Goal: Task Accomplishment & Management: Complete application form

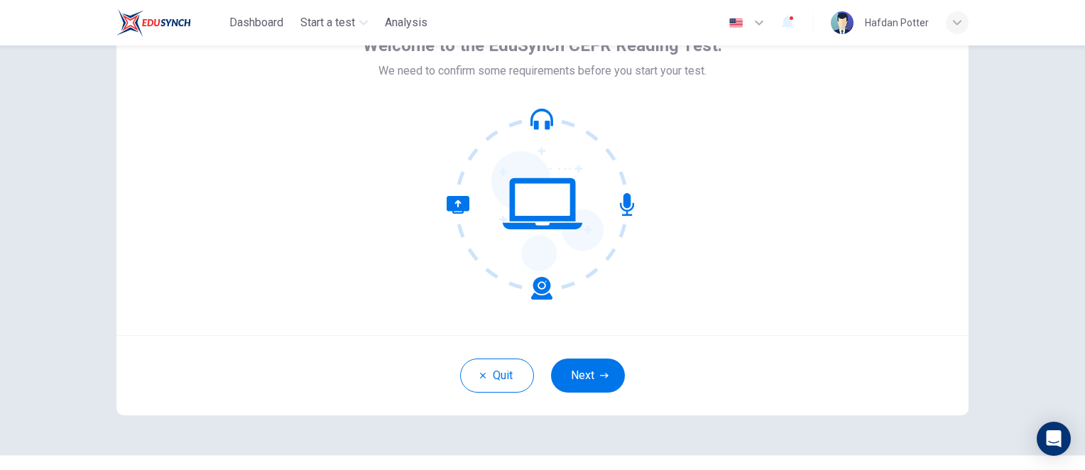
scroll to position [118, 0]
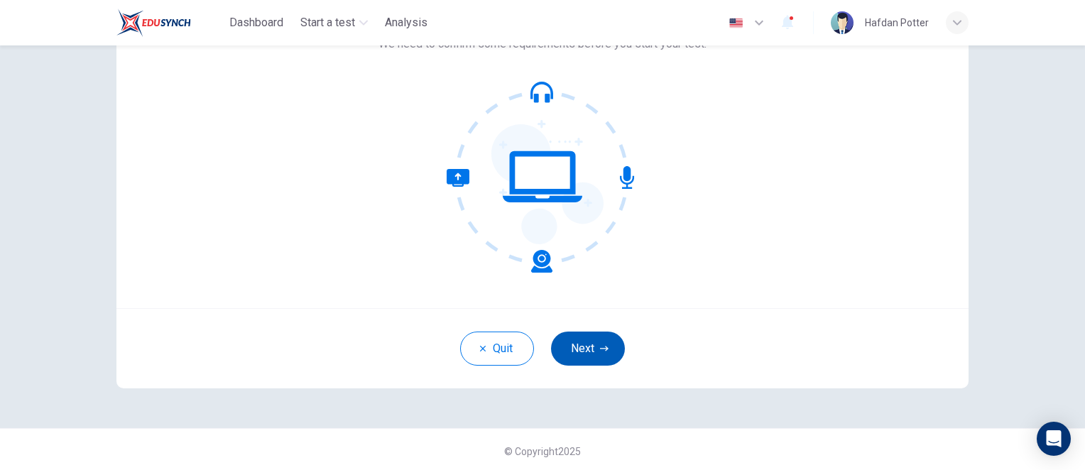
click at [590, 349] on button "Next" at bounding box center [588, 349] width 74 height 34
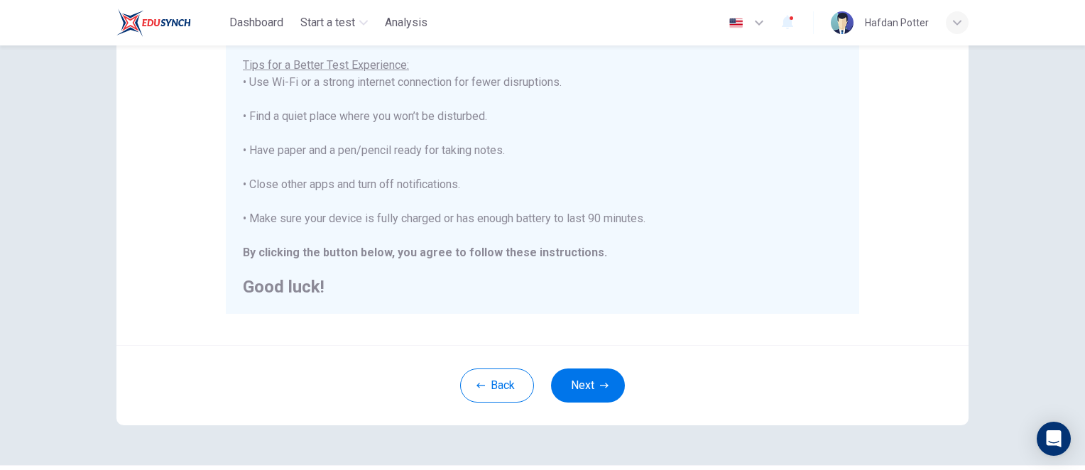
scroll to position [270, 0]
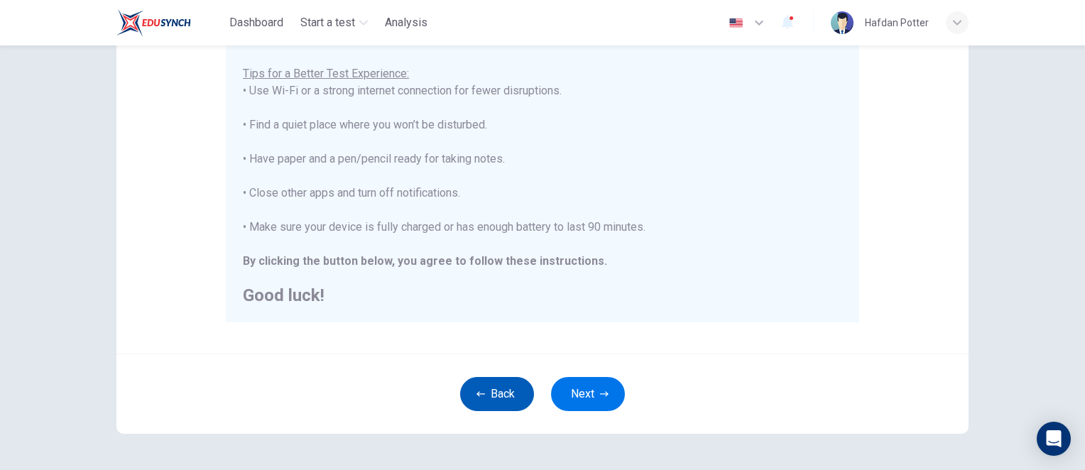
click at [482, 395] on button "Back" at bounding box center [497, 394] width 74 height 34
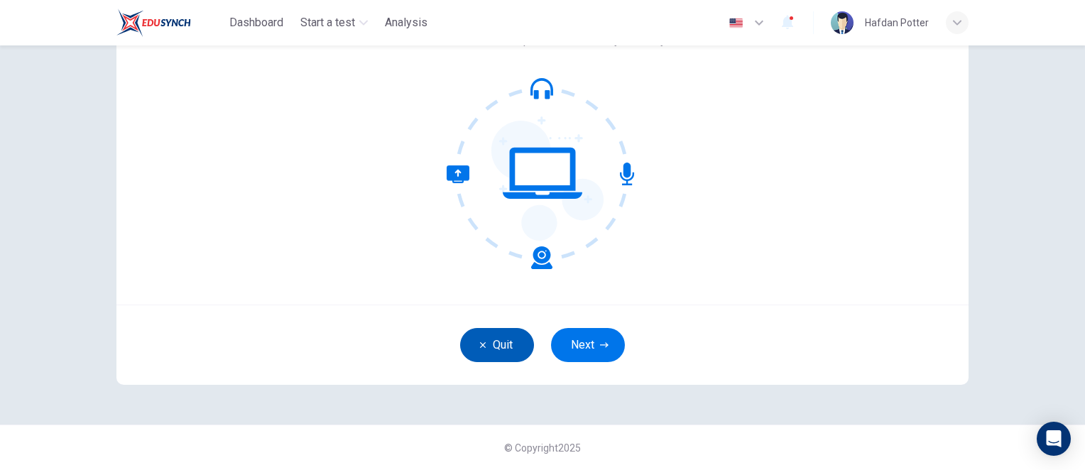
scroll to position [121, 0]
click at [492, 359] on button "Quit" at bounding box center [497, 345] width 74 height 34
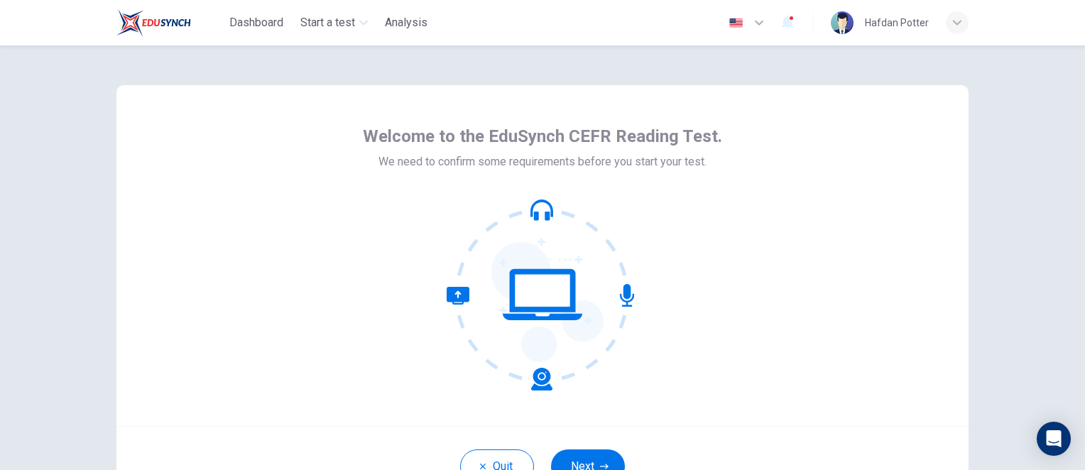
scroll to position [121, 0]
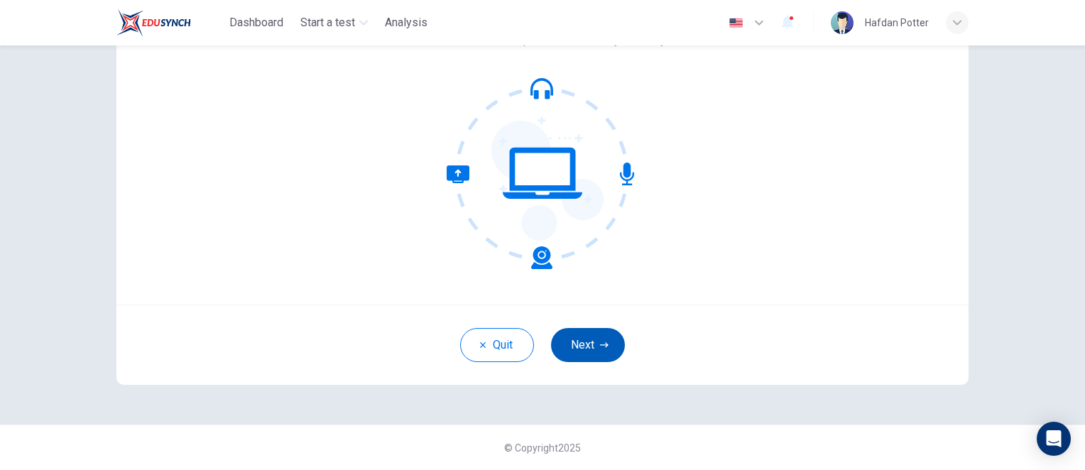
click at [579, 344] on button "Next" at bounding box center [588, 345] width 74 height 34
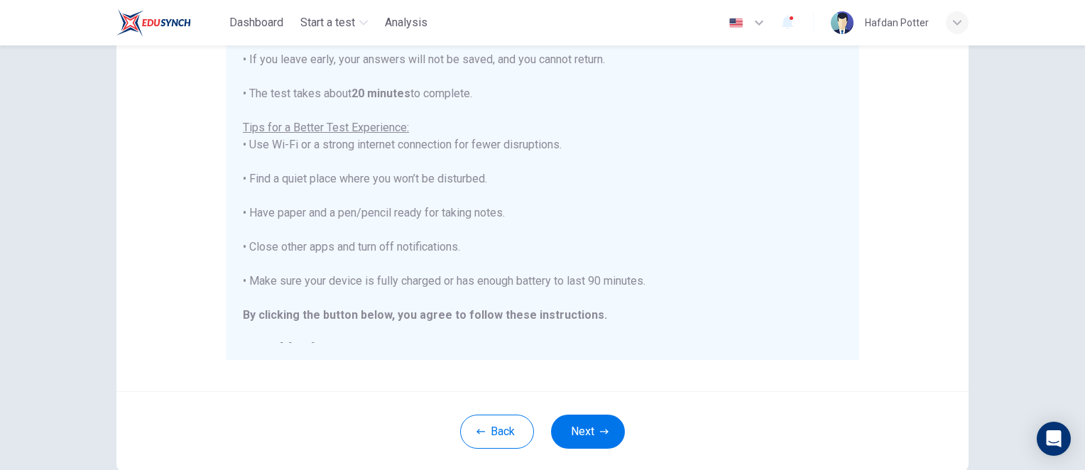
scroll to position [236, 0]
click at [593, 430] on button "Next" at bounding box center [588, 429] width 74 height 34
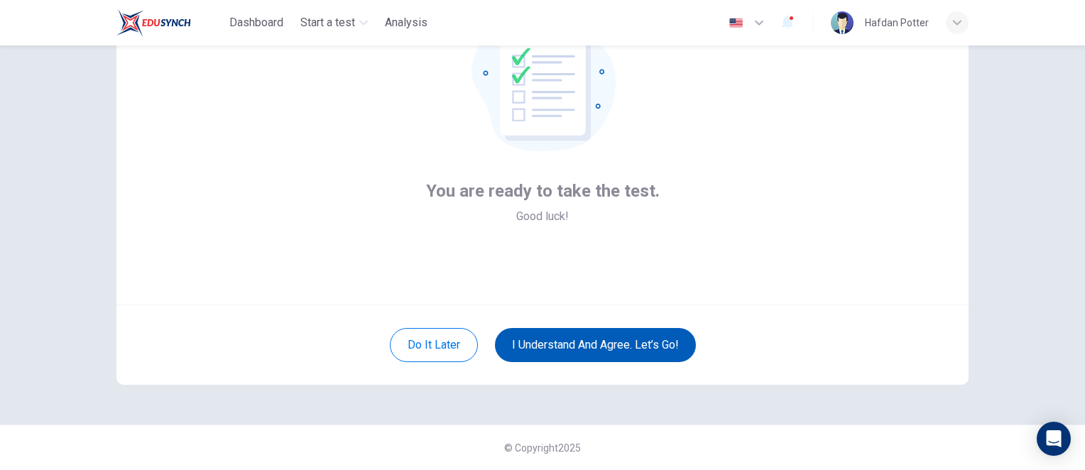
scroll to position [121, 0]
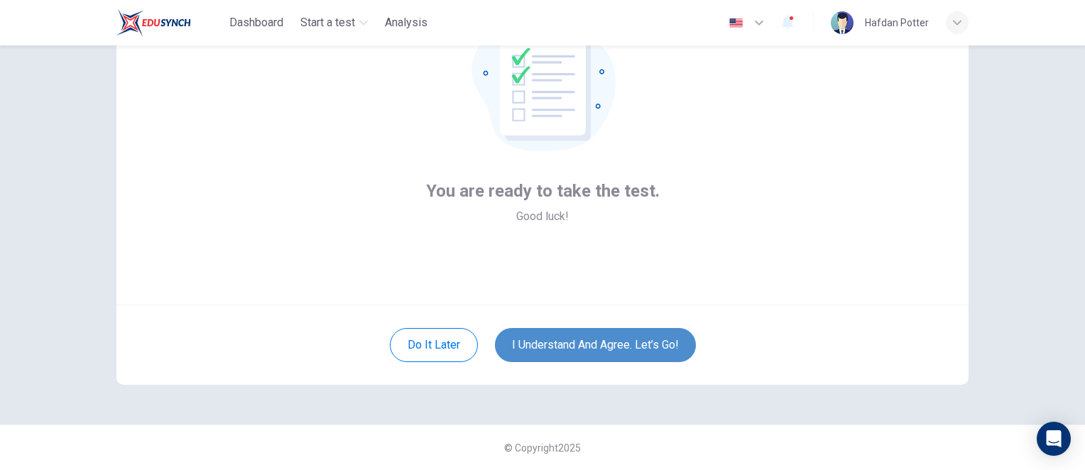
click at [618, 342] on button "I understand and agree. Let’s go!" at bounding box center [595, 345] width 201 height 34
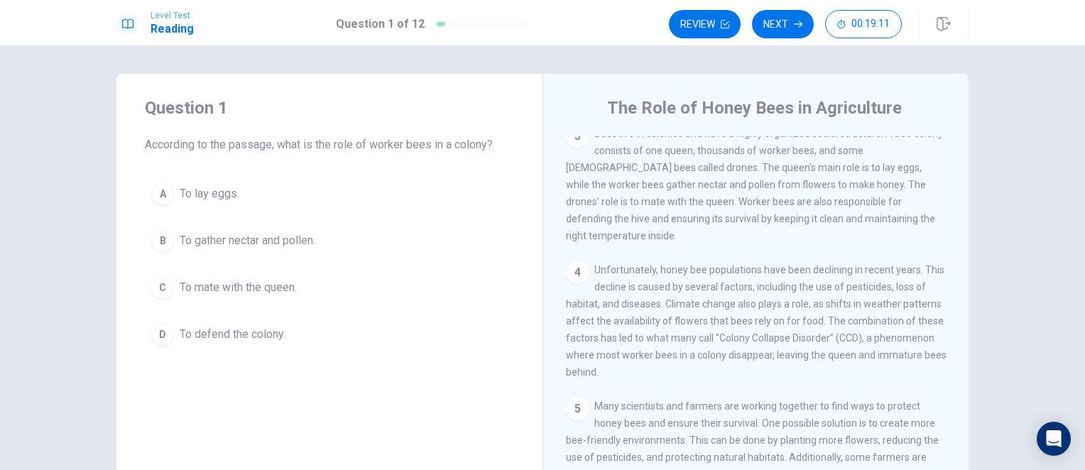
scroll to position [224, 0]
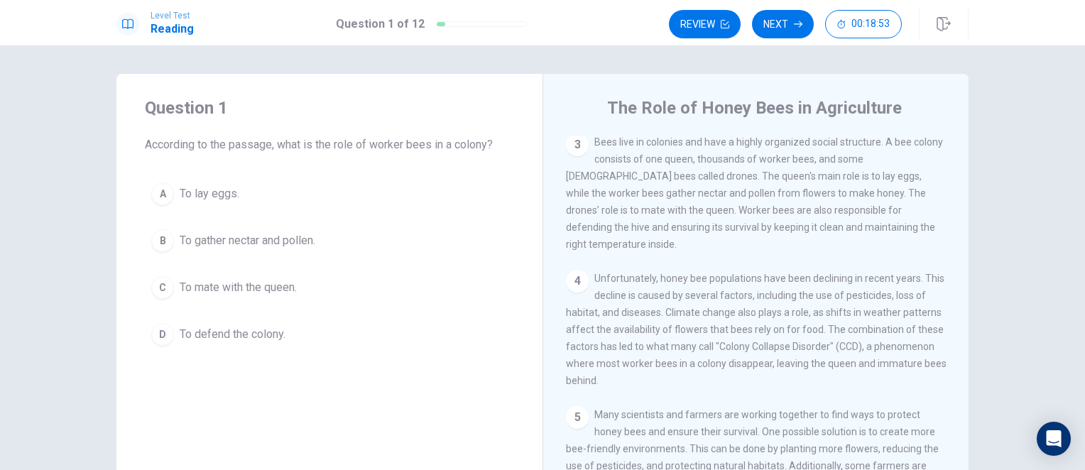
click at [251, 331] on span "To defend the colony." at bounding box center [233, 334] width 106 height 17
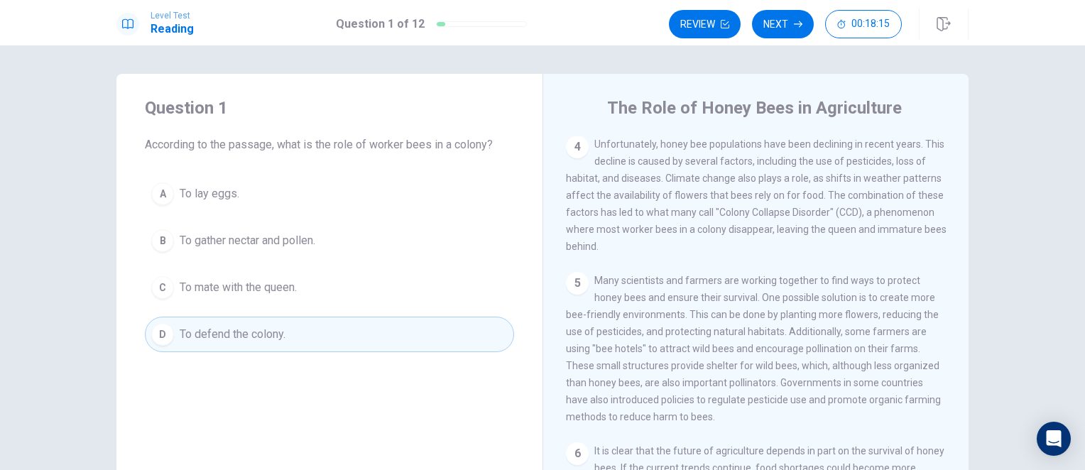
click at [785, 31] on button "Next" at bounding box center [783, 24] width 62 height 28
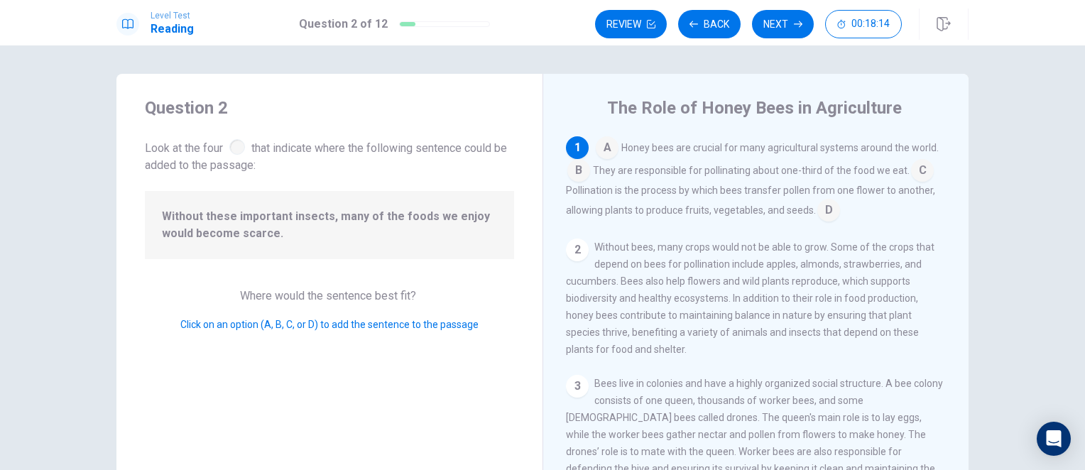
click at [602, 148] on input at bounding box center [607, 149] width 23 height 23
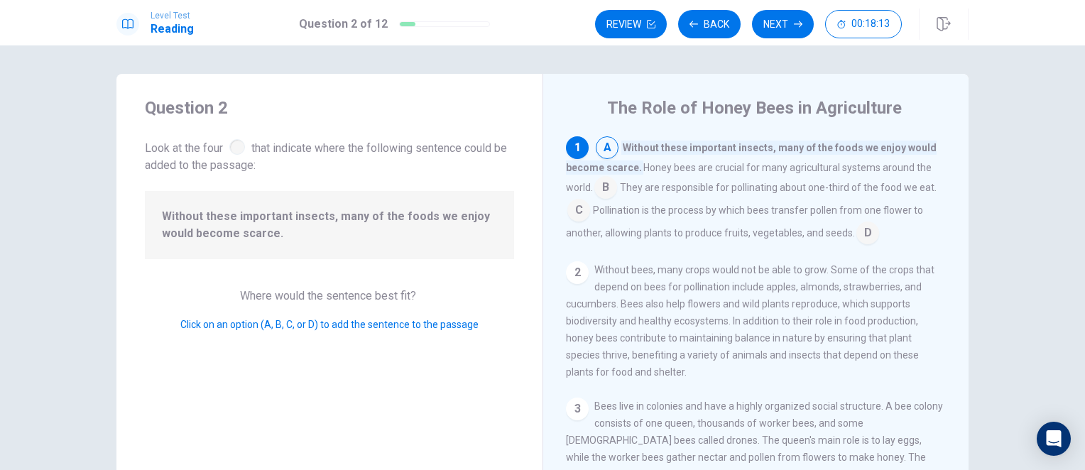
click at [570, 151] on div "1" at bounding box center [577, 147] width 23 height 23
click at [602, 148] on input at bounding box center [607, 149] width 23 height 23
click at [600, 182] on input at bounding box center [605, 188] width 23 height 23
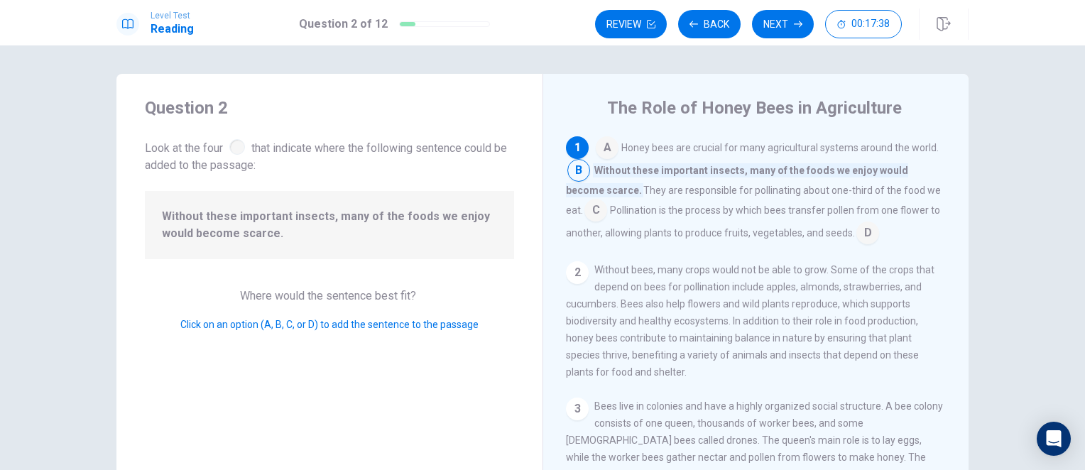
click at [234, 148] on div at bounding box center [237, 147] width 16 height 16
click at [572, 261] on div "2" at bounding box center [577, 272] width 23 height 23
click at [785, 13] on button "Next" at bounding box center [783, 24] width 62 height 28
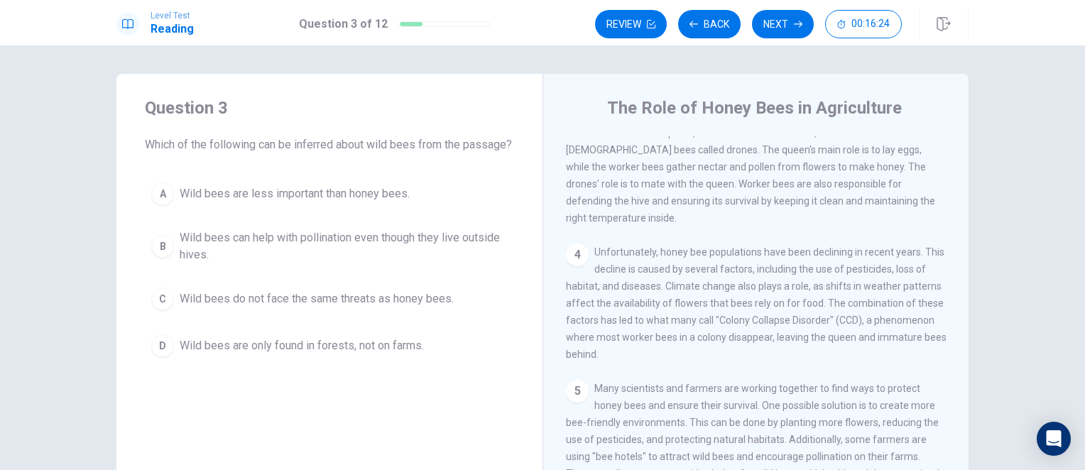
scroll to position [339, 0]
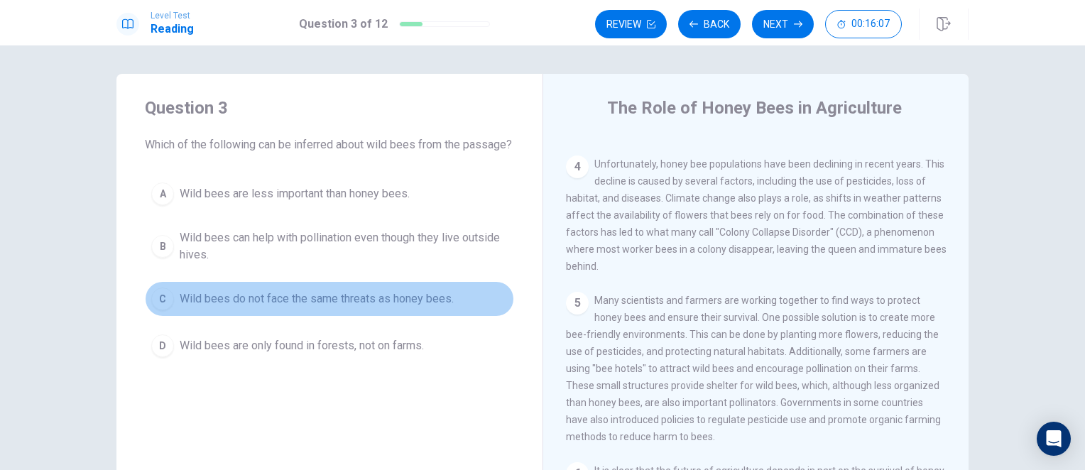
click at [242, 307] on span "Wild bees do not face the same threats as honey bees." at bounding box center [317, 298] width 274 height 17
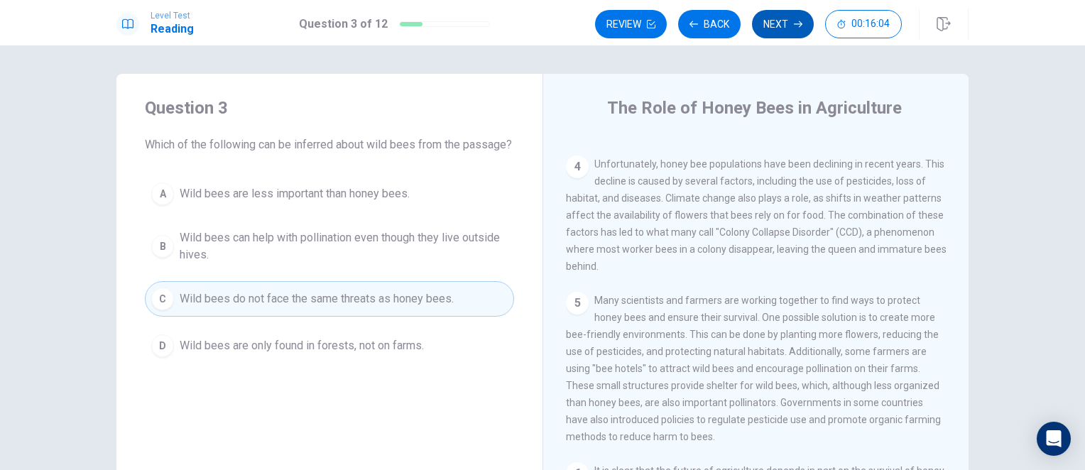
click at [776, 21] on button "Next" at bounding box center [783, 24] width 62 height 28
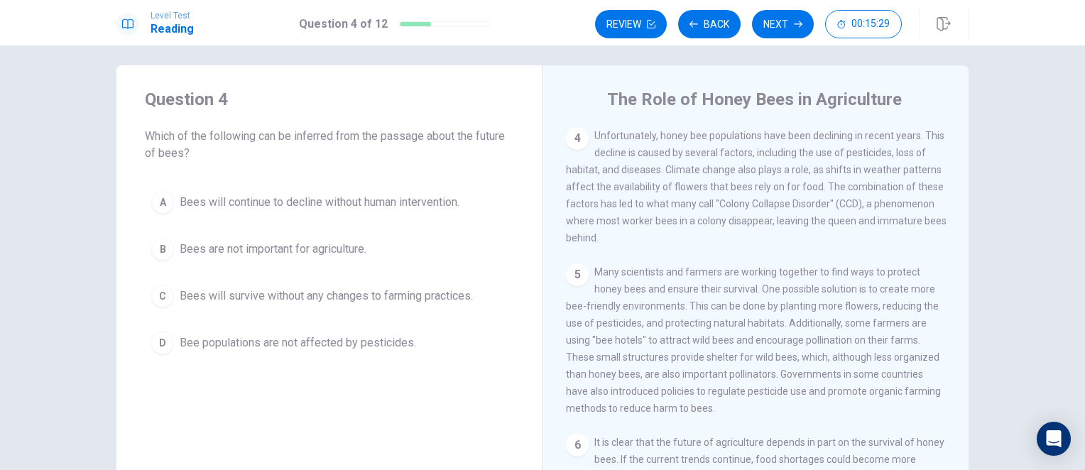
scroll to position [3, 0]
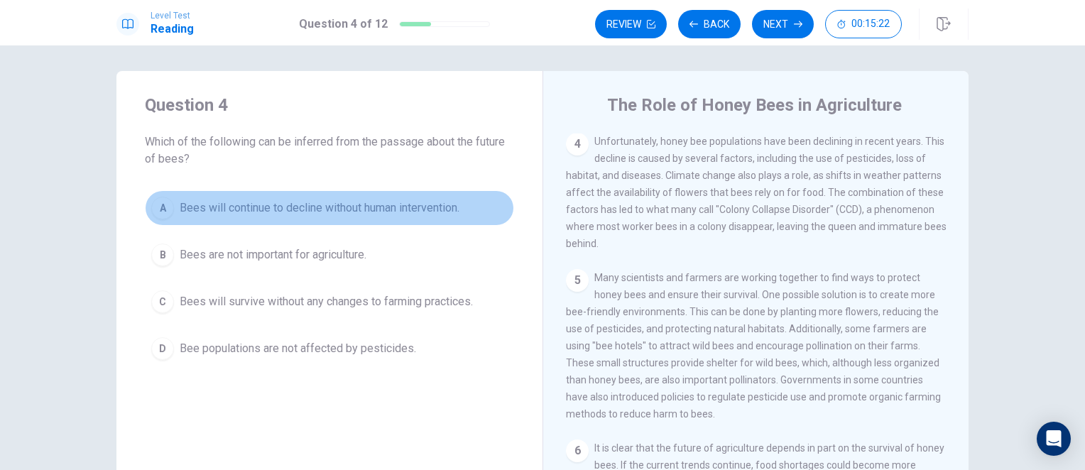
click at [255, 206] on span "Bees will continue to decline without human intervention." at bounding box center [320, 208] width 280 height 17
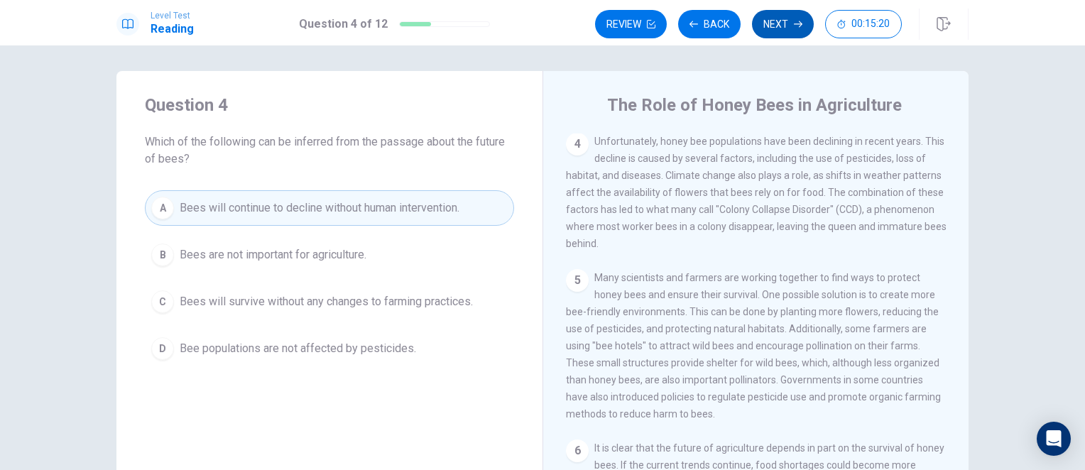
click at [783, 26] on button "Next" at bounding box center [783, 24] width 62 height 28
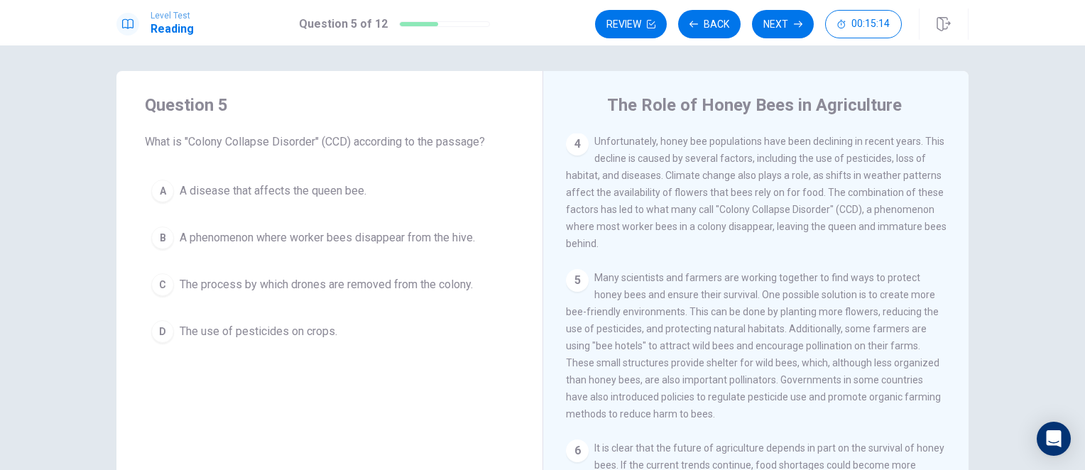
click at [381, 234] on span "A phenomenon where worker bees disappear from the hive." at bounding box center [327, 237] width 295 height 17
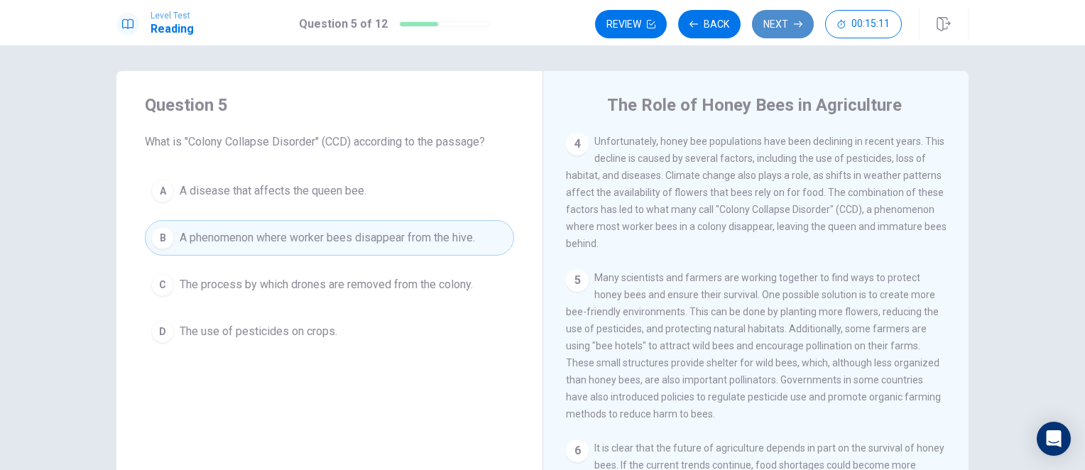
click at [772, 26] on button "Next" at bounding box center [783, 24] width 62 height 28
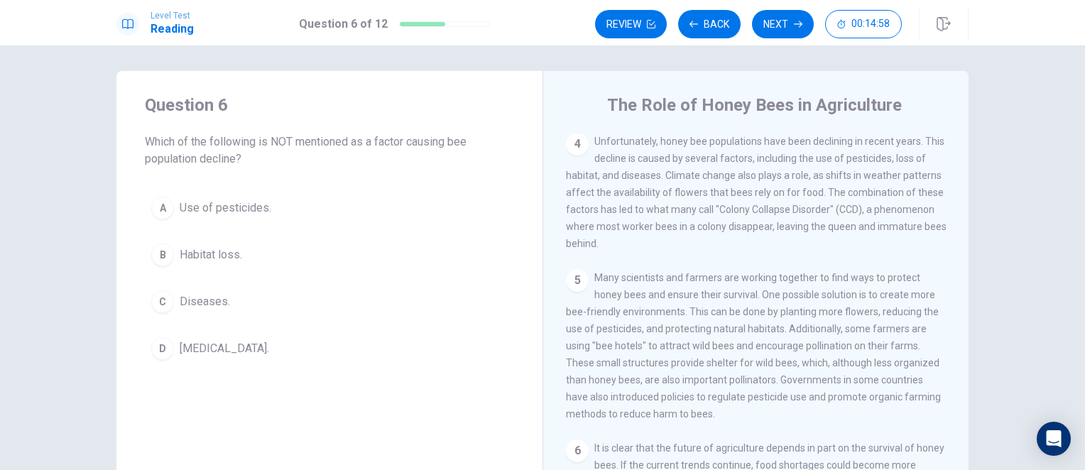
click at [247, 298] on button "C Diseases." at bounding box center [329, 301] width 369 height 35
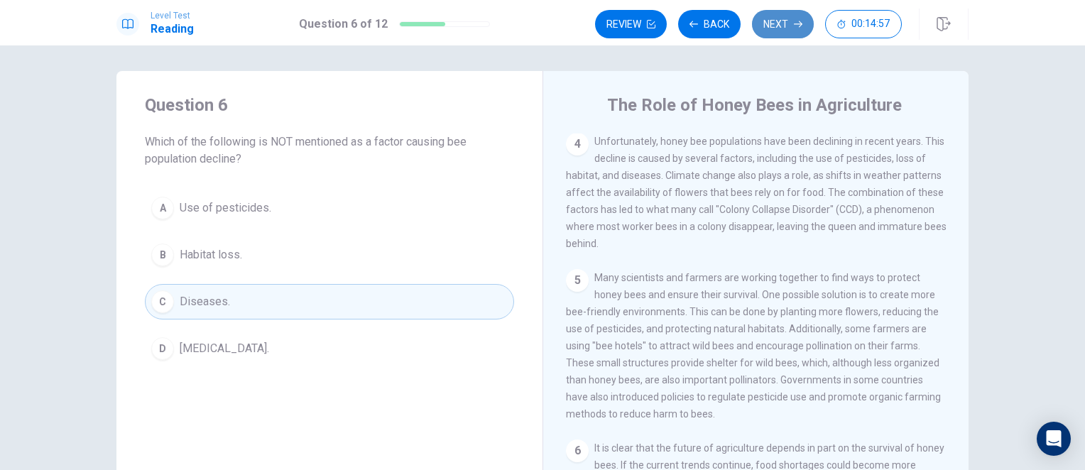
click at [776, 14] on button "Next" at bounding box center [783, 24] width 62 height 28
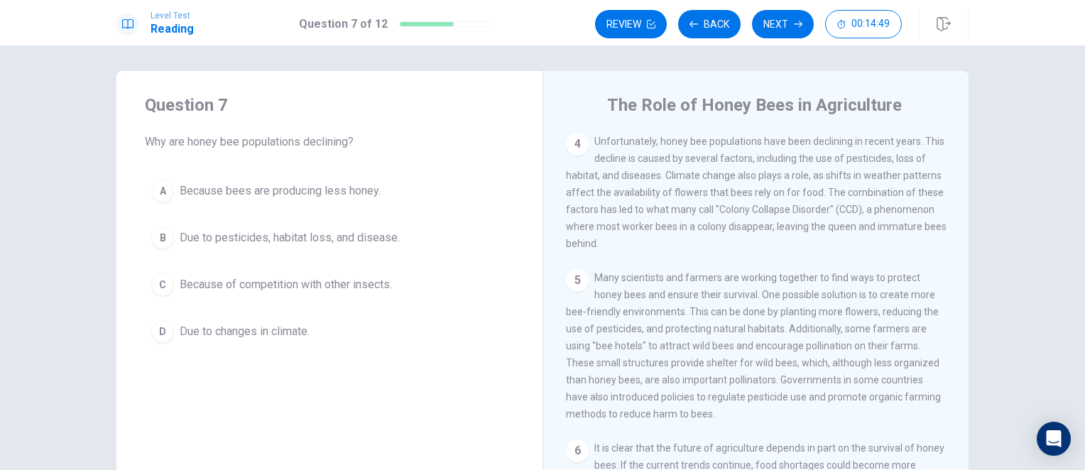
click at [300, 233] on span "Due to pesticides, habitat loss, and disease." at bounding box center [290, 237] width 220 height 17
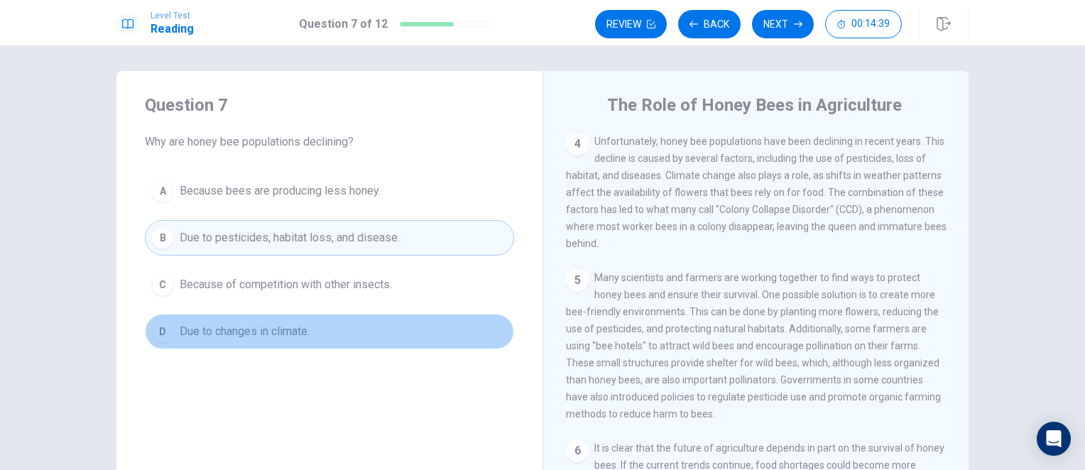
click at [308, 327] on span "Due to changes in climate." at bounding box center [245, 331] width 130 height 17
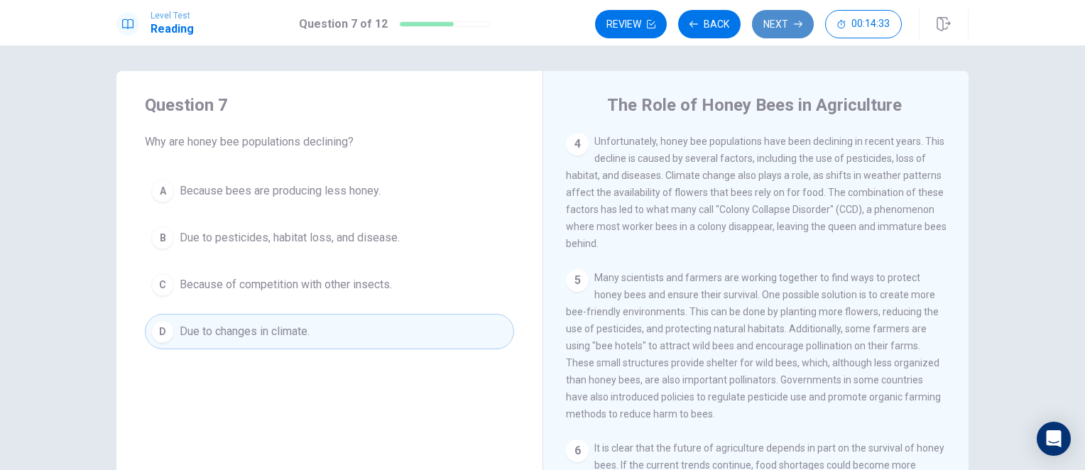
click at [777, 29] on button "Next" at bounding box center [783, 24] width 62 height 28
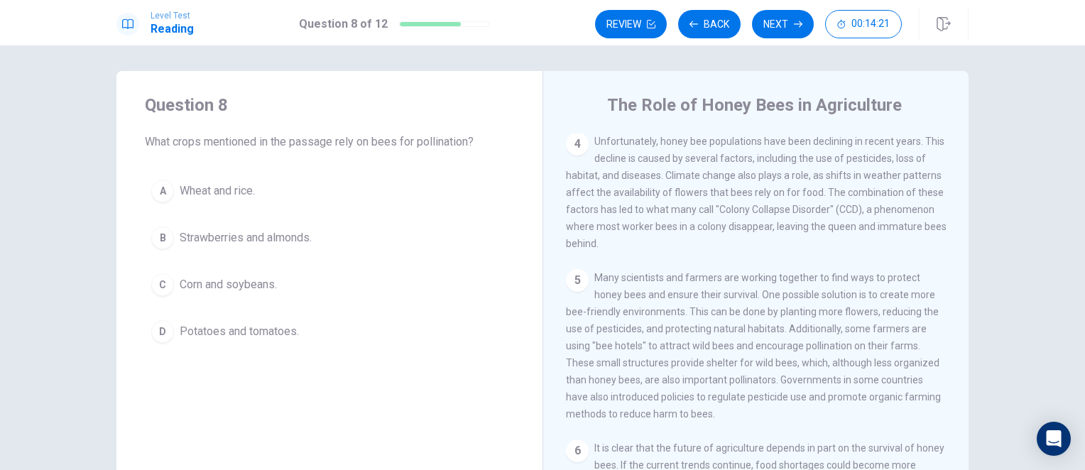
click at [281, 229] on span "Strawberries and almonds." at bounding box center [246, 237] width 132 height 17
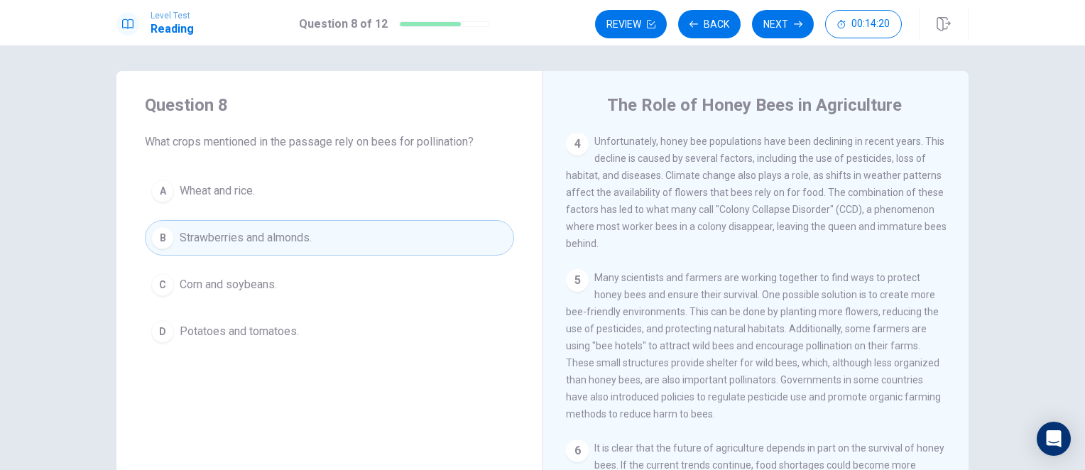
click at [281, 229] on span "Strawberries and almonds." at bounding box center [246, 237] width 132 height 17
click at [786, 13] on button "Next" at bounding box center [783, 24] width 62 height 28
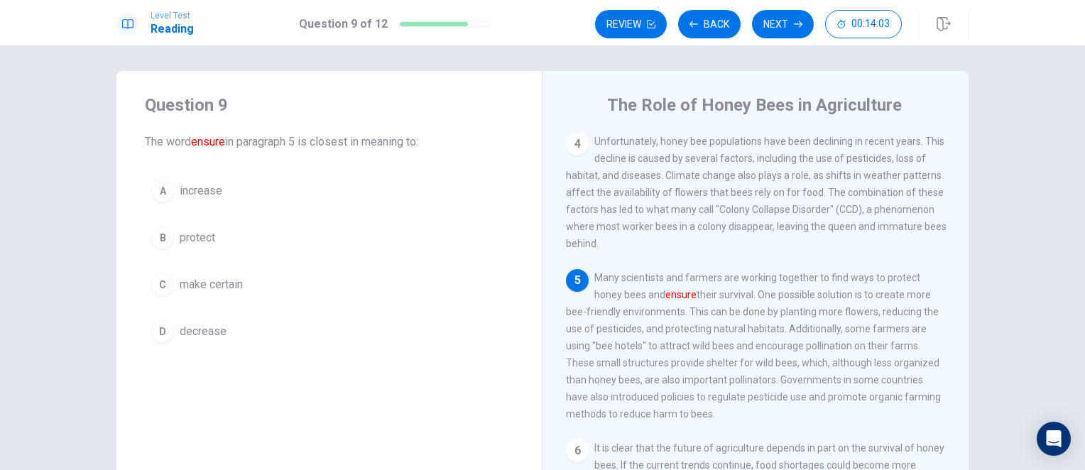
click at [199, 200] on button "A increase" at bounding box center [329, 190] width 369 height 35
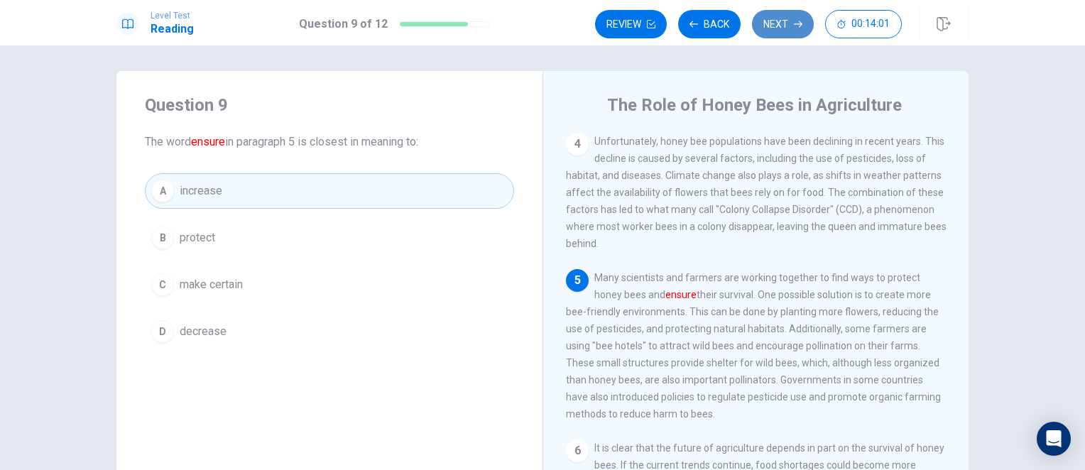
click at [783, 20] on button "Next" at bounding box center [783, 24] width 62 height 28
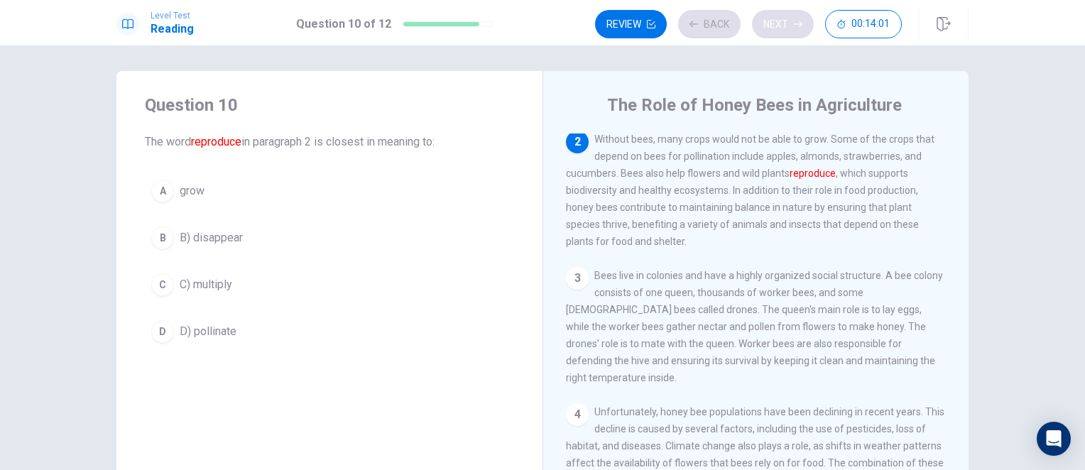
scroll to position [87, 0]
click at [236, 280] on button "C C) multiply" at bounding box center [329, 284] width 369 height 35
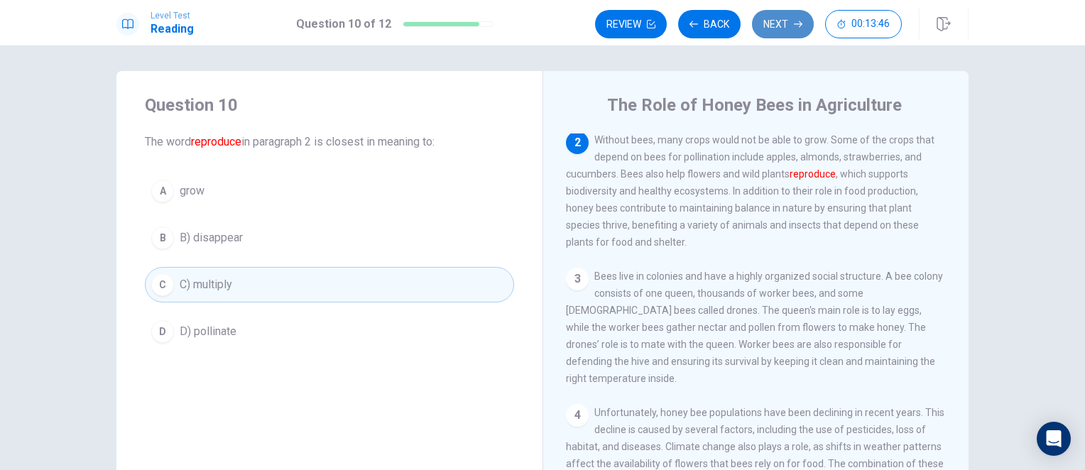
click at [780, 30] on button "Next" at bounding box center [783, 24] width 62 height 28
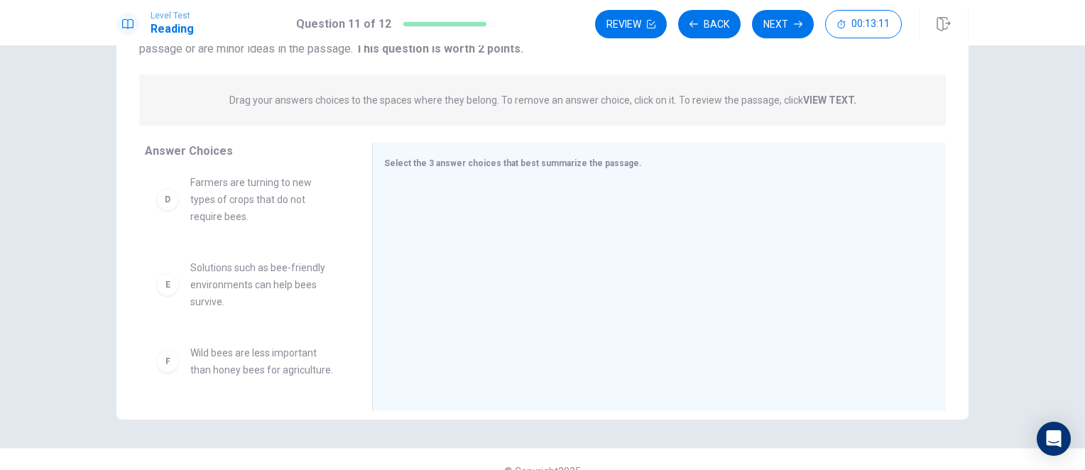
scroll to position [0, 0]
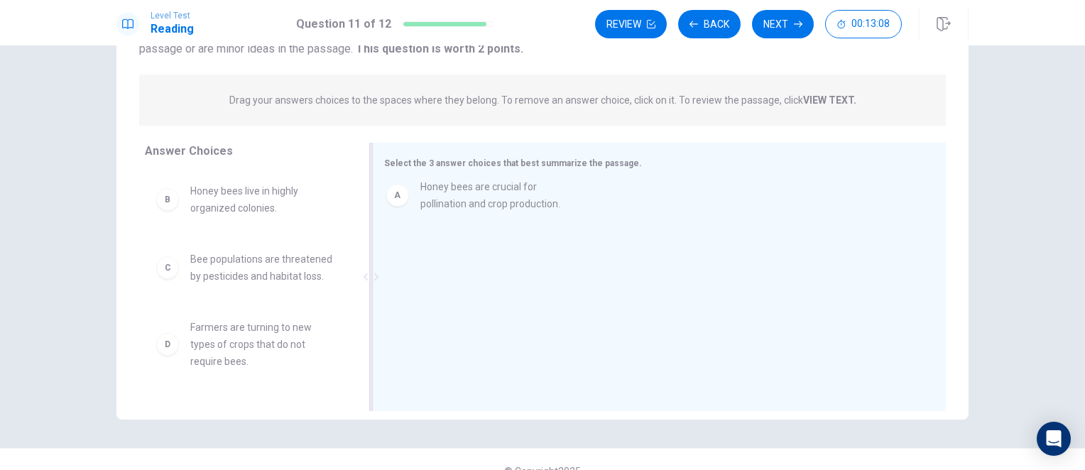
drag, startPoint x: 253, startPoint y: 209, endPoint x: 522, endPoint y: 197, distance: 268.6
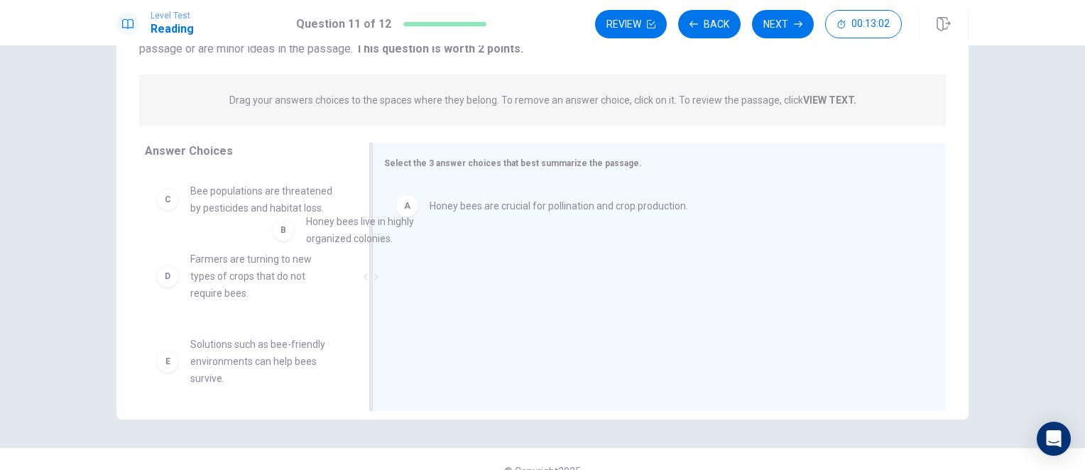
drag, startPoint x: 258, startPoint y: 205, endPoint x: 470, endPoint y: 256, distance: 217.7
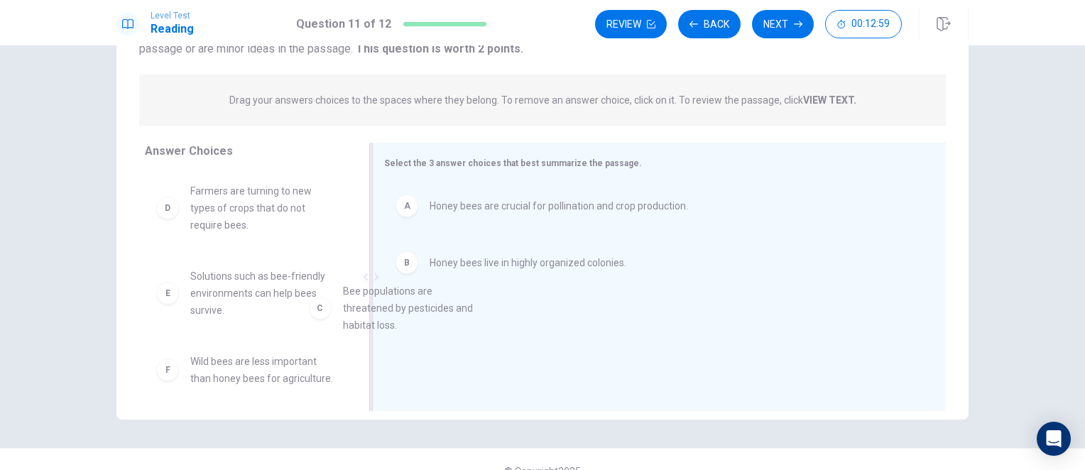
drag, startPoint x: 236, startPoint y: 203, endPoint x: 410, endPoint y: 306, distance: 202.7
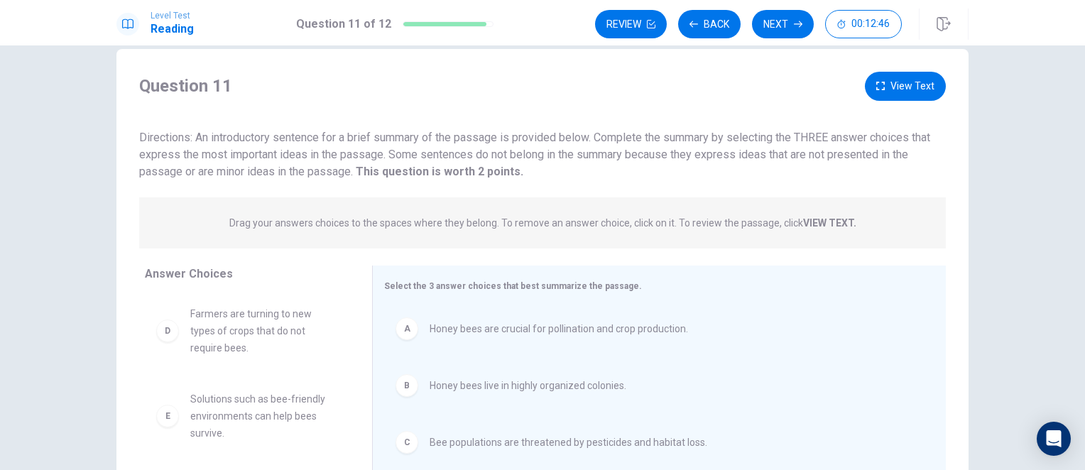
scroll to position [20, 0]
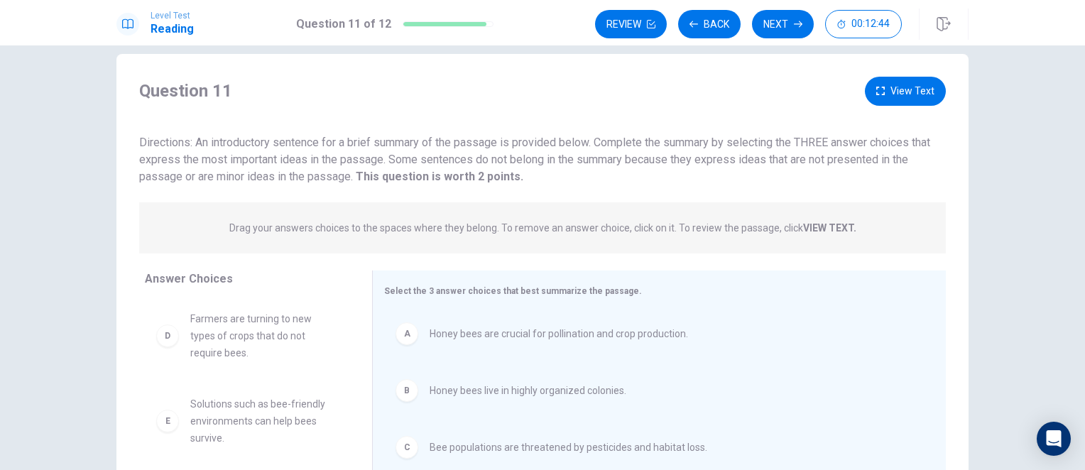
click at [1069, 131] on div "Question 11 View Text Directions: An introductory sentence for a brief summary …" at bounding box center [542, 257] width 1085 height 425
click at [772, 16] on button "Next" at bounding box center [783, 24] width 62 height 28
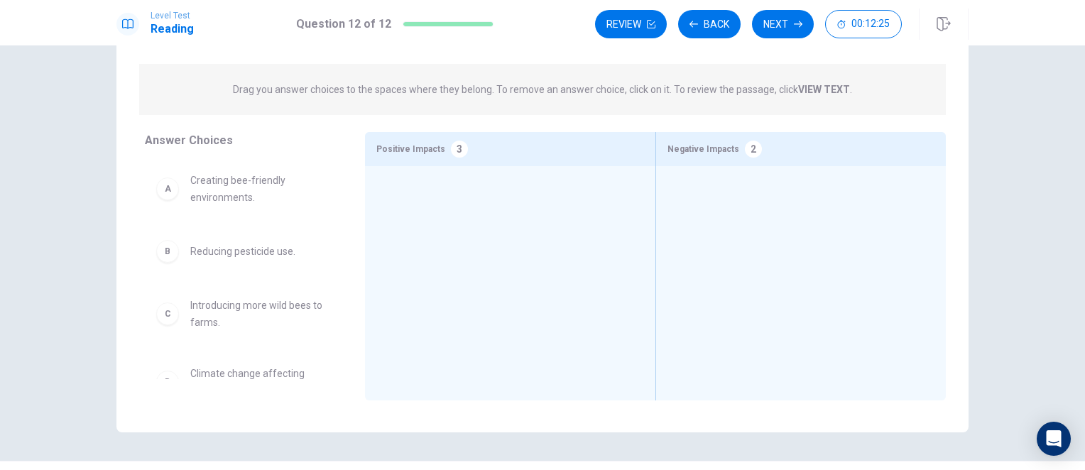
scroll to position [154, 0]
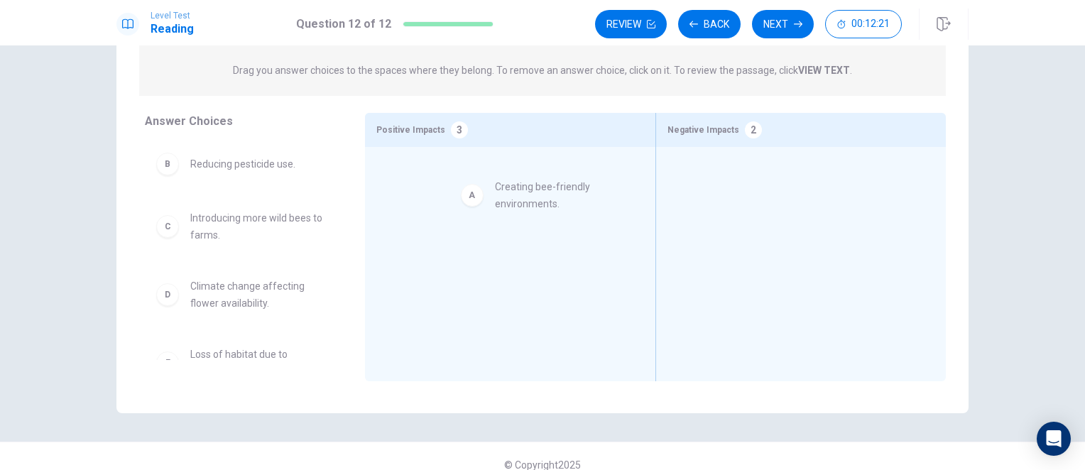
drag, startPoint x: 223, startPoint y: 176, endPoint x: 535, endPoint y: 202, distance: 313.5
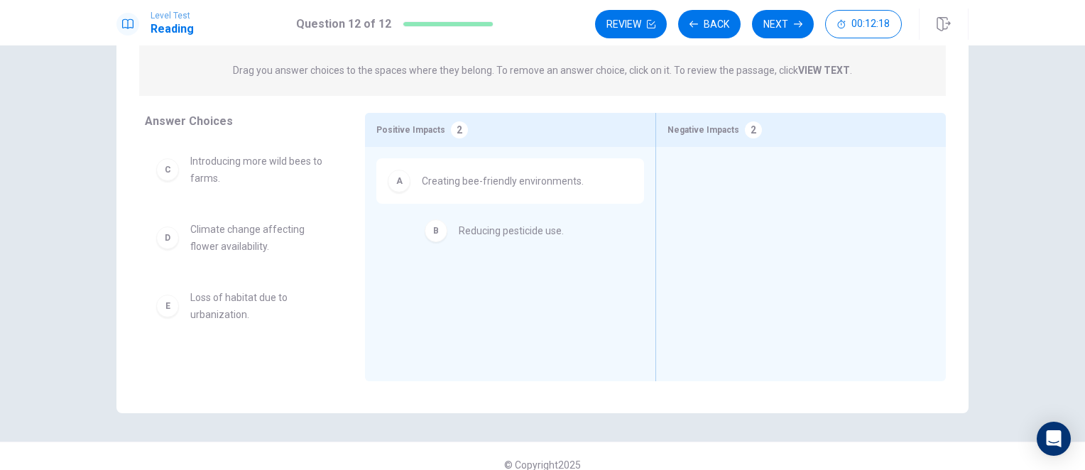
drag, startPoint x: 258, startPoint y: 170, endPoint x: 534, endPoint y: 238, distance: 283.6
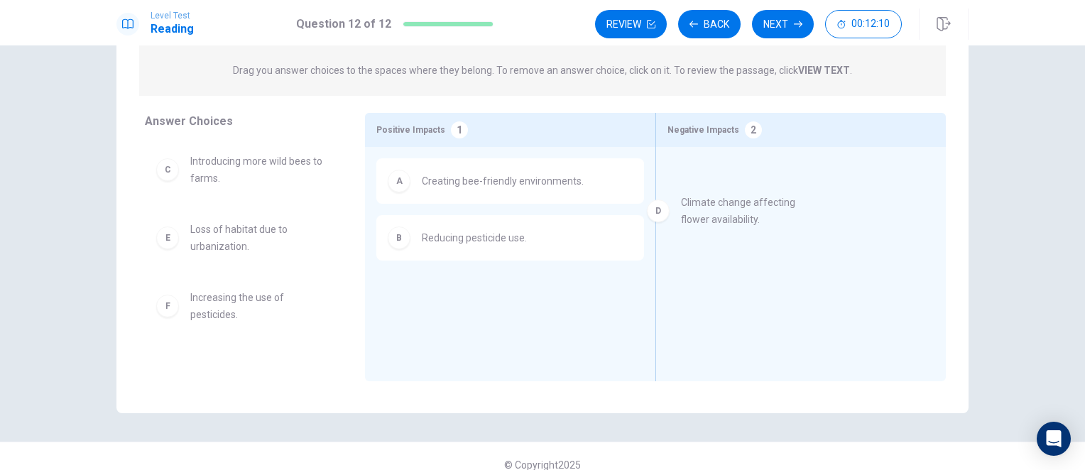
drag, startPoint x: 231, startPoint y: 246, endPoint x: 736, endPoint y: 219, distance: 504.8
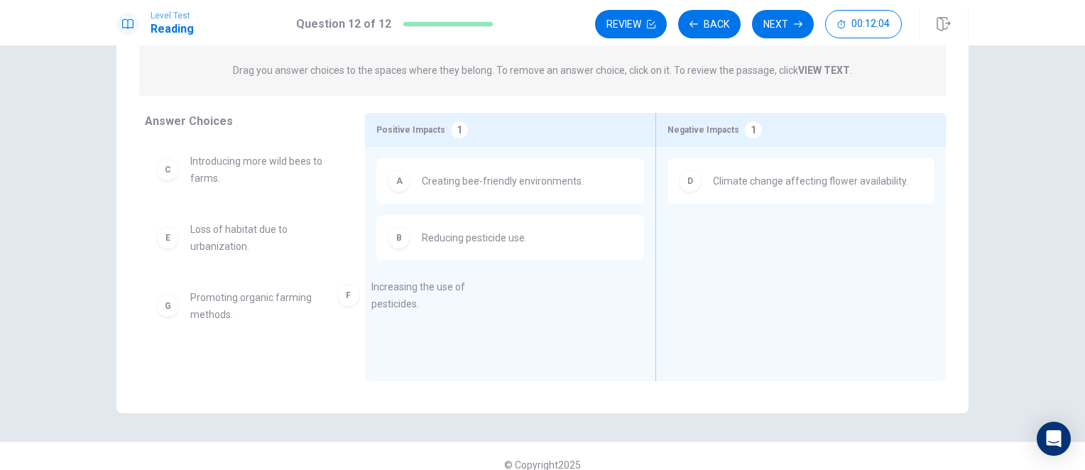
scroll to position [0, 0]
drag, startPoint x: 212, startPoint y: 313, endPoint x: 724, endPoint y: 395, distance: 518.4
drag, startPoint x: 204, startPoint y: 308, endPoint x: 738, endPoint y: 253, distance: 536.8
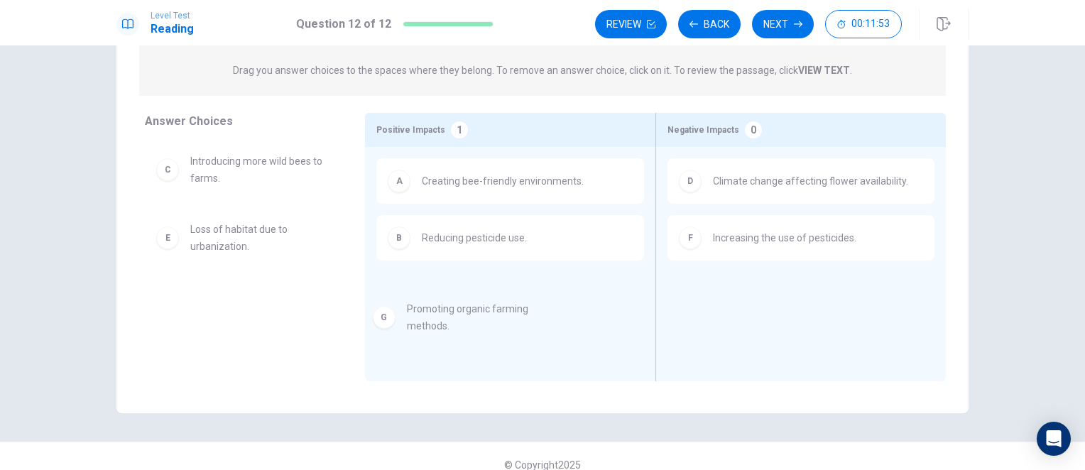
drag, startPoint x: 207, startPoint y: 310, endPoint x: 446, endPoint y: 322, distance: 239.6
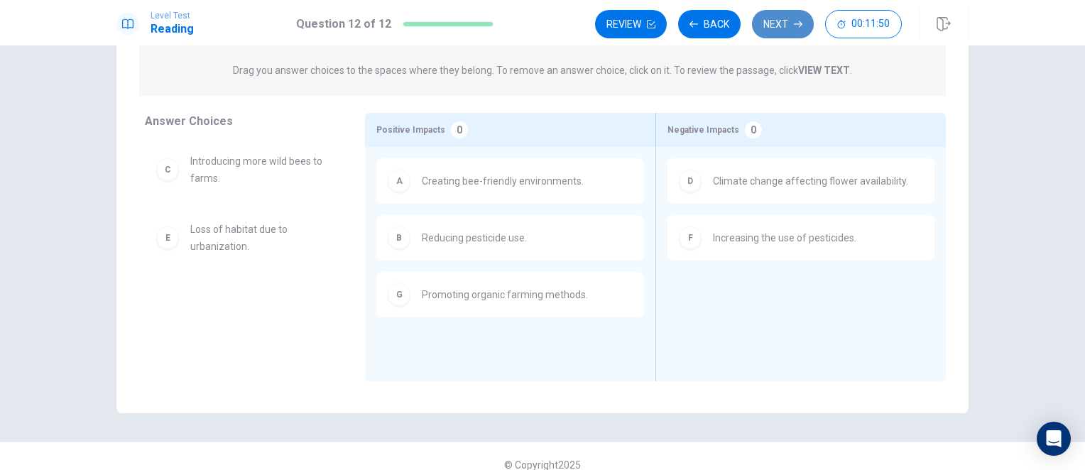
click at [787, 34] on button "Next" at bounding box center [783, 24] width 62 height 28
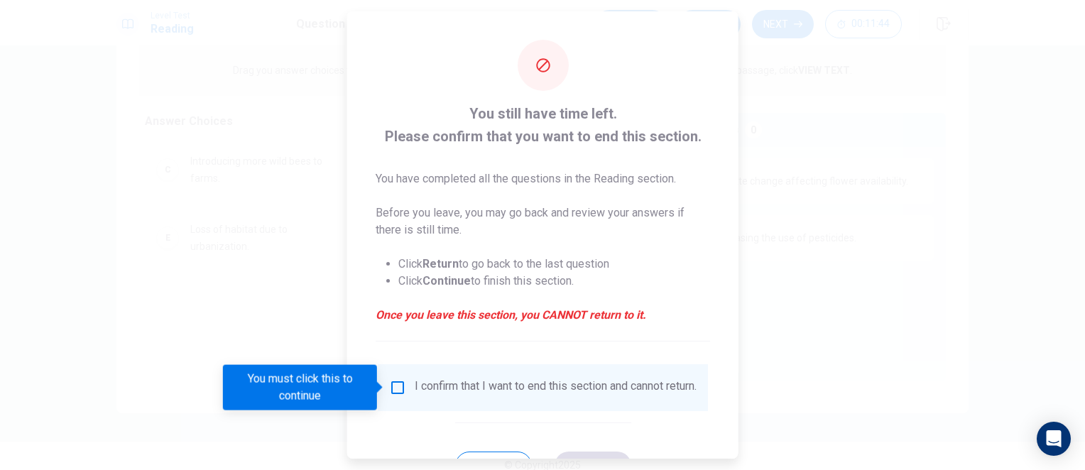
click at [395, 388] on input "You must click this to continue" at bounding box center [397, 387] width 17 height 17
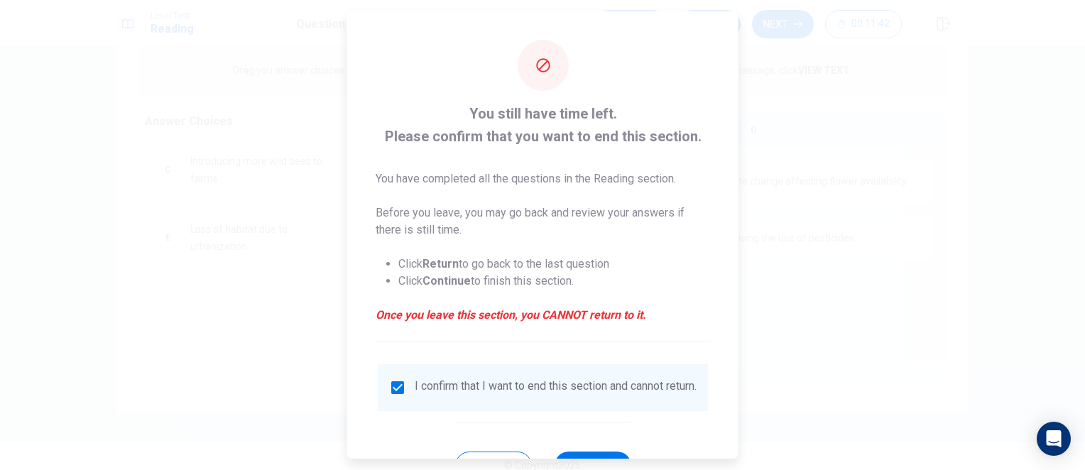
scroll to position [60, 0]
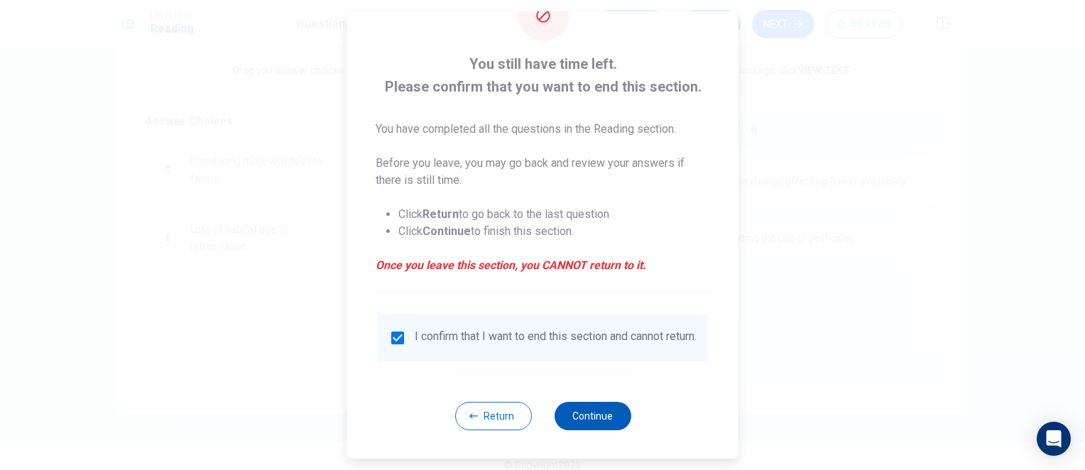
click at [584, 419] on button "Continue" at bounding box center [592, 416] width 77 height 28
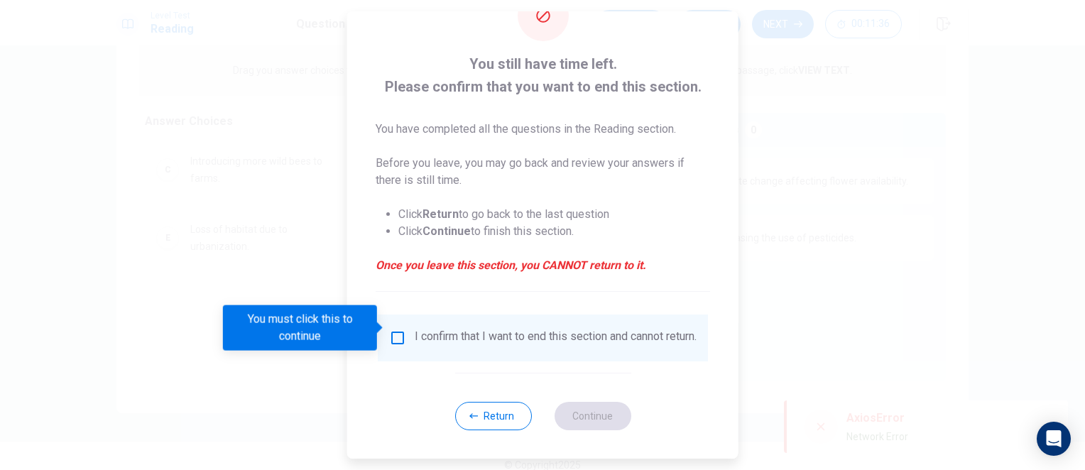
click at [397, 329] on input "You must click this to continue" at bounding box center [397, 337] width 17 height 17
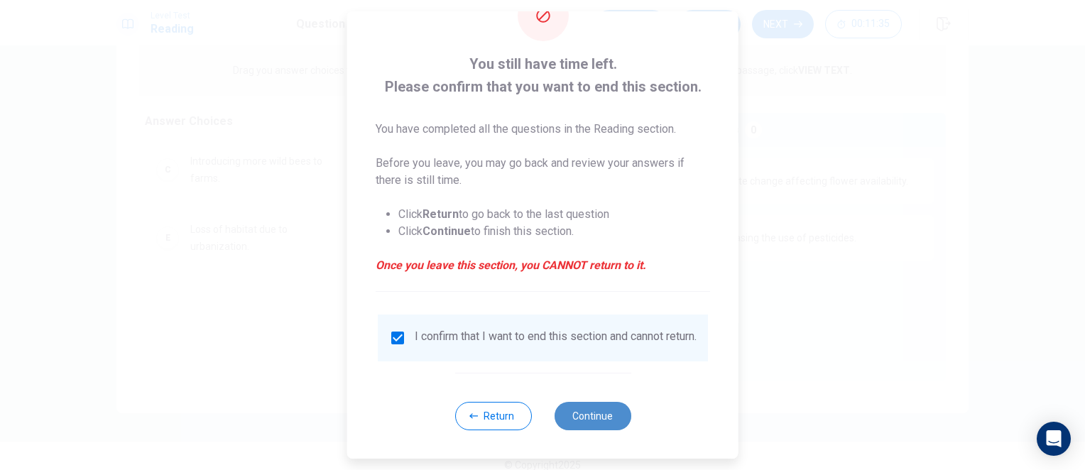
click at [591, 410] on button "Continue" at bounding box center [592, 416] width 77 height 28
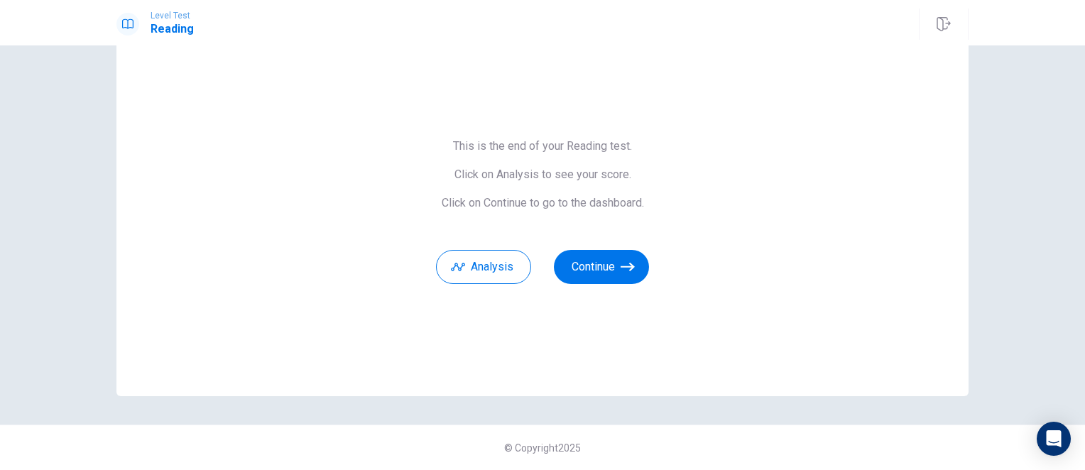
scroll to position [47, 0]
click at [596, 268] on button "Continue" at bounding box center [601, 267] width 95 height 34
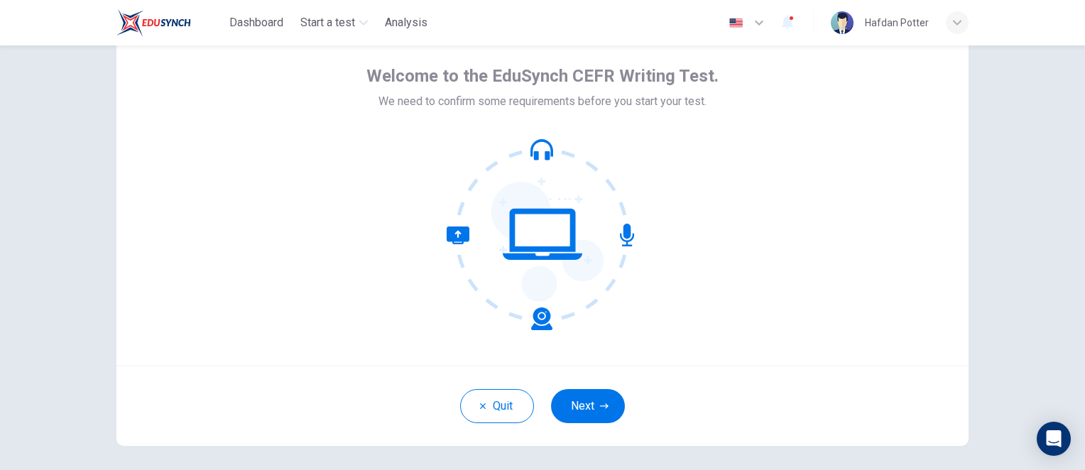
scroll to position [70, 0]
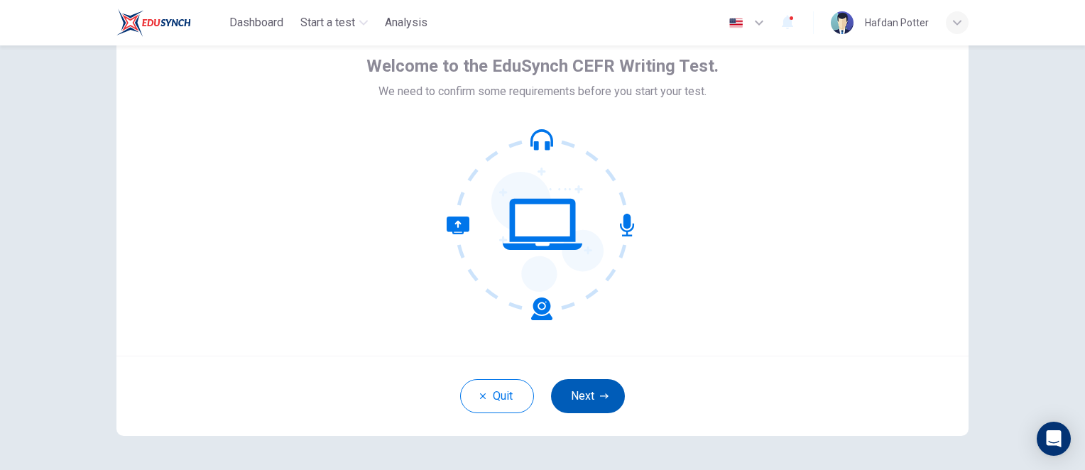
click at [567, 398] on button "Next" at bounding box center [588, 396] width 74 height 34
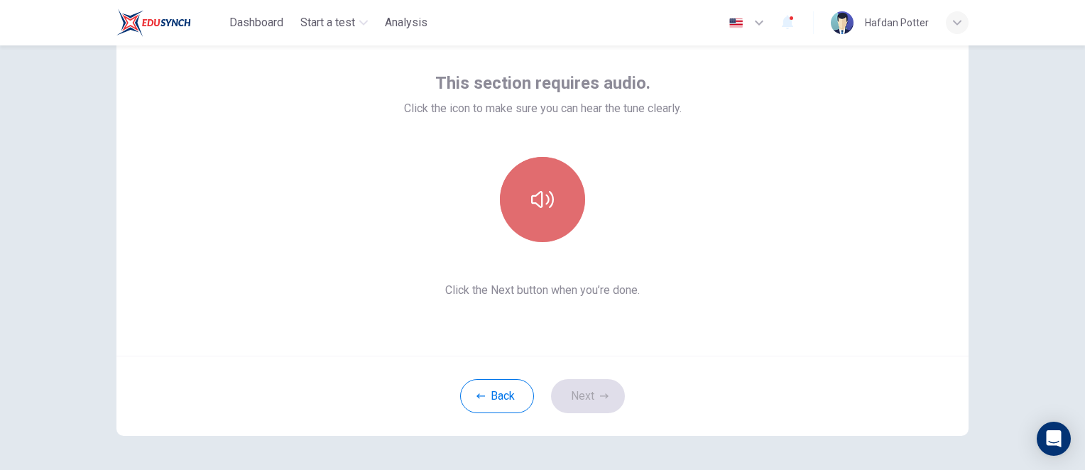
click at [539, 196] on icon "button" at bounding box center [542, 199] width 23 height 23
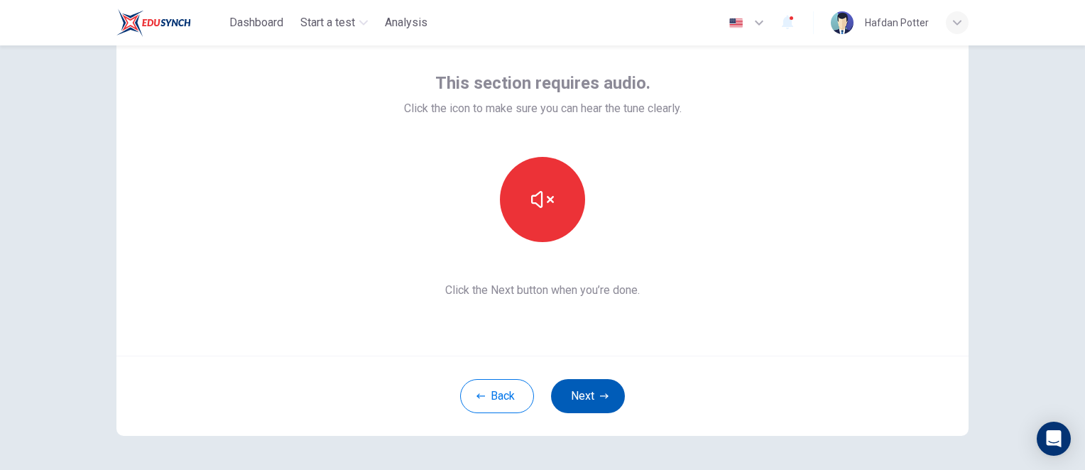
click at [576, 400] on button "Next" at bounding box center [588, 396] width 74 height 34
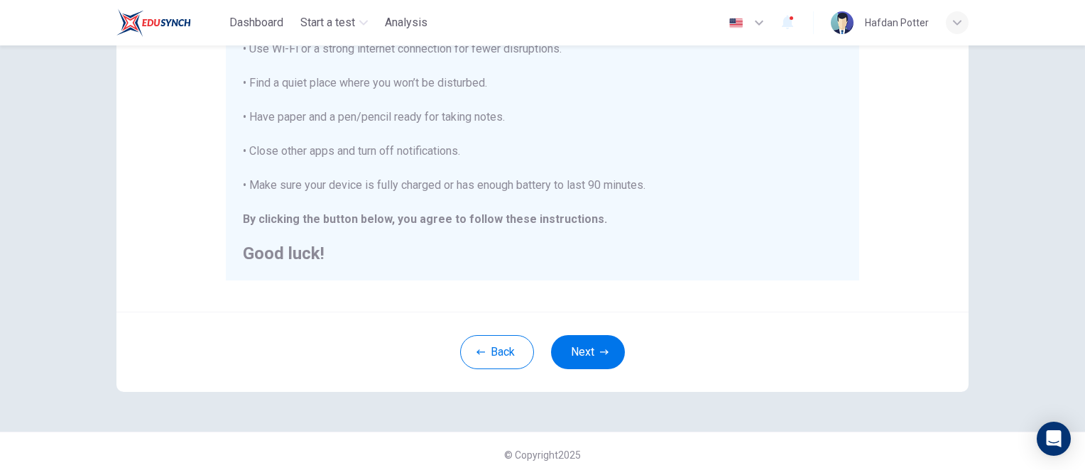
scroll to position [311, 0]
click at [586, 353] on button "Next" at bounding box center [588, 354] width 74 height 34
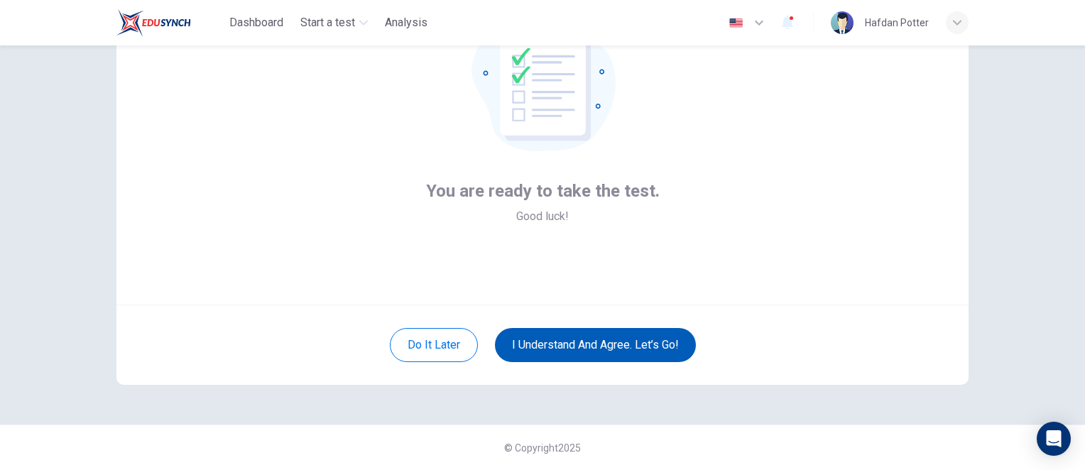
click at [563, 333] on button "I understand and agree. Let’s go!" at bounding box center [595, 345] width 201 height 34
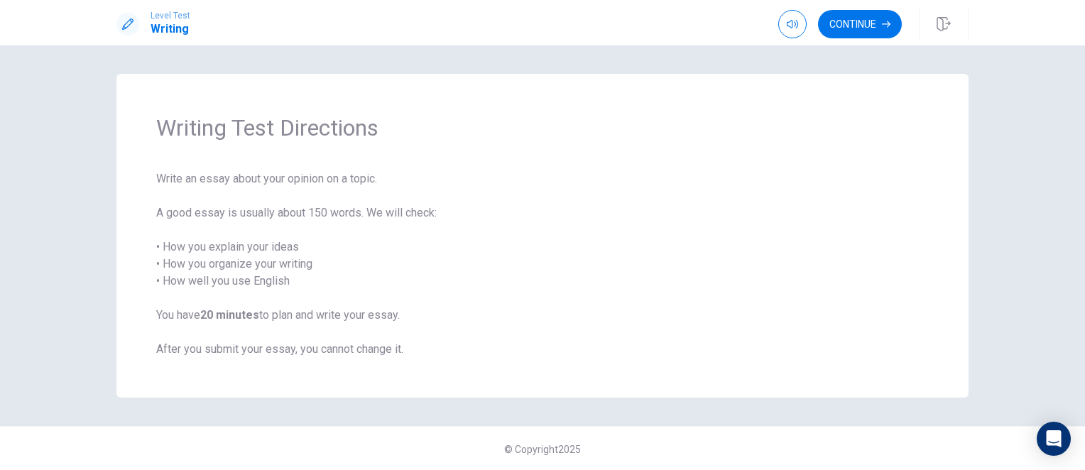
scroll to position [1, 0]
click at [856, 38] on button "Continue" at bounding box center [860, 24] width 84 height 28
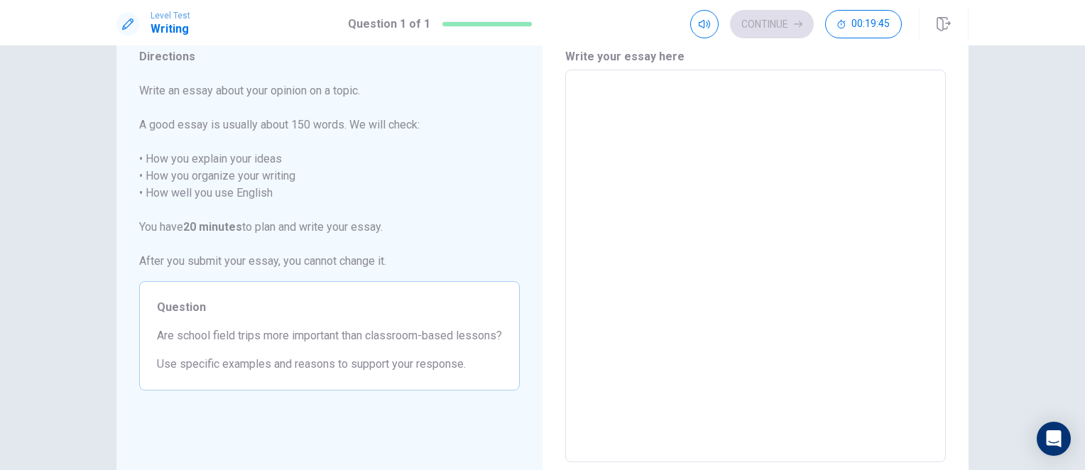
scroll to position [53, 0]
click at [613, 115] on textarea at bounding box center [755, 266] width 361 height 369
type textarea "w"
type textarea "x"
type textarea "wa"
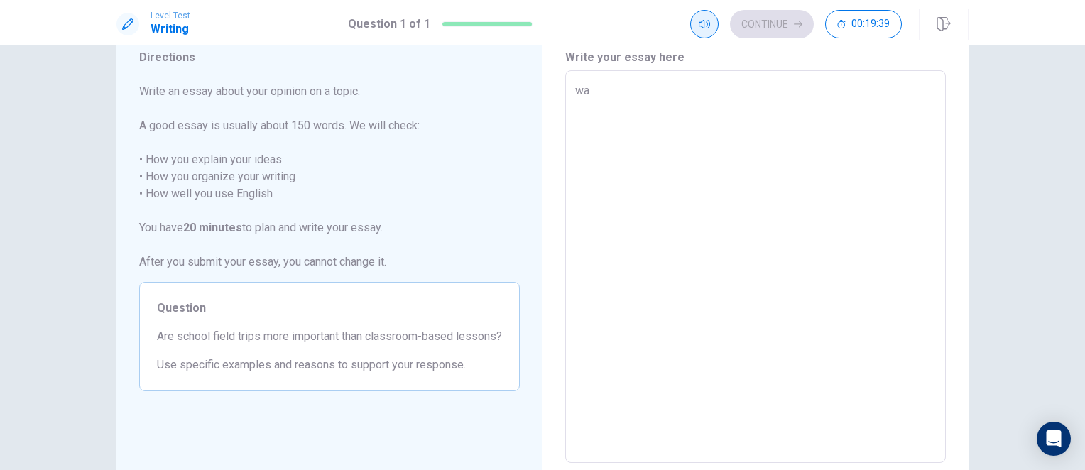
type textarea "x"
type textarea "wa"
click at [708, 26] on icon "button" at bounding box center [704, 24] width 11 height 9
type textarea "x"
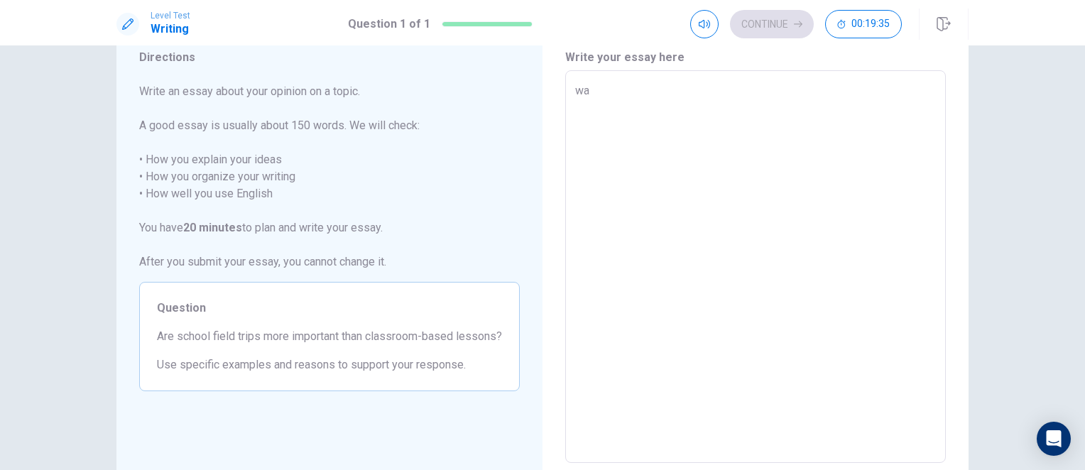
click at [602, 83] on textarea "wa" at bounding box center [755, 266] width 361 height 369
type textarea "w"
type textarea "x"
type textarea "t"
type textarea "x"
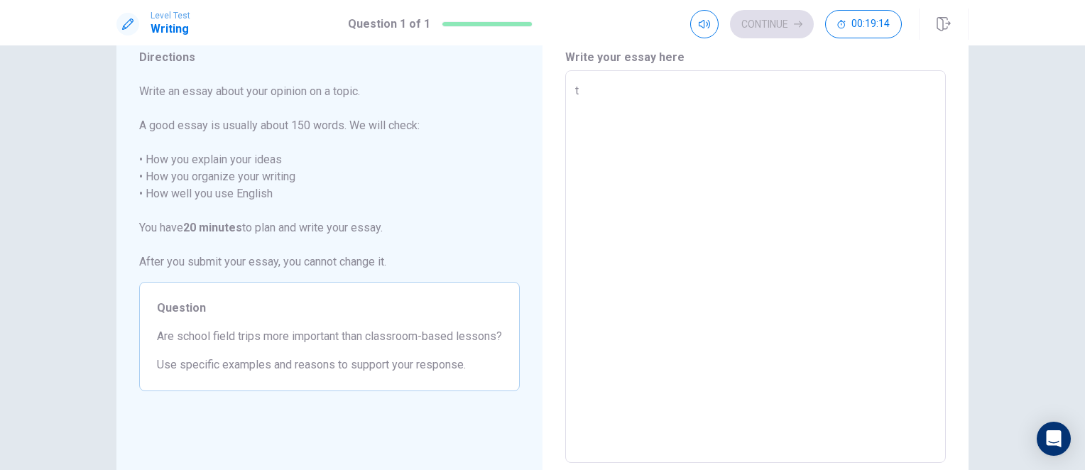
type textarea "th"
type textarea "x"
type textarea "the"
type textarea "x"
type textarea "the"
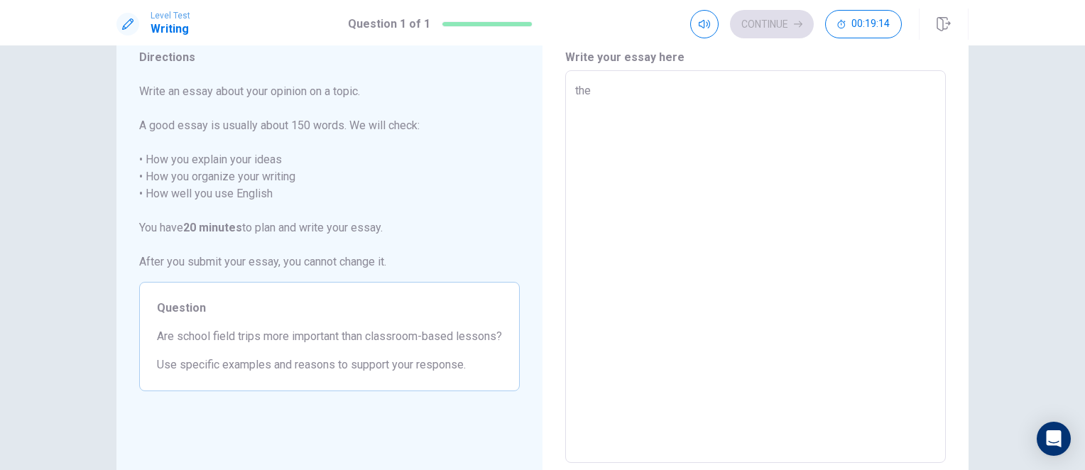
type textarea "x"
type textarea "the q"
type textarea "x"
type textarea "the qu"
type textarea "x"
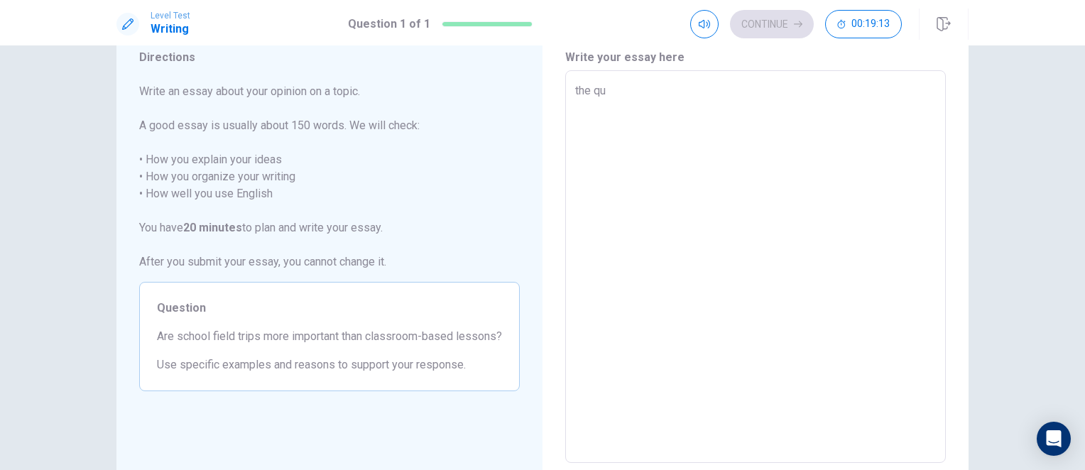
type textarea "the qui"
type textarea "x"
type textarea "the quic"
type textarea "x"
type textarea "the quick"
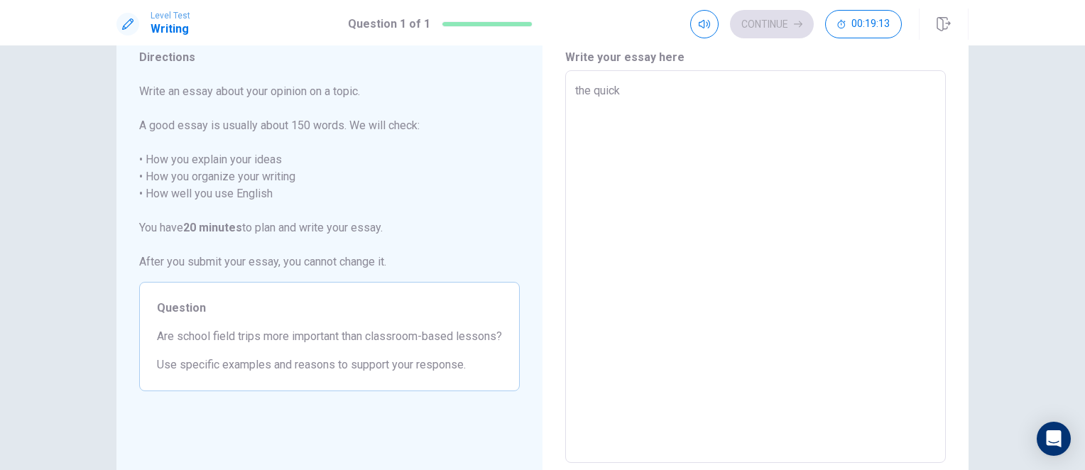
type textarea "x"
type textarea "the quick"
type textarea "x"
type textarea "the quick f"
type textarea "x"
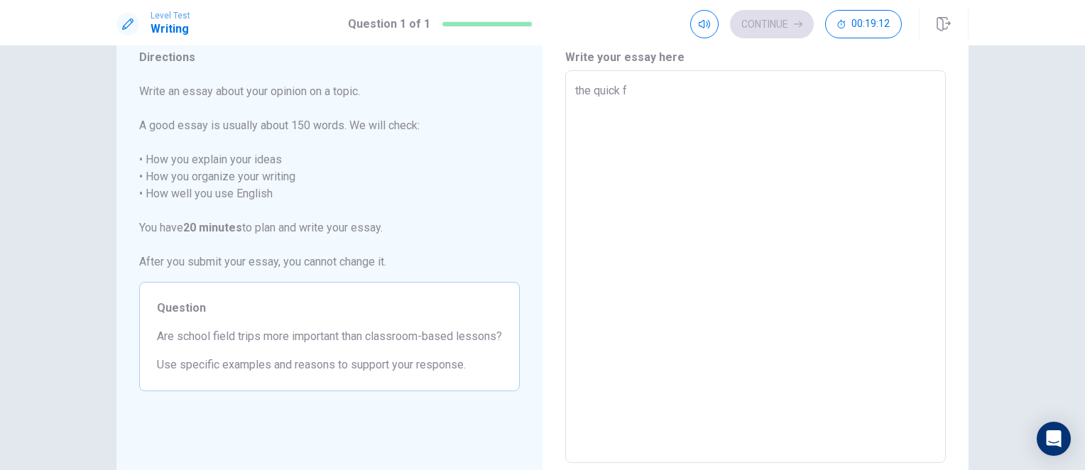
type textarea "the quick fo"
type textarea "x"
type textarea "the quick fow"
type textarea "x"
type textarea "the quick fo"
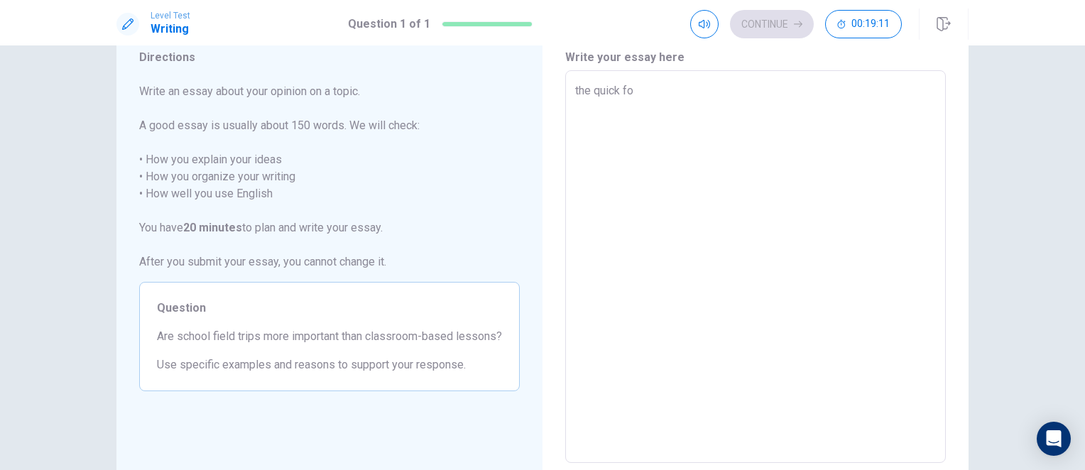
type textarea "x"
type textarea "the quick fox"
type textarea "x"
type textarea "the quick fox"
type textarea "x"
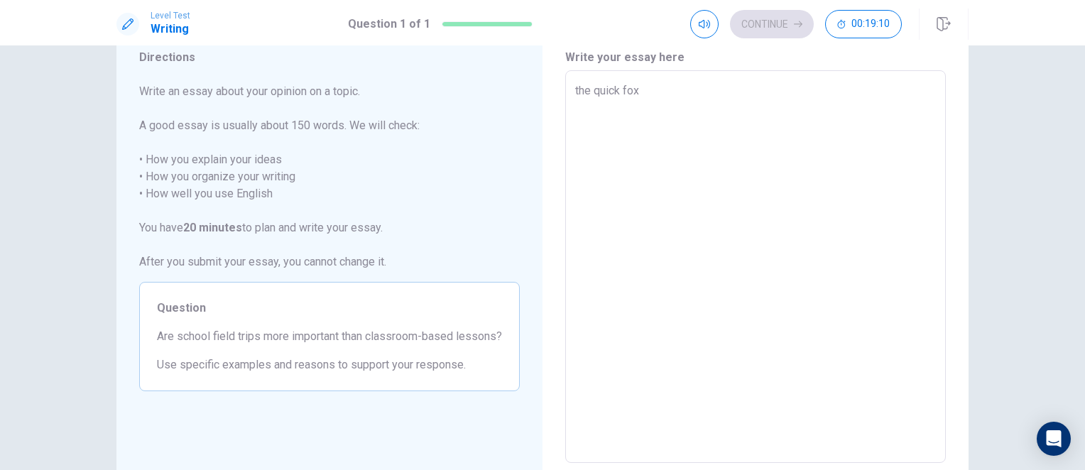
type textarea "the quick fox j"
type textarea "x"
type textarea "the quick fox ju"
type textarea "x"
type textarea "the quick fox jum"
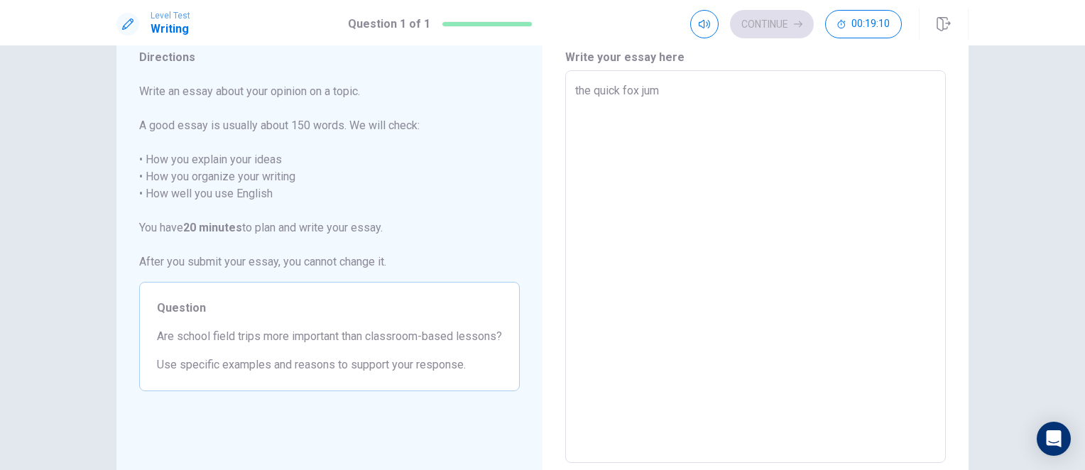
type textarea "x"
type textarea "the quick fox jump"
type textarea "x"
type textarea "the quick fox jumpe"
type textarea "x"
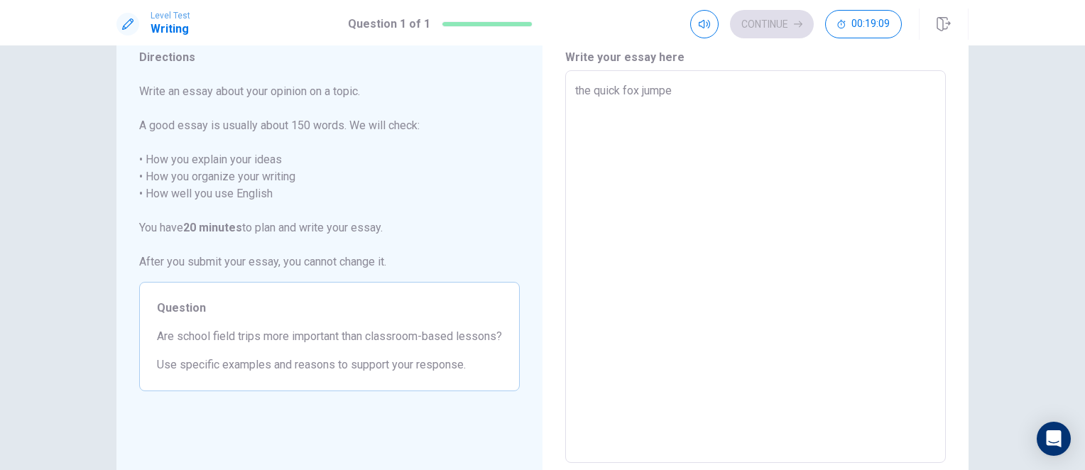
type textarea "the quick fox jumped"
type textarea "x"
type textarea "the quick fox jumped"
type textarea "x"
type textarea "the quick fox jumped o"
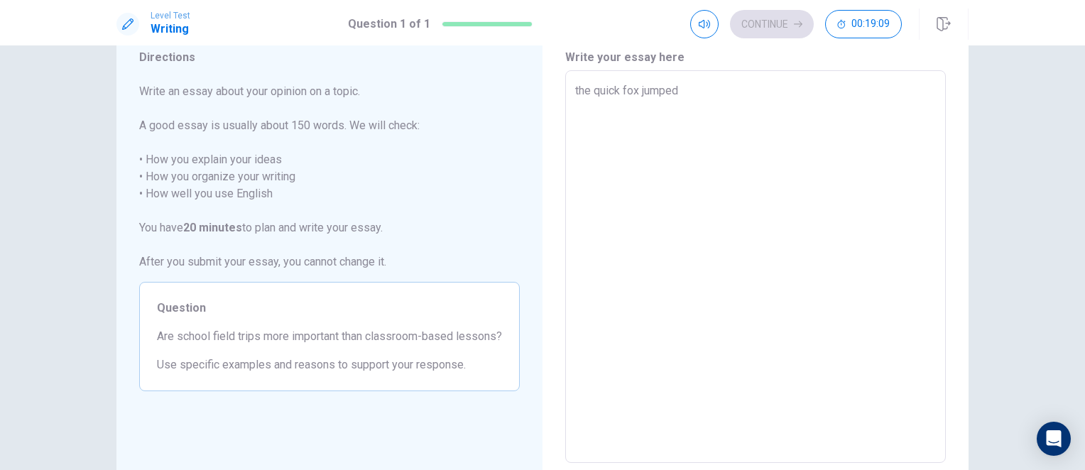
type textarea "x"
type textarea "the quick fox jumped of"
type textarea "x"
type textarea "the quick fox jumped o"
type textarea "x"
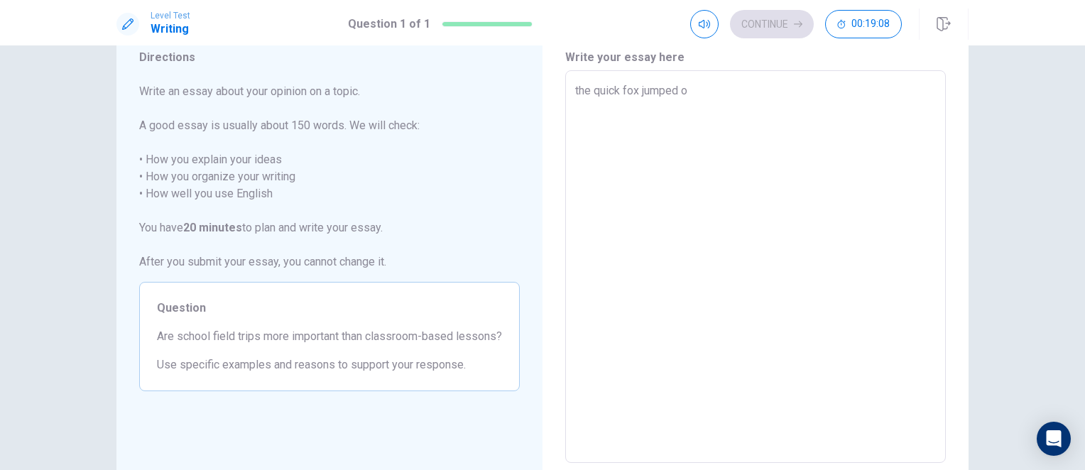
type textarea "the quick fox jumped ov"
type textarea "x"
type textarea "the quick fox jumped ove"
type textarea "x"
type textarea "the quick fox jumped over"
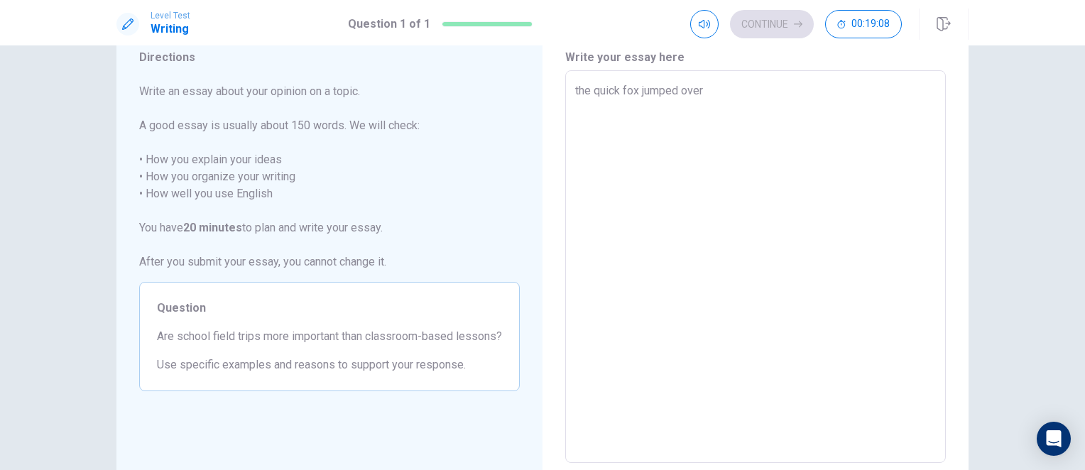
type textarea "x"
type textarea "the quick fox jumped over"
type textarea "x"
type textarea "the quick fox jumped over t"
type textarea "x"
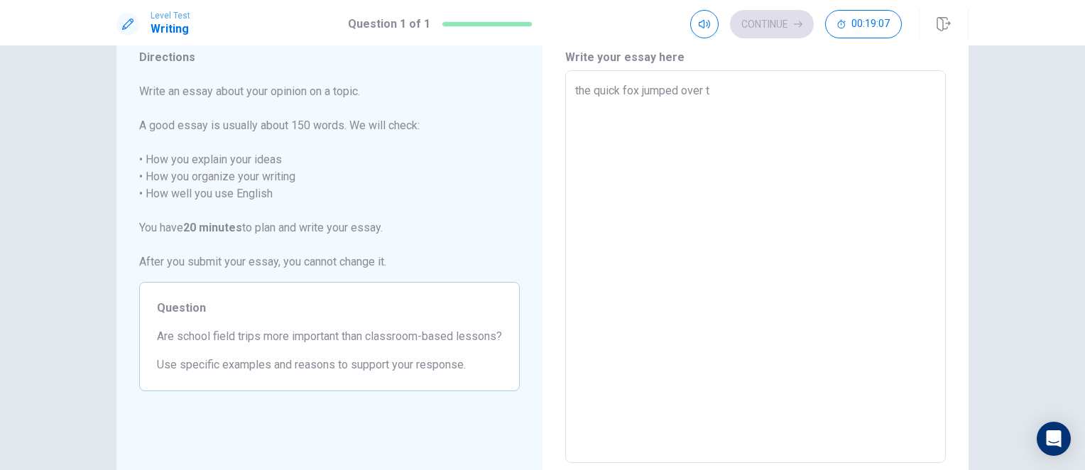
type textarea "the quick fox jumped over th"
type textarea "x"
type textarea "the quick fox jumped over the"
type textarea "x"
type textarea "the quick fox jumped over the"
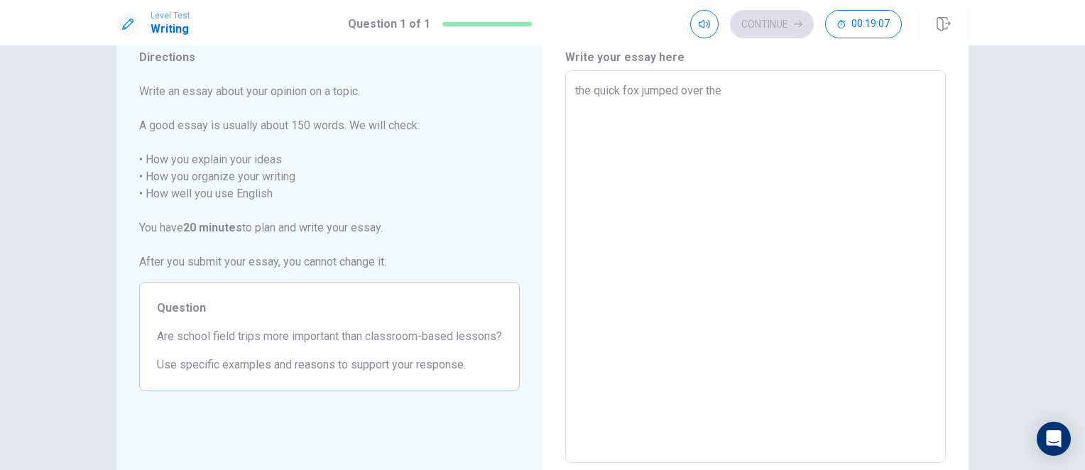
type textarea "x"
type textarea "the quick fox jumped over the l"
type textarea "x"
type textarea "the quick fox jumped over the la"
type textarea "x"
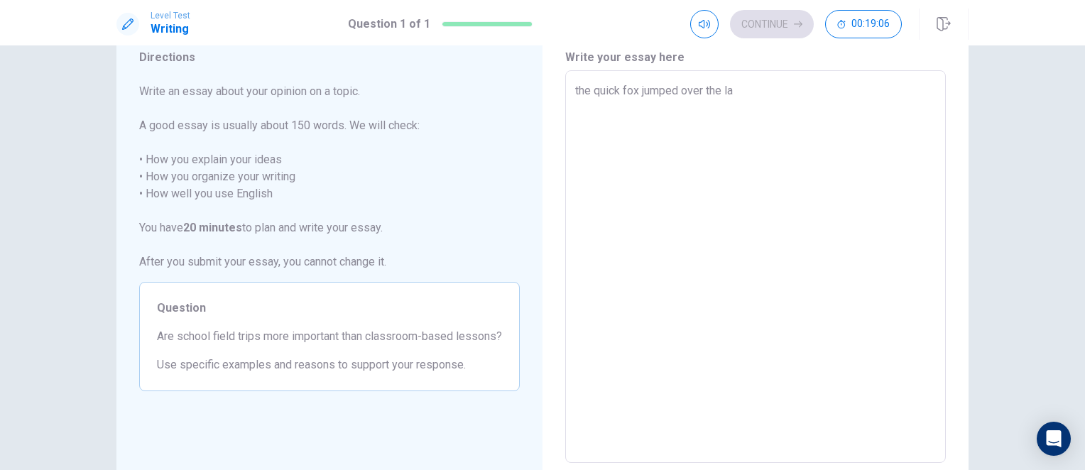
type textarea "the quick fox jumped over the laz"
type textarea "x"
type textarea "the quick fox jumped over the lazy"
type textarea "x"
type textarea "the quick fox jumped over the lazy"
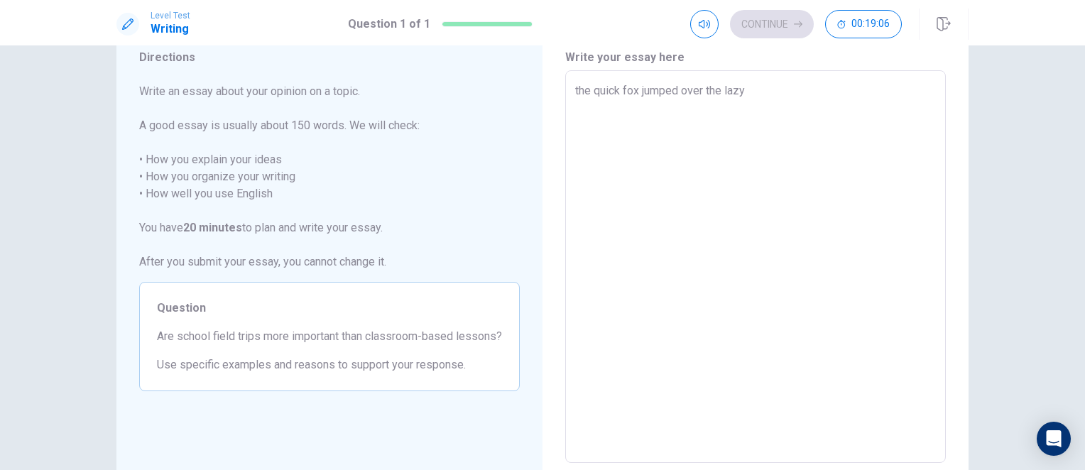
type textarea "x"
type textarea "the quick fox jumped over the lazy d"
type textarea "x"
type textarea "the quick fox jumped over the lazy do"
type textarea "x"
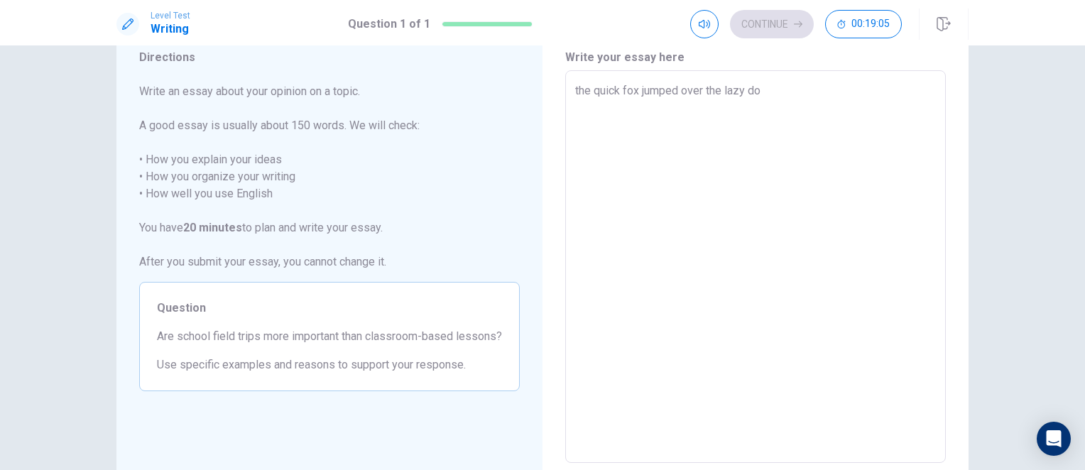
type textarea "the quick fox jumped over the lazy dog"
drag, startPoint x: 766, startPoint y: 91, endPoint x: 558, endPoint y: 109, distance: 208.8
click at [558, 109] on div "Write your essay here the quick fox jumped over the lazy dog x ​ Word count : 8" at bounding box center [755, 267] width 426 height 493
type textarea "x"
type textarea "f"
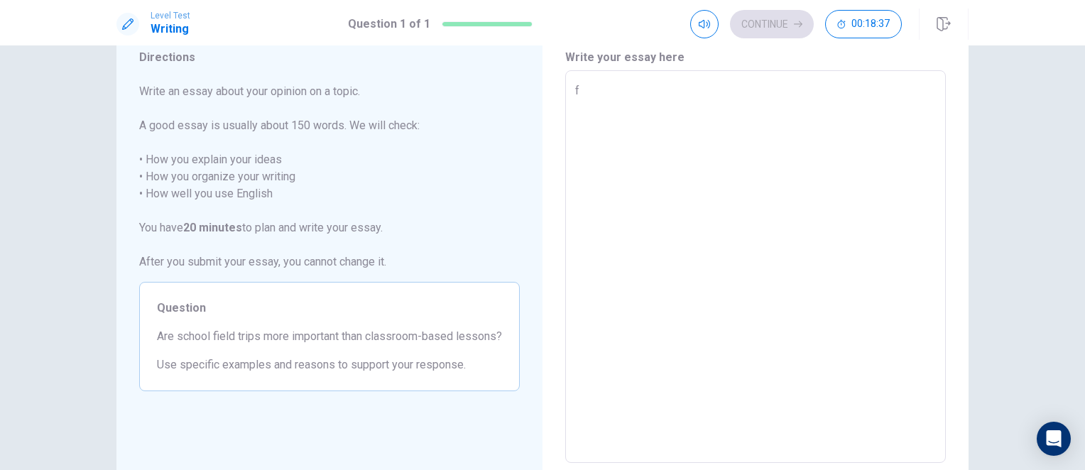
type textarea "x"
type textarea "fi"
type textarea "x"
type textarea "fie"
type textarea "x"
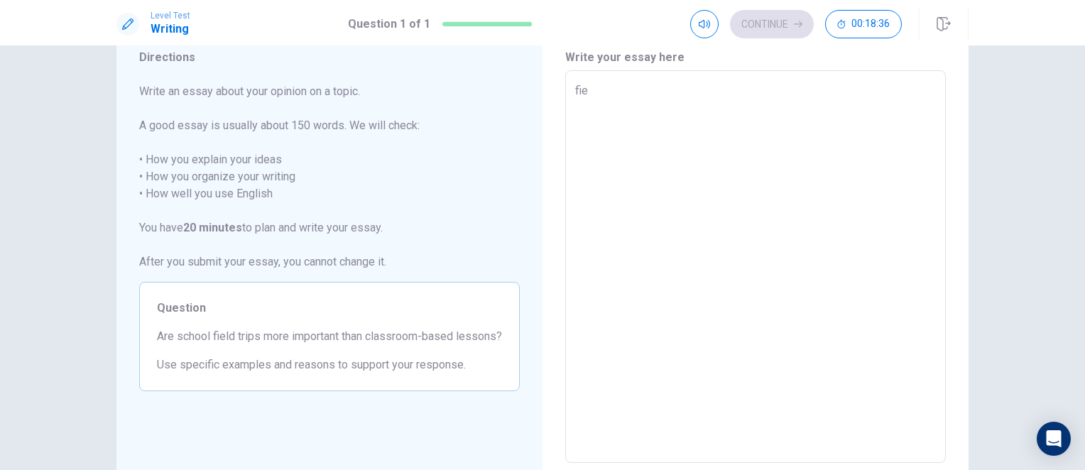
type textarea "fiel"
type textarea "x"
type textarea "field"
type textarea "x"
type textarea "field"
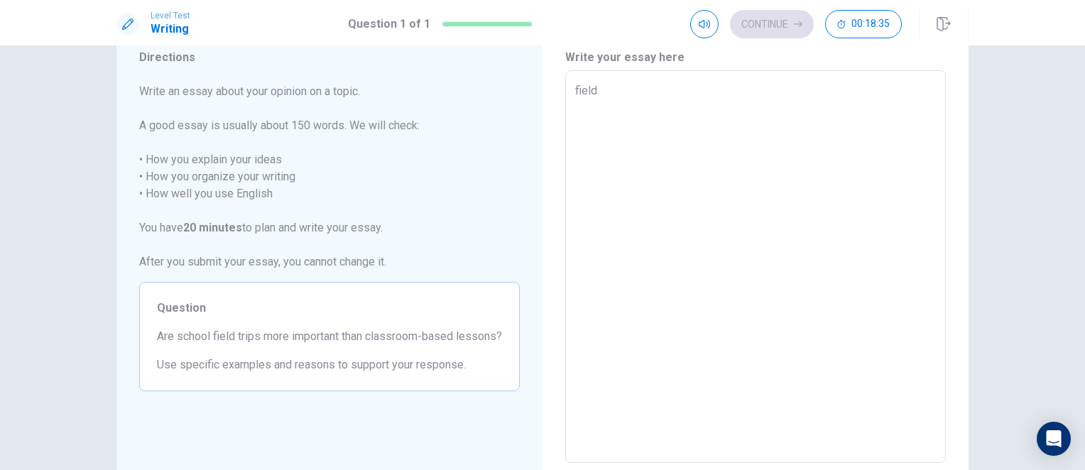
type textarea "x"
type textarea "field t"
type textarea "x"
type textarea "field tr"
type textarea "x"
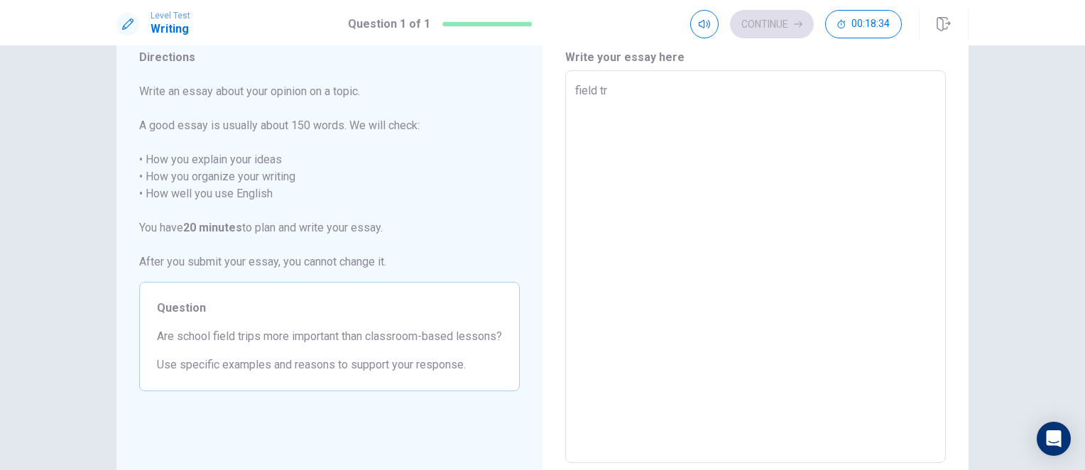
type textarea "field tri"
type textarea "x"
type textarea "field trip"
type textarea "x"
type textarea "field trips"
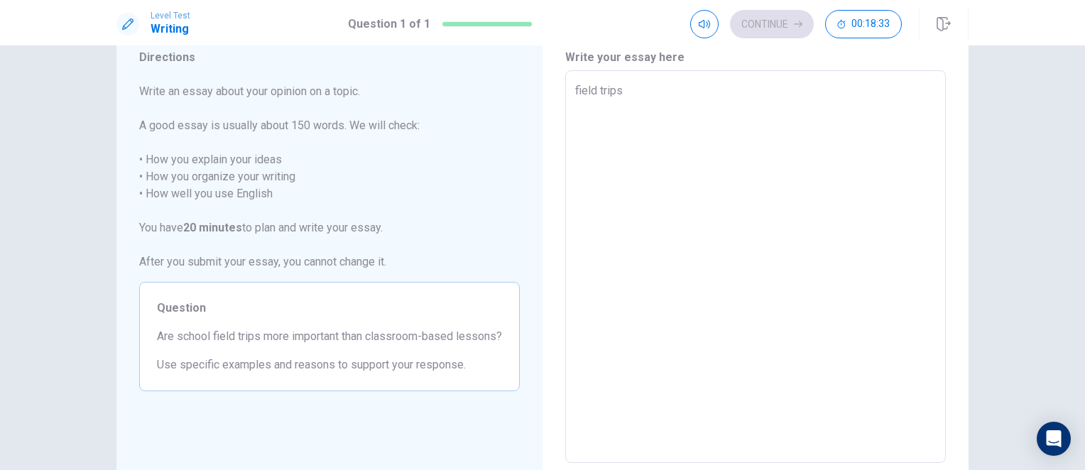
type textarea "x"
type textarea "field trips"
type textarea "x"
type textarea "field trips a"
type textarea "x"
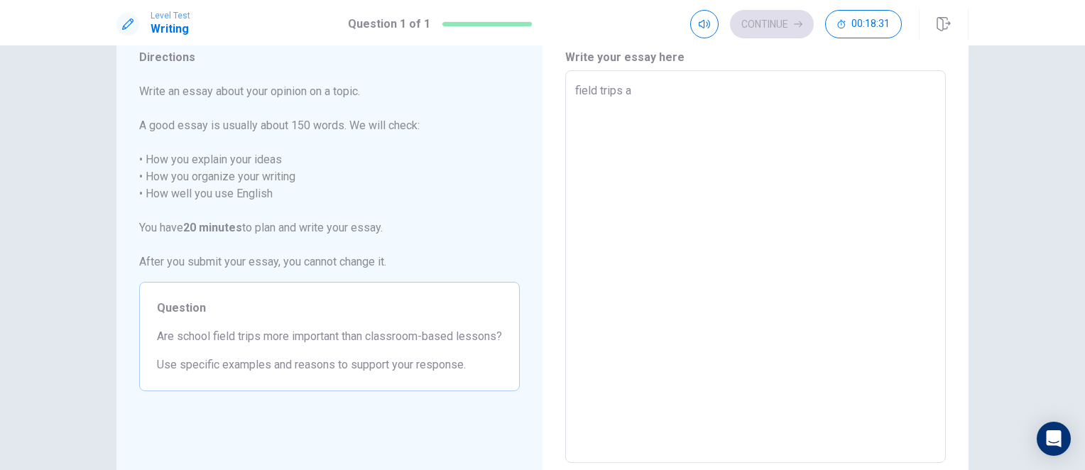
type textarea "field trips ar"
type textarea "x"
type textarea "field trips are"
type textarea "x"
type textarea "field trips are"
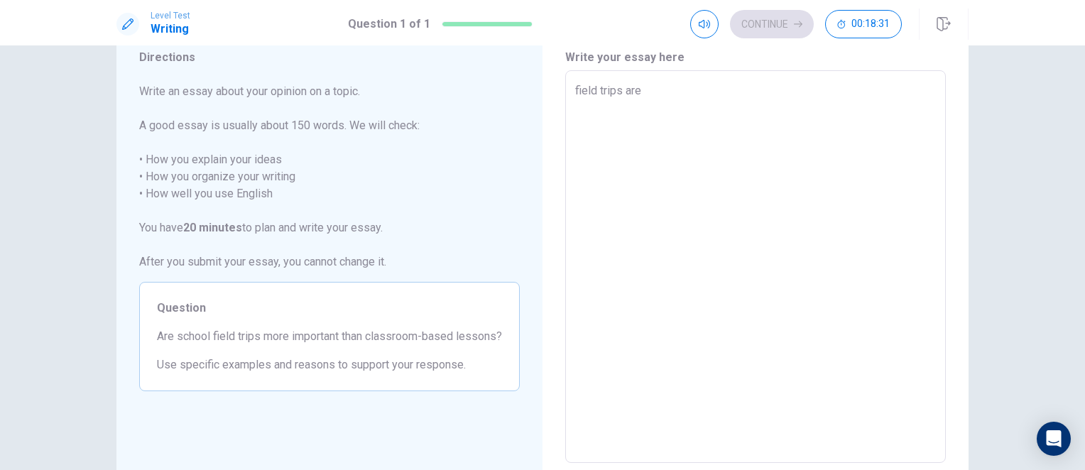
type textarea "x"
type textarea "field trips are l"
type textarea "x"
type textarea "field trips are le"
type textarea "x"
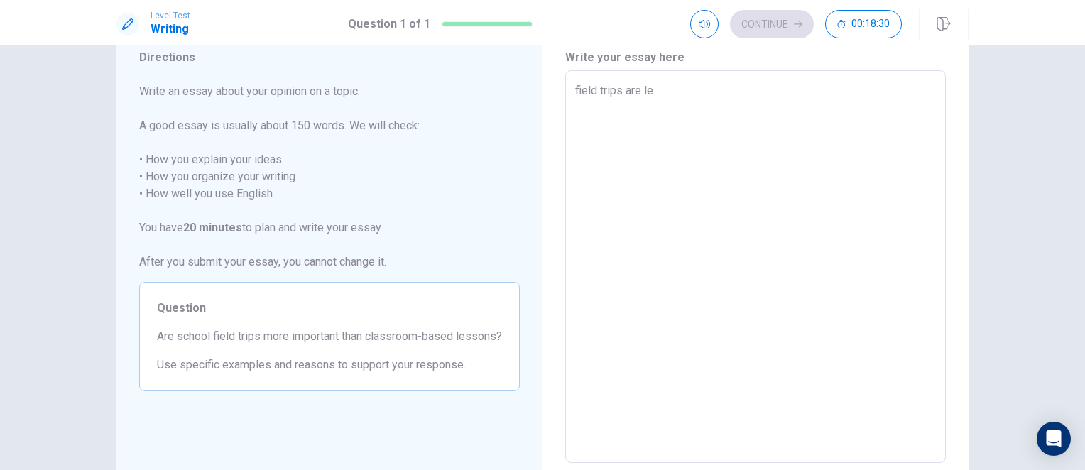
type textarea "field trips are les"
type textarea "x"
type textarea "field trips are less"
type textarea "x"
type textarea "field trips are less"
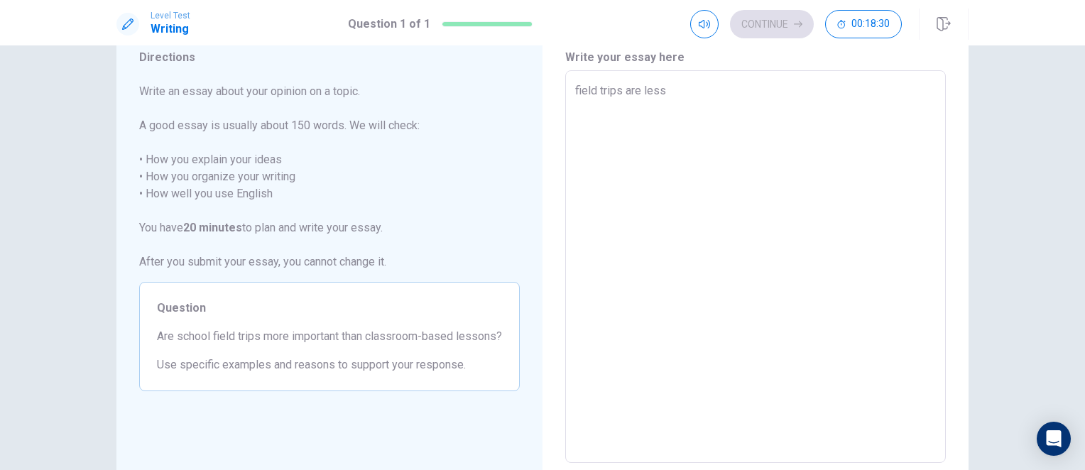
type textarea "x"
type textarea "field trips are less i"
type textarea "x"
type textarea "field trips are less im"
type textarea "x"
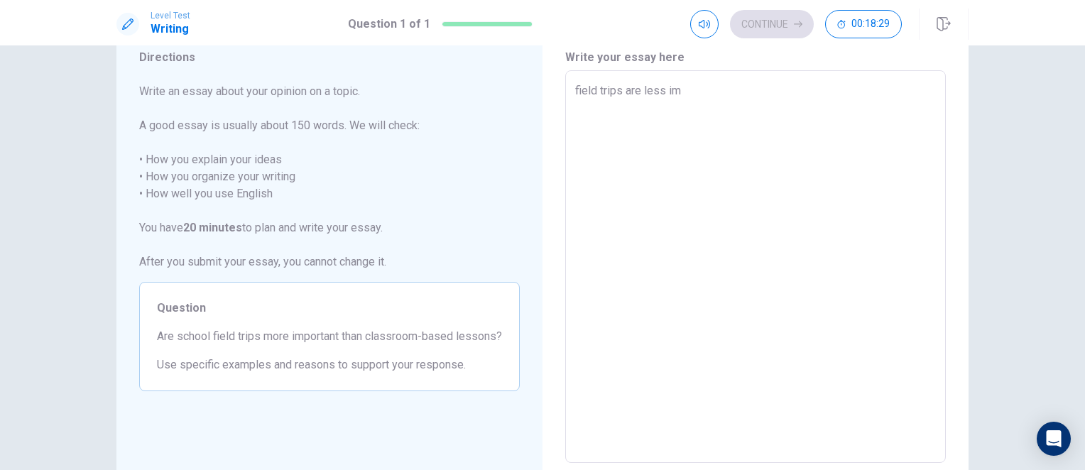
type textarea "field trips are less imp"
type textarea "x"
type textarea "field trips are less impo"
type textarea "x"
type textarea "field trips are less impor"
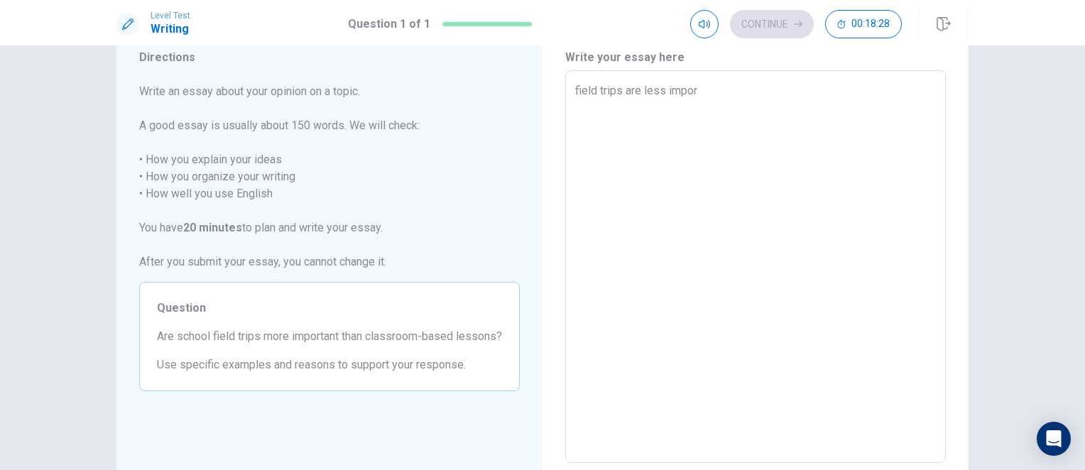
type textarea "x"
type textarea "field trips are less import"
type textarea "x"
type textarea "field trips are less importa"
type textarea "x"
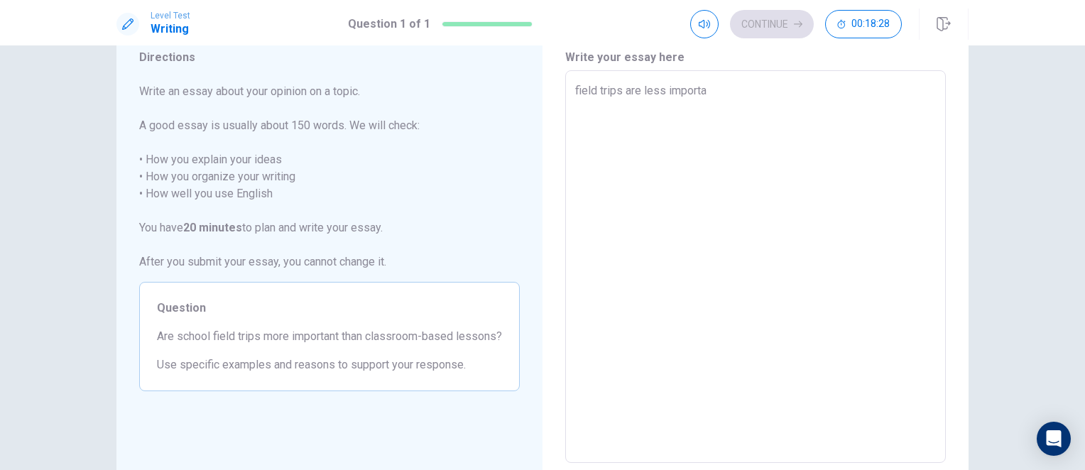
type textarea "field trips are less importan"
type textarea "x"
type textarea "field trips are less important"
type textarea "x"
type textarea "field trips are less important"
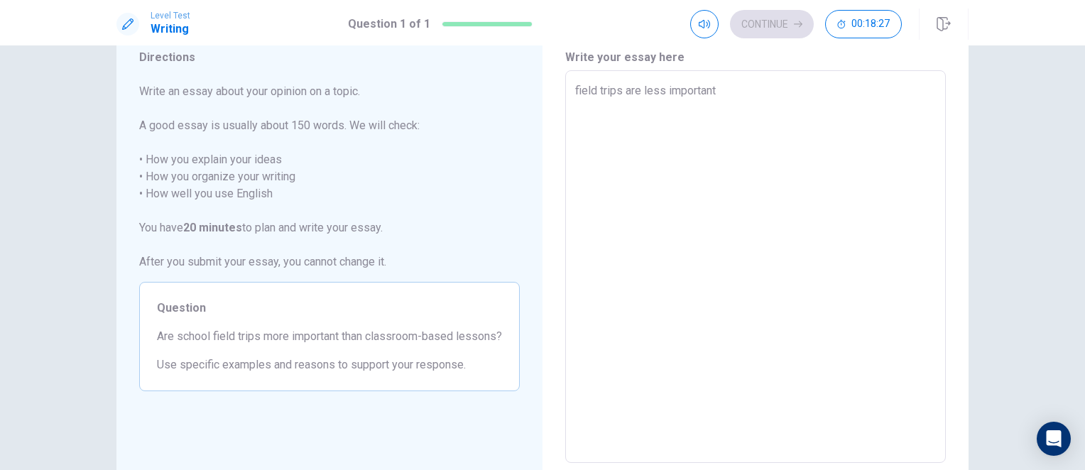
type textarea "x"
type textarea "field trips are less important h"
type textarea "x"
type textarea "field trips are less important"
type textarea "x"
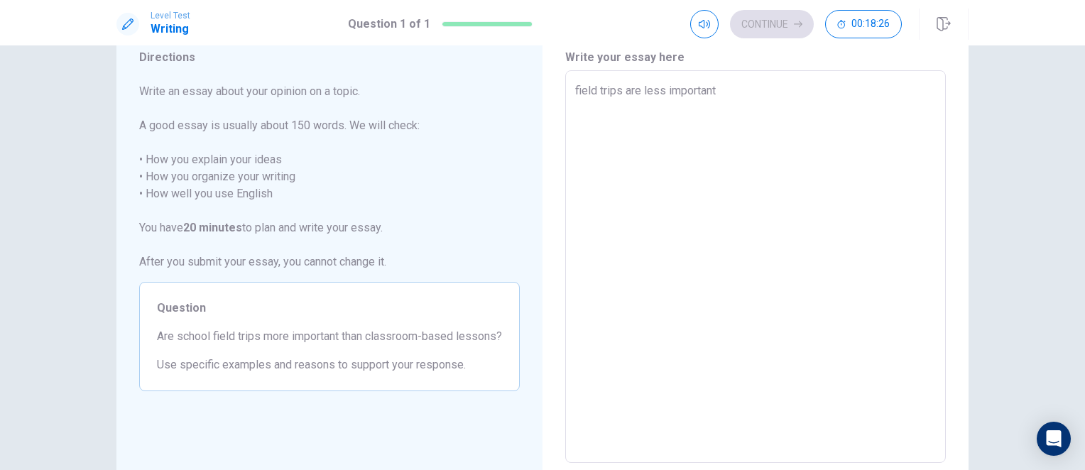
type textarea "field trips are less important"
type textarea "x"
type textarea "field trips are less importan"
type textarea "x"
type textarea "field trips are less importa"
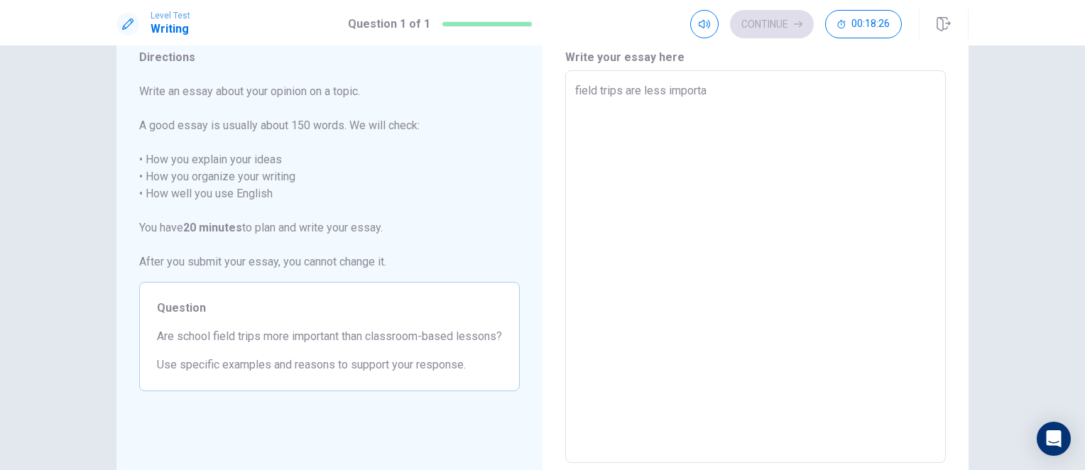
type textarea "x"
type textarea "field trips are less import"
type textarea "x"
type textarea "field trips are less impor"
type textarea "x"
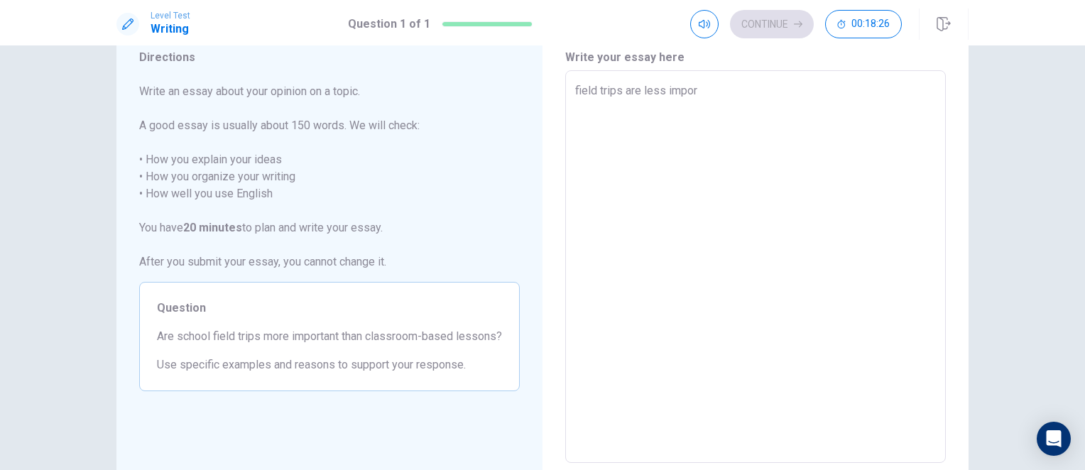
type textarea "field trips are less impo"
type textarea "x"
type textarea "field trips are less imp"
type textarea "x"
type textarea "field trips are less im"
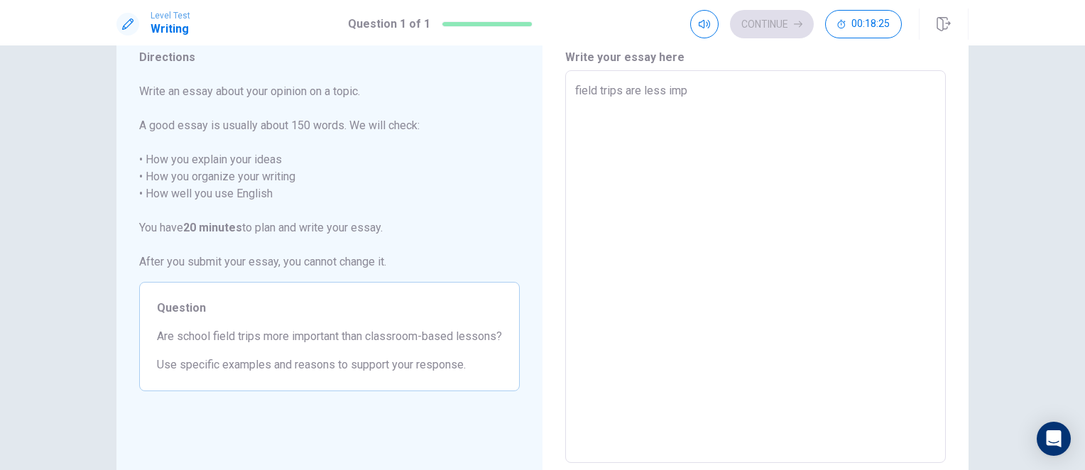
type textarea "x"
type textarea "field trips are less i"
type textarea "x"
type textarea "field trips are less"
type textarea "x"
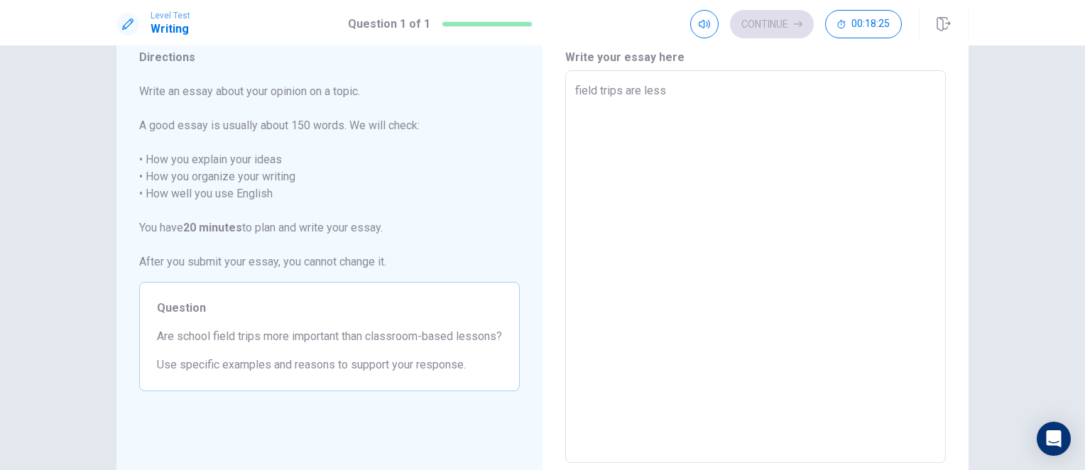
type textarea "field trips are less"
type textarea "x"
type textarea "field trips are les"
type textarea "x"
type textarea "field trips are le"
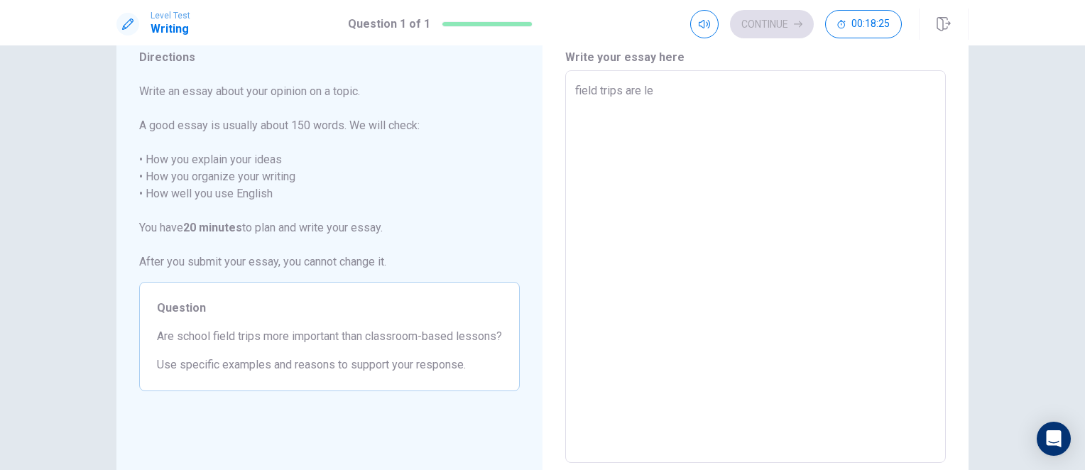
type textarea "x"
type textarea "field trips are l"
type textarea "x"
type textarea "field trips are"
type textarea "x"
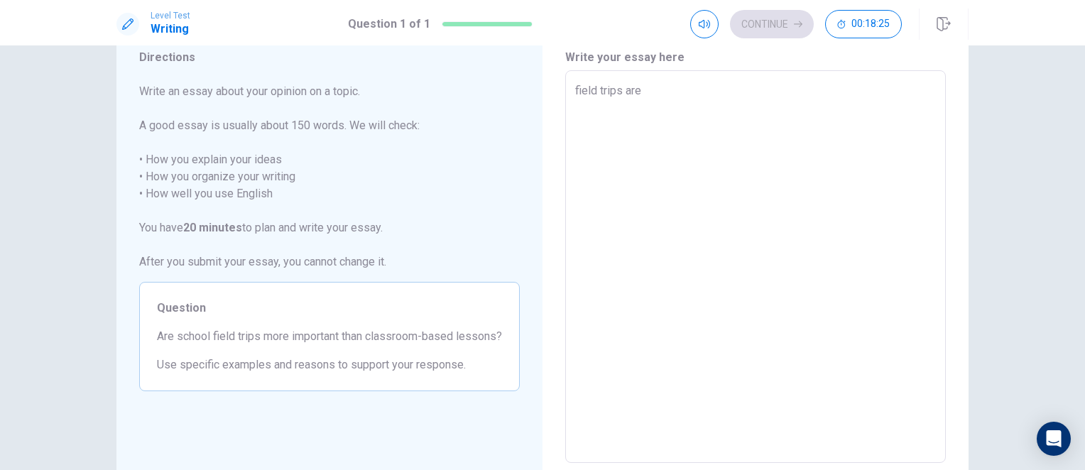
type textarea "field trips are"
type textarea "x"
type textarea "field trips ar"
type textarea "x"
type textarea "field trips a"
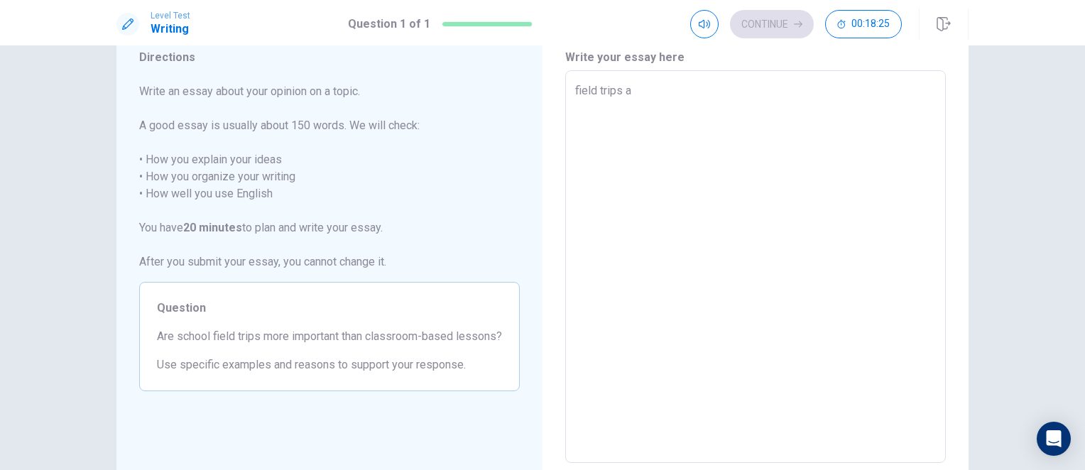
type textarea "x"
type textarea "field trips"
type textarea "x"
type textarea "field trips"
type textarea "x"
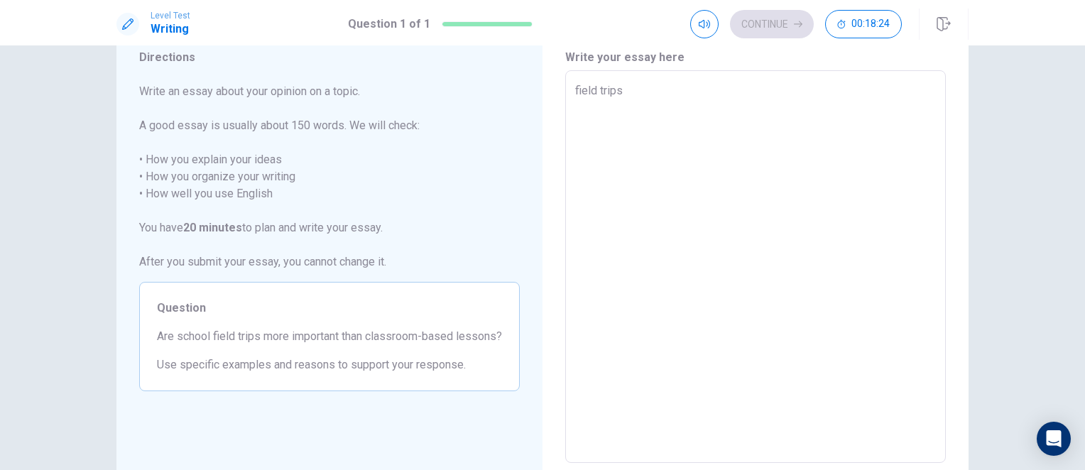
type textarea "field trip"
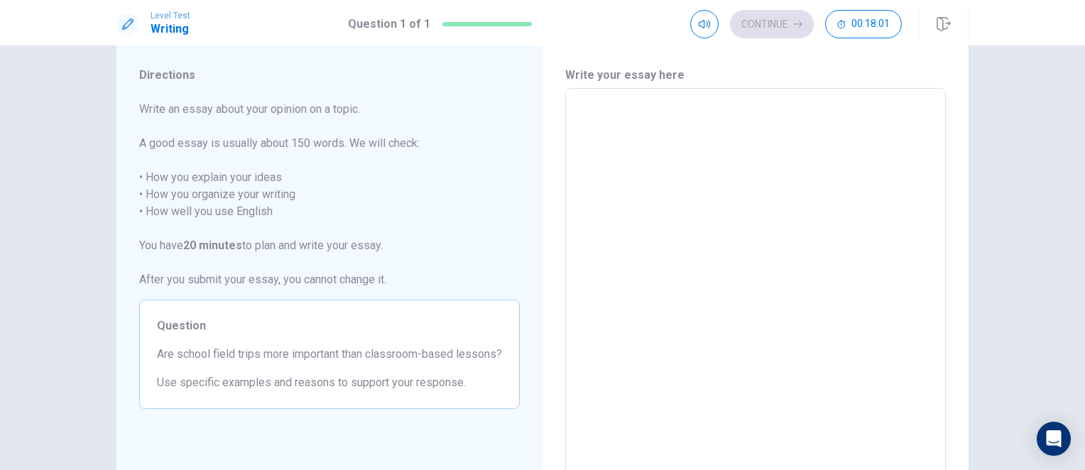
scroll to position [34, 0]
click at [681, 319] on textarea at bounding box center [755, 286] width 361 height 369
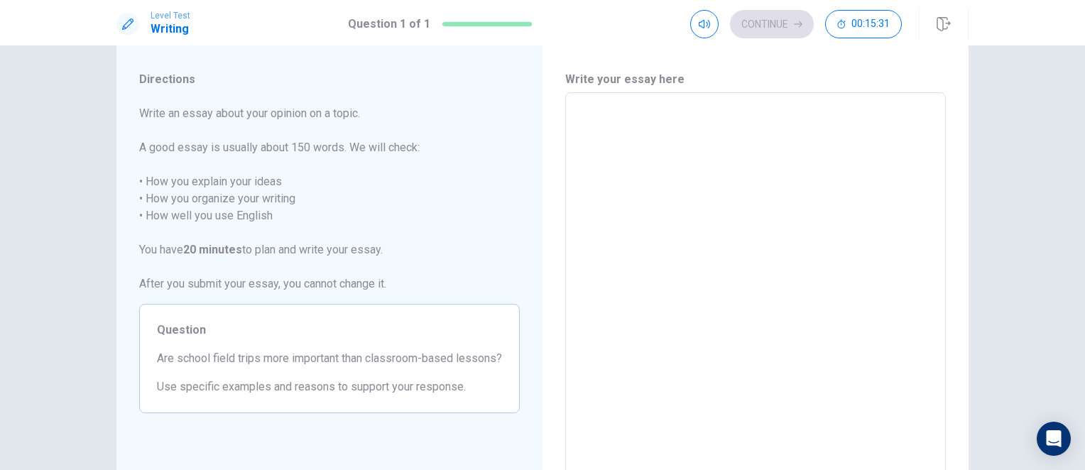
scroll to position [29, 0]
click at [723, 48] on span at bounding box center [725, 51] width 9 height 9
click at [633, 126] on textarea at bounding box center [755, 290] width 361 height 369
click at [943, 26] on icon "button" at bounding box center [942, 24] width 13 height 14
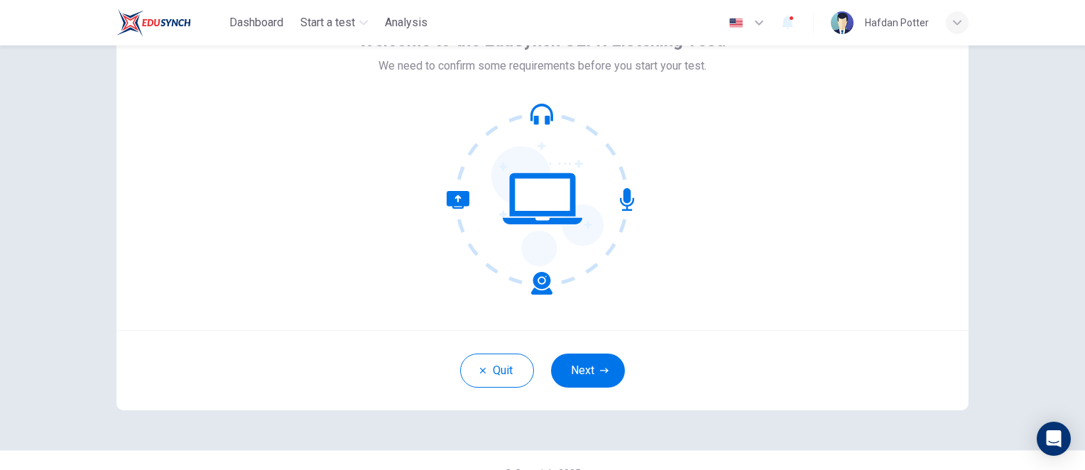
scroll to position [97, 0]
click at [581, 366] on button "Next" at bounding box center [588, 370] width 74 height 34
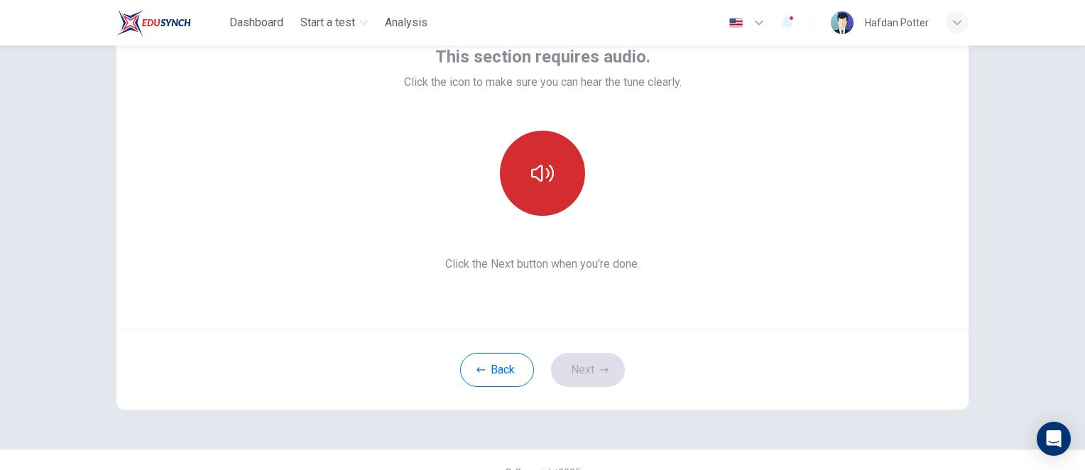
click at [545, 178] on icon "button" at bounding box center [542, 173] width 23 height 23
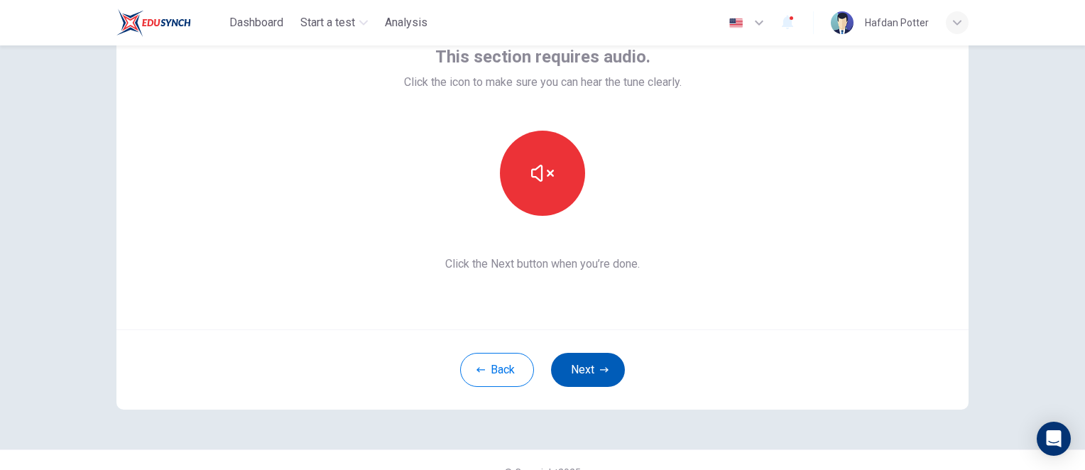
click at [591, 367] on button "Next" at bounding box center [588, 370] width 74 height 34
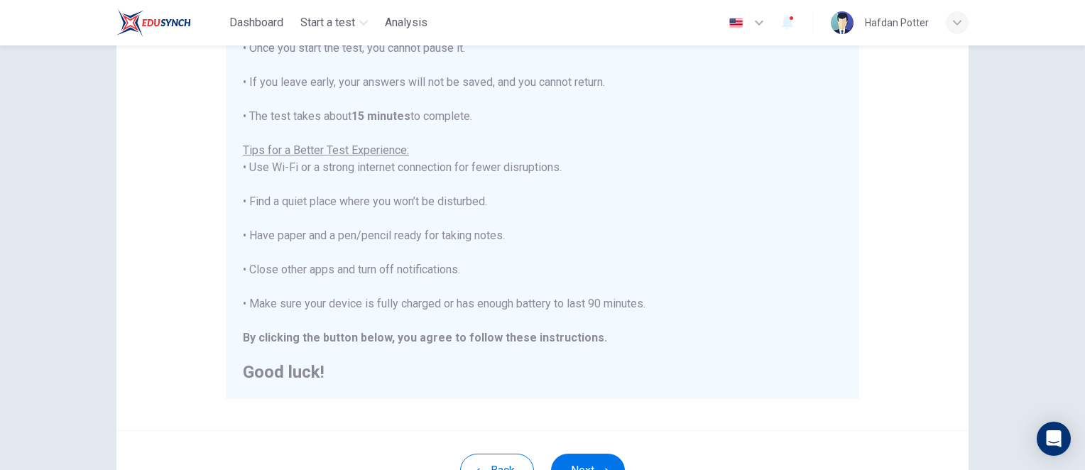
scroll to position [319, 0]
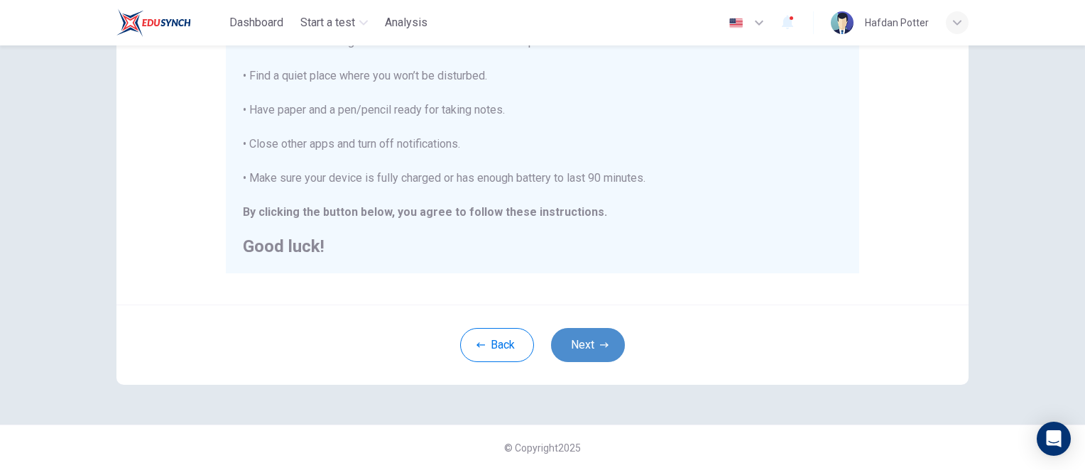
click at [591, 344] on button "Next" at bounding box center [588, 345] width 74 height 34
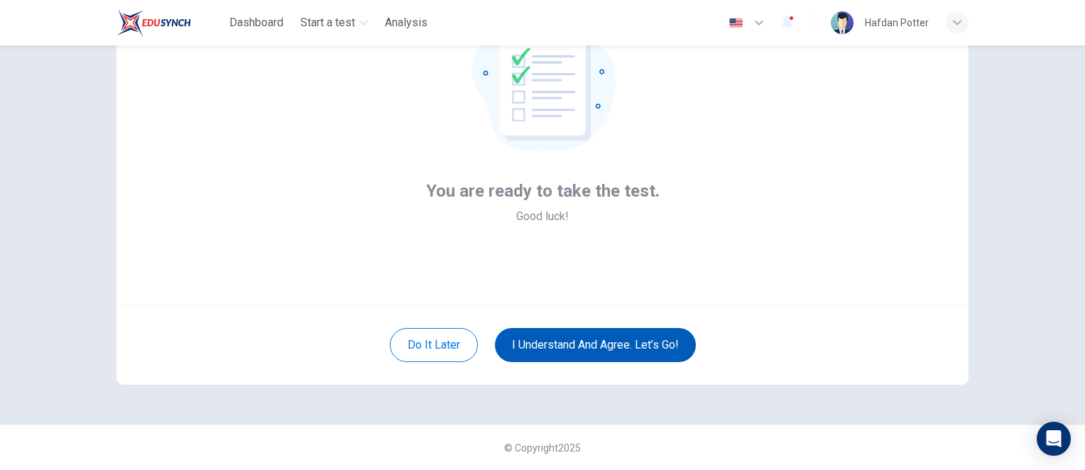
click at [586, 345] on button "I understand and agree. Let’s go!" at bounding box center [595, 345] width 201 height 34
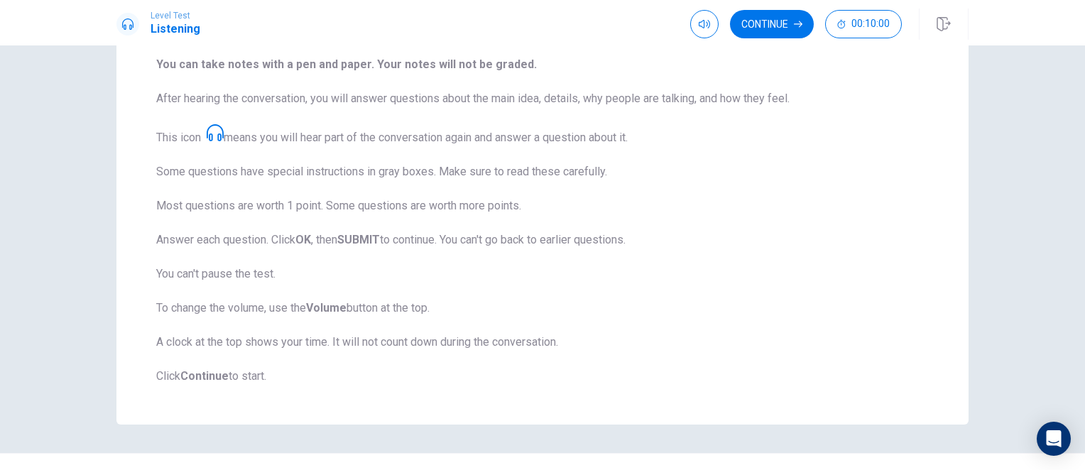
scroll to position [210, 0]
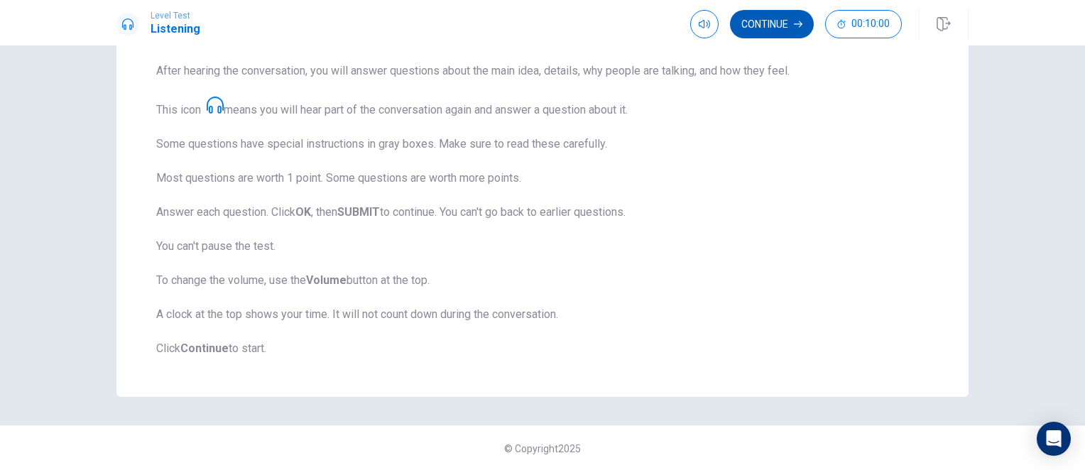
click at [777, 32] on button "Continue" at bounding box center [772, 24] width 84 height 28
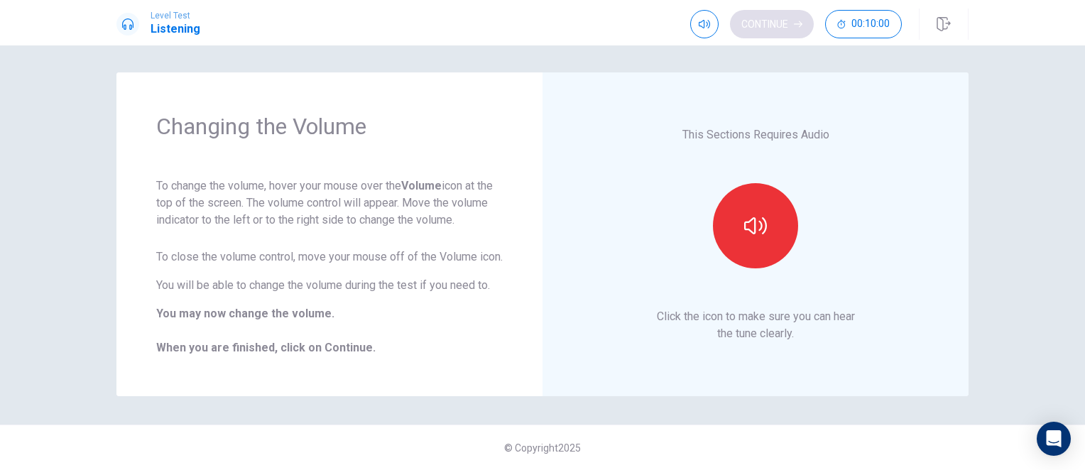
scroll to position [18, 0]
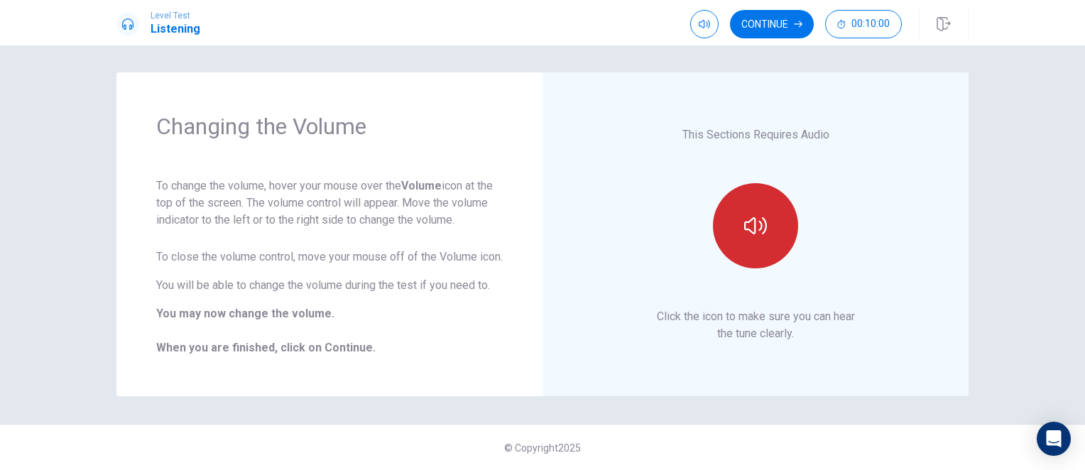
click at [745, 222] on icon "button" at bounding box center [755, 225] width 23 height 23
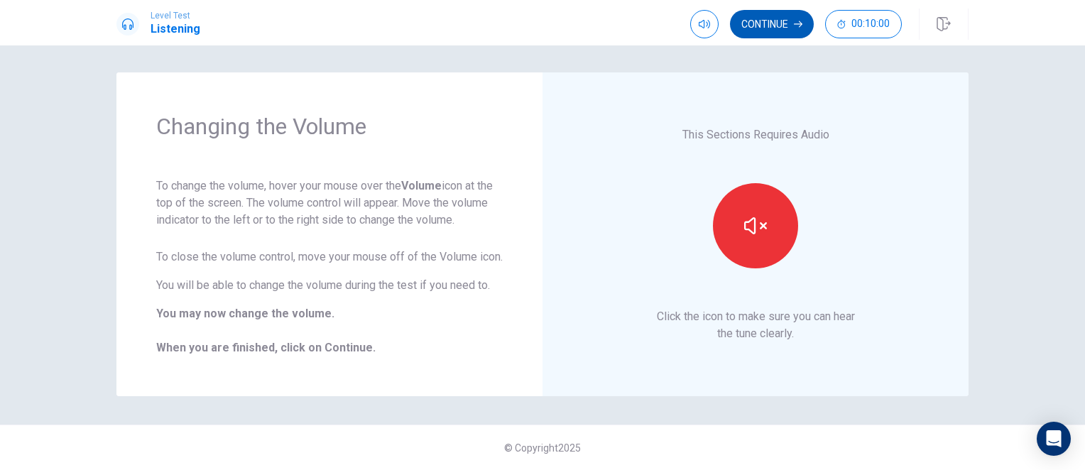
click at [762, 26] on button "Continue" at bounding box center [772, 24] width 84 height 28
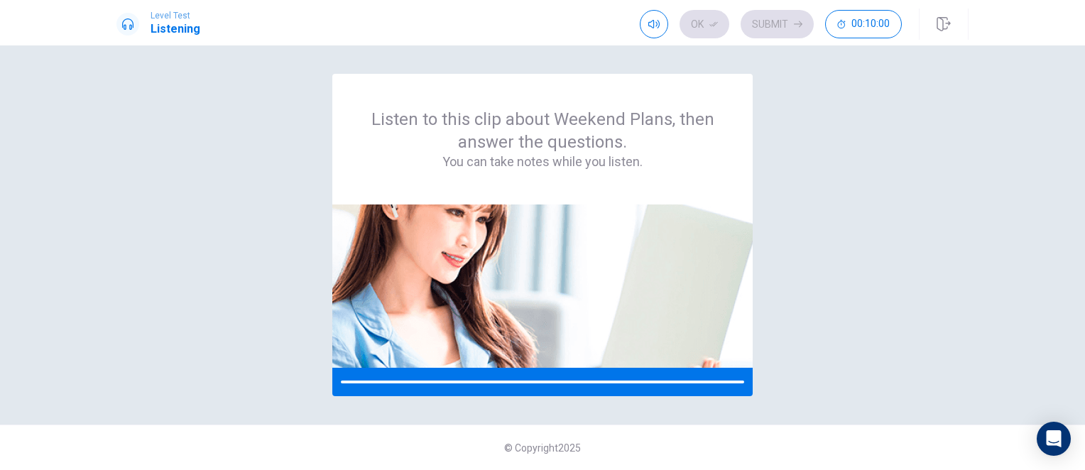
scroll to position [0, 0]
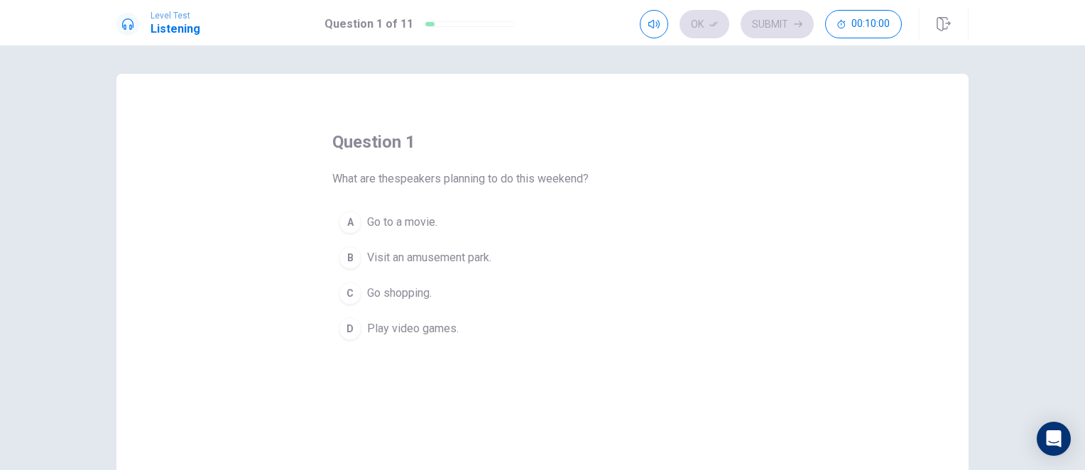
click at [545, 158] on div "question 1 What are thespeakers planning to do this weekend? A Go to a movie. B…" at bounding box center [542, 239] width 420 height 216
click at [391, 251] on span "Visit an amusement park." at bounding box center [429, 257] width 124 height 17
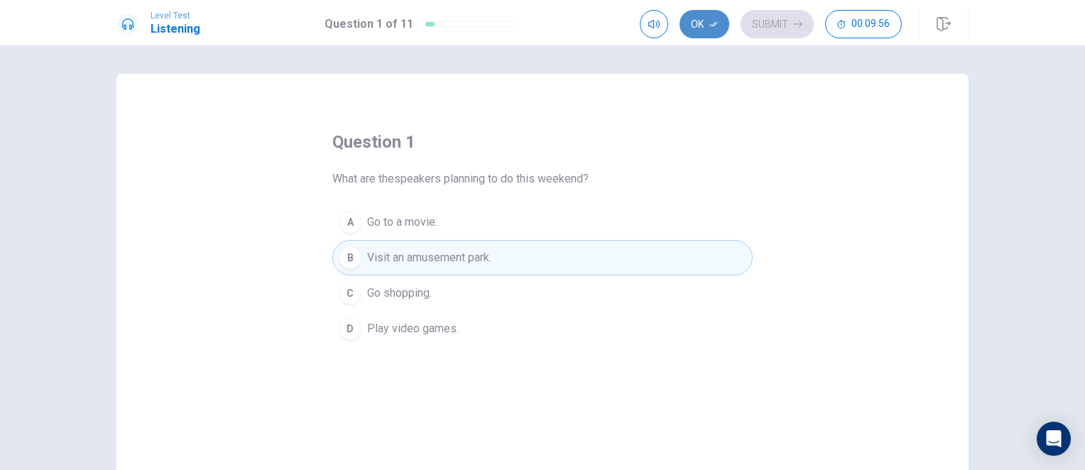
click at [715, 18] on button "Ok" at bounding box center [704, 24] width 50 height 28
click at [754, 20] on button "Submit" at bounding box center [777, 24] width 73 height 28
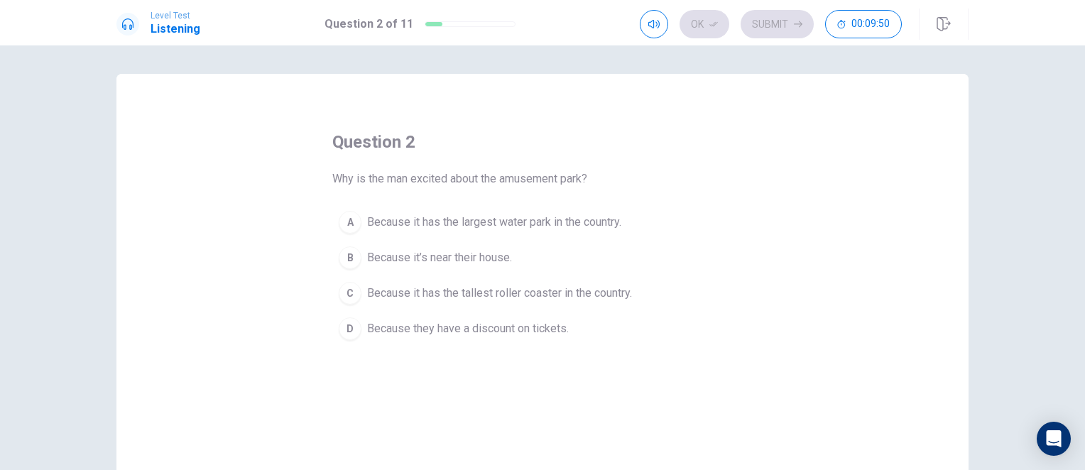
click at [430, 289] on span "Because it has the tallest roller coaster in the country." at bounding box center [499, 293] width 265 height 17
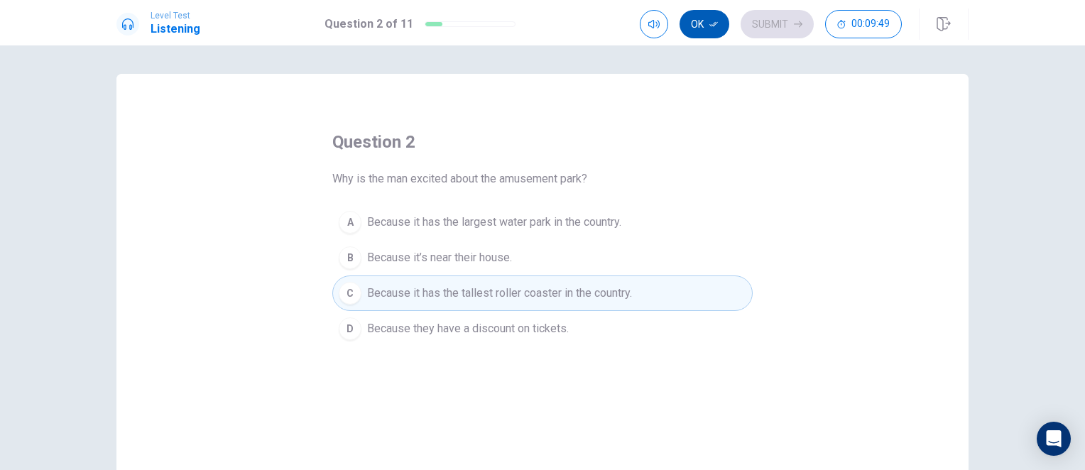
click at [706, 31] on button "Ok" at bounding box center [704, 24] width 50 height 28
click at [761, 30] on button "Submit" at bounding box center [777, 24] width 73 height 28
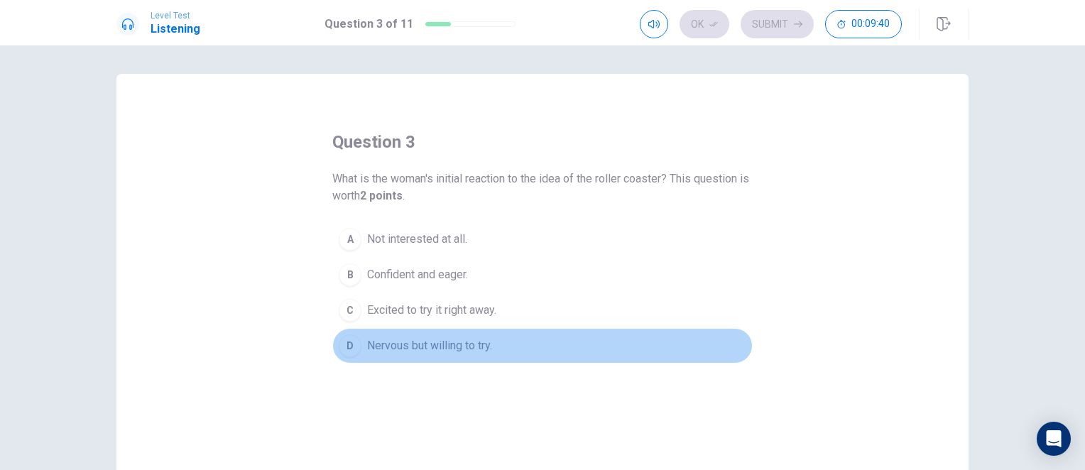
click at [385, 343] on span "Nervous but willing to try." at bounding box center [429, 345] width 125 height 17
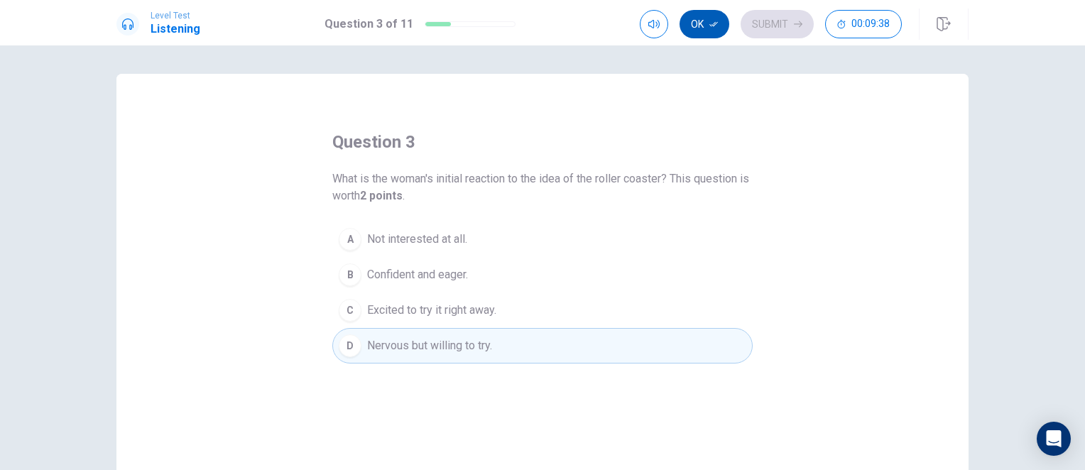
click at [704, 32] on button "Ok" at bounding box center [704, 24] width 50 height 28
click at [736, 28] on div "Ok Submit 00:09:38" at bounding box center [771, 24] width 262 height 28
click at [747, 26] on button "Submit" at bounding box center [777, 24] width 73 height 28
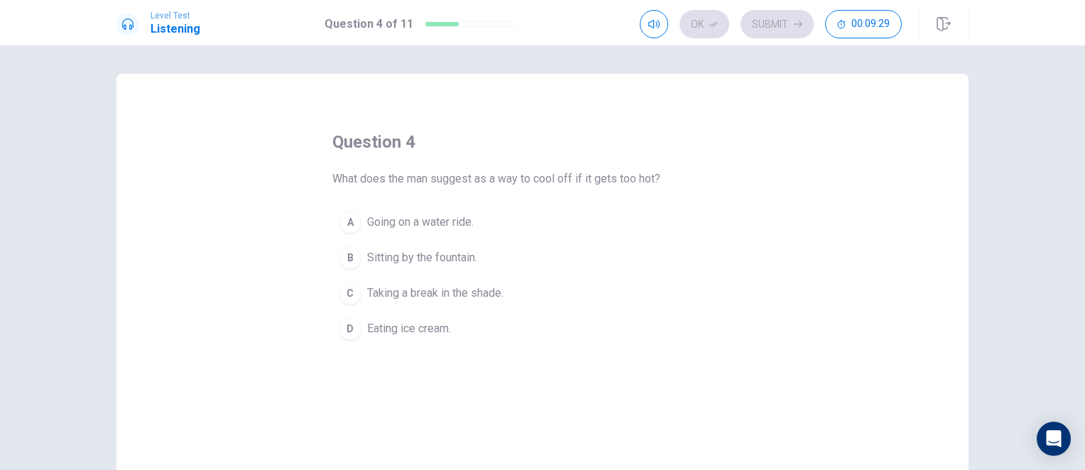
click at [380, 225] on span "Going on a water ride." at bounding box center [420, 222] width 106 height 17
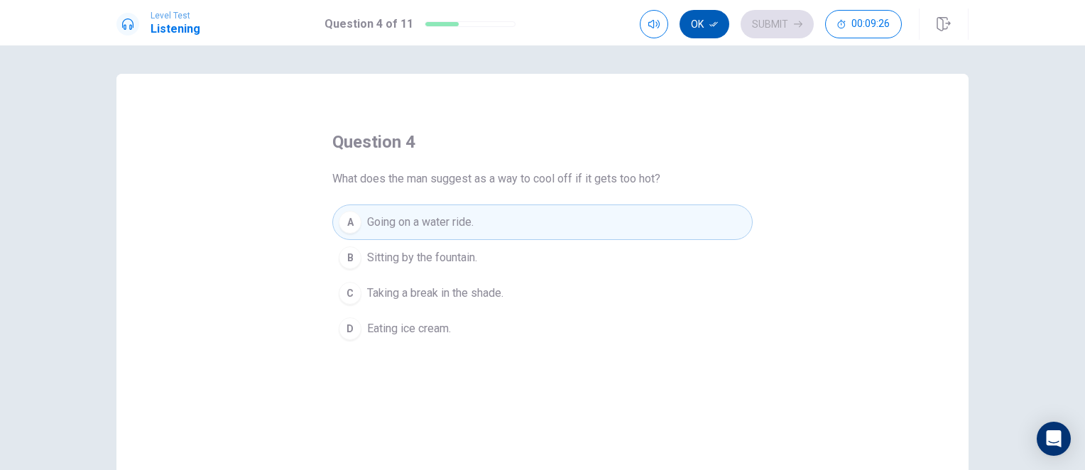
click at [714, 21] on icon "button" at bounding box center [713, 24] width 9 height 9
click at [768, 22] on button "Submit" at bounding box center [777, 24] width 73 height 28
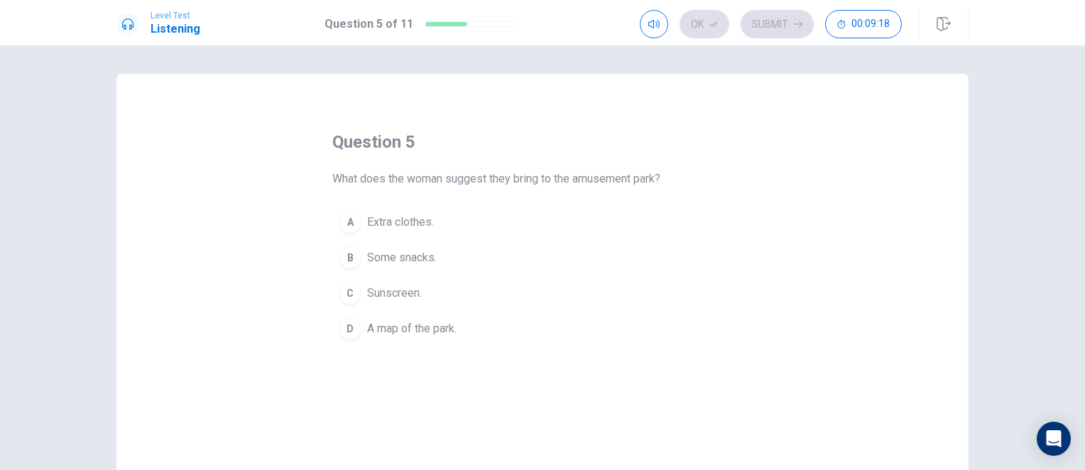
click at [389, 216] on span "Extra clothes." at bounding box center [400, 222] width 67 height 17
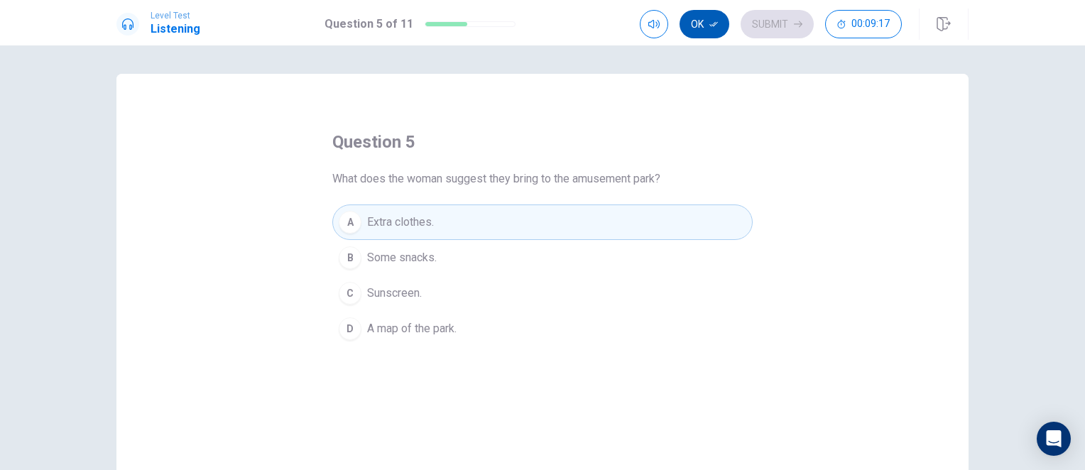
click at [699, 35] on button "Ok" at bounding box center [704, 24] width 50 height 28
click at [769, 21] on button "Submit" at bounding box center [777, 24] width 73 height 28
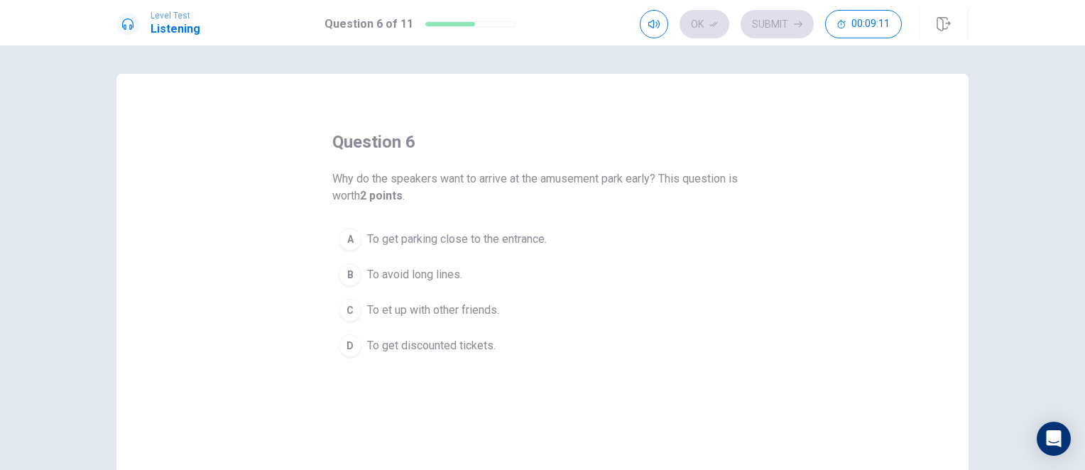
click at [394, 272] on span "To avoid long lines." at bounding box center [414, 274] width 95 height 17
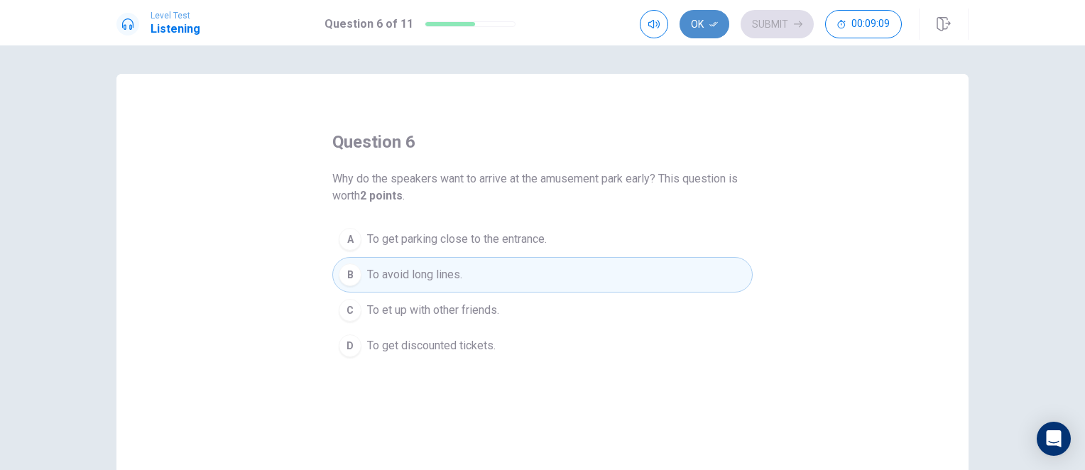
click at [706, 26] on button "Ok" at bounding box center [704, 24] width 50 height 28
click at [745, 29] on button "Submit" at bounding box center [777, 24] width 73 height 28
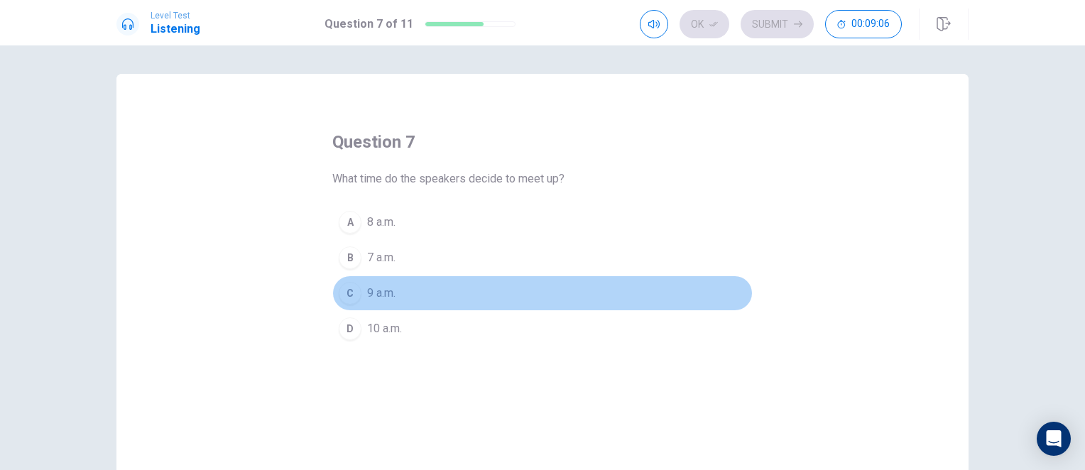
click at [391, 291] on span "9 a.m." at bounding box center [381, 293] width 28 height 17
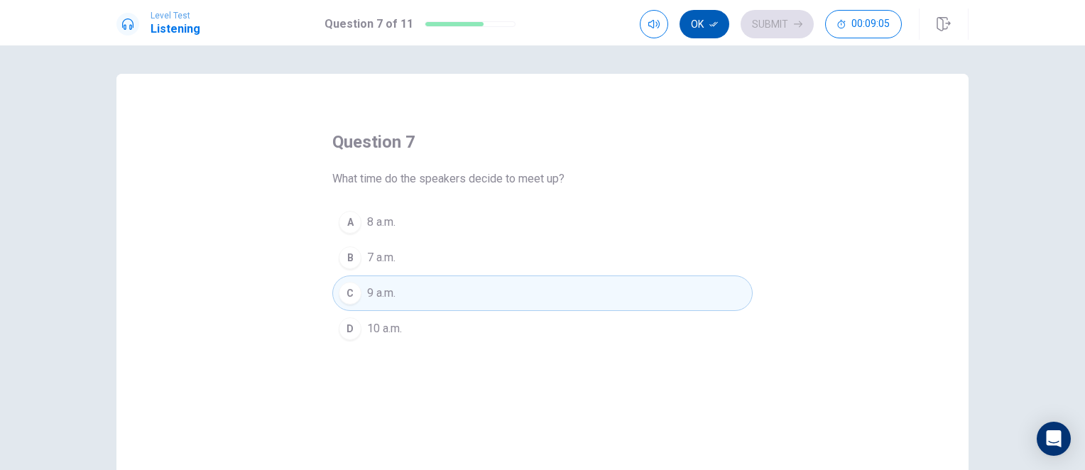
click at [696, 31] on button "Ok" at bounding box center [704, 24] width 50 height 28
click at [764, 22] on button "Submit" at bounding box center [777, 24] width 73 height 28
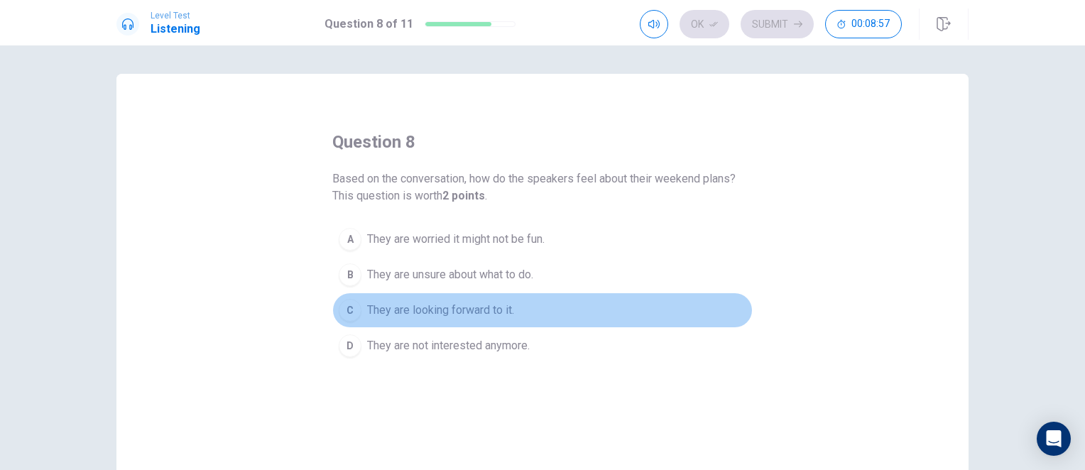
click at [378, 306] on span "They are looking forward to it." at bounding box center [440, 310] width 147 height 17
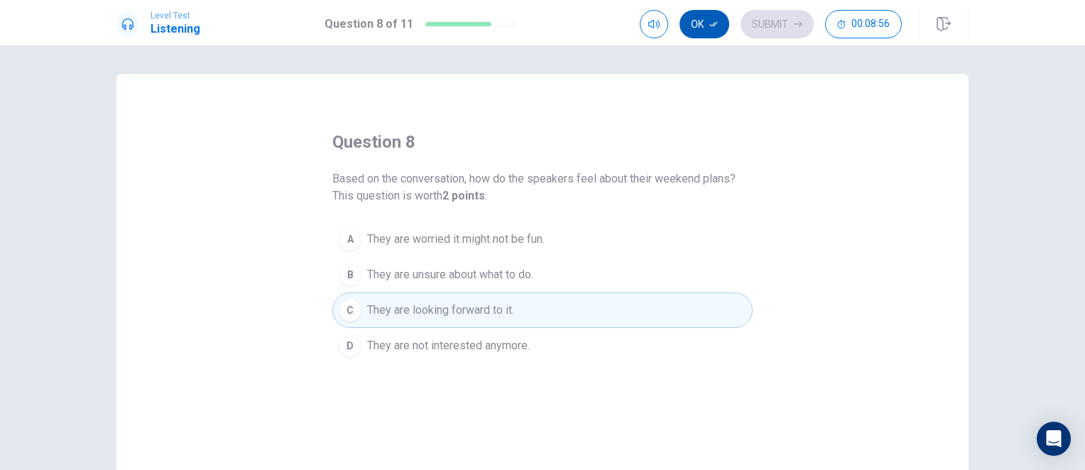
click at [702, 26] on button "Ok" at bounding box center [704, 24] width 50 height 28
click at [802, 26] on icon "button" at bounding box center [798, 24] width 9 height 9
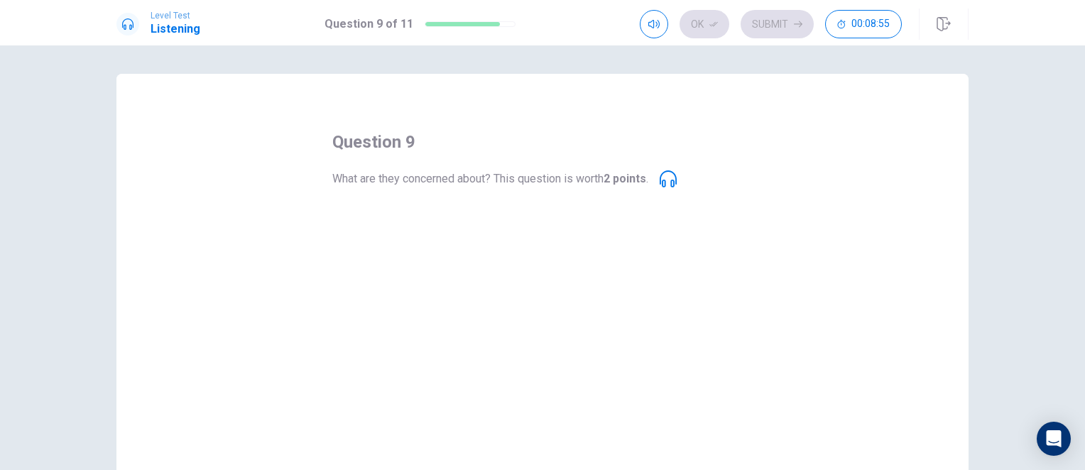
click at [673, 178] on icon at bounding box center [668, 178] width 17 height 17
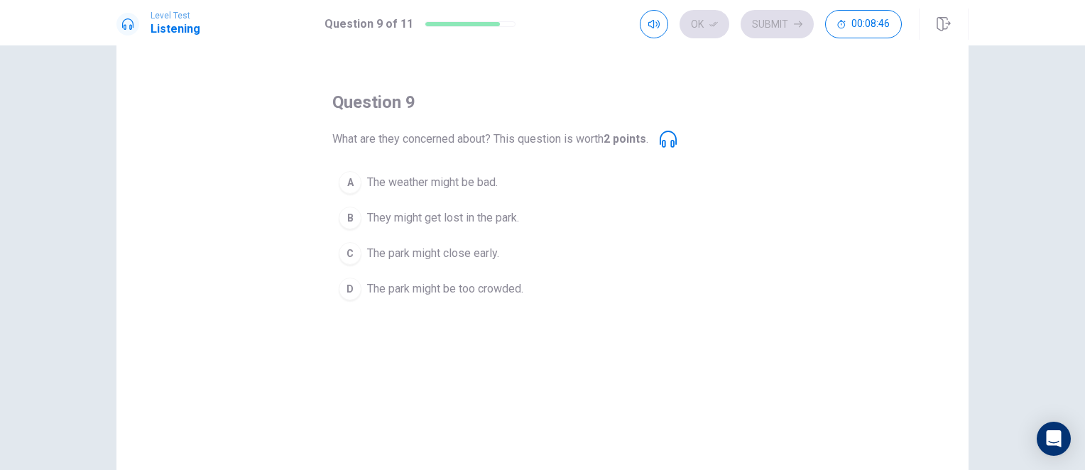
scroll to position [38, 0]
click at [390, 287] on span "The park might be too crowded." at bounding box center [445, 290] width 156 height 17
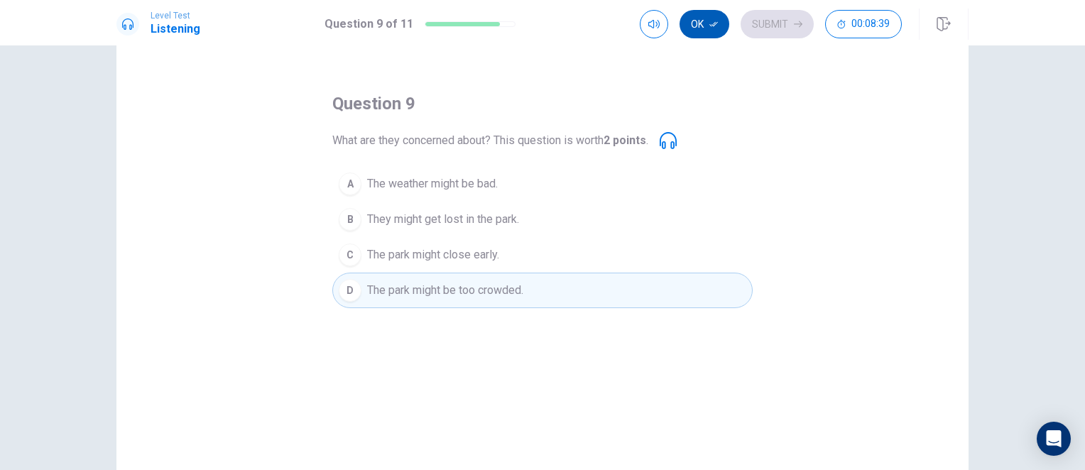
click at [697, 25] on button "Ok" at bounding box center [704, 24] width 50 height 28
click at [767, 20] on button "Submit" at bounding box center [777, 24] width 73 height 28
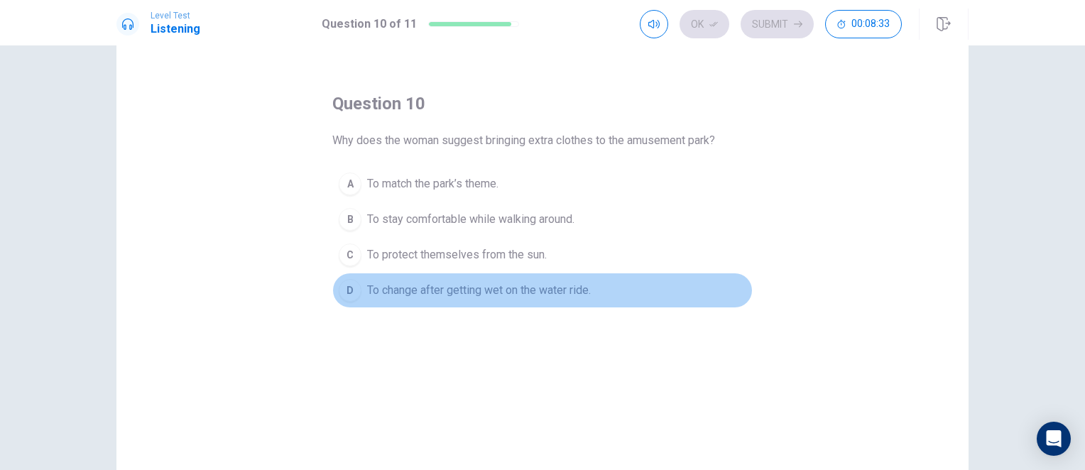
click at [397, 282] on span "To change after getting wet on the water ride." at bounding box center [479, 290] width 224 height 17
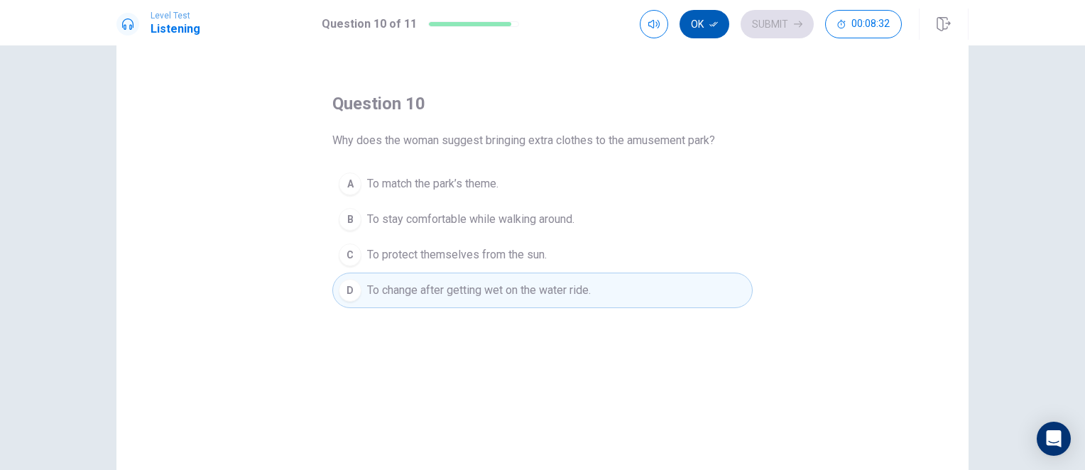
click at [707, 25] on button "Ok" at bounding box center [704, 24] width 50 height 28
click at [774, 25] on button "Submit" at bounding box center [777, 24] width 73 height 28
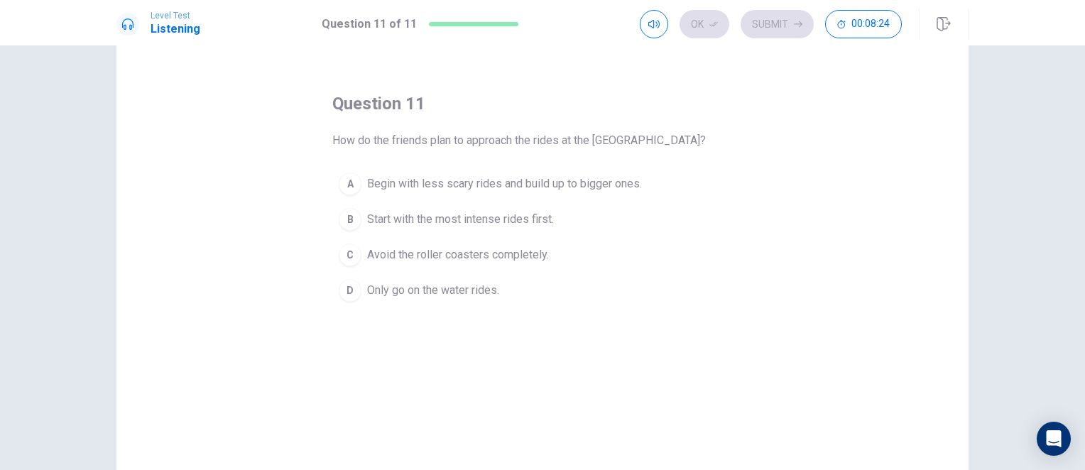
click at [788, 31] on div "Ok Submit 00:08:24" at bounding box center [771, 24] width 262 height 28
click at [946, 27] on icon "button" at bounding box center [943, 24] width 14 height 14
